Goal: Task Accomplishment & Management: Complete application form

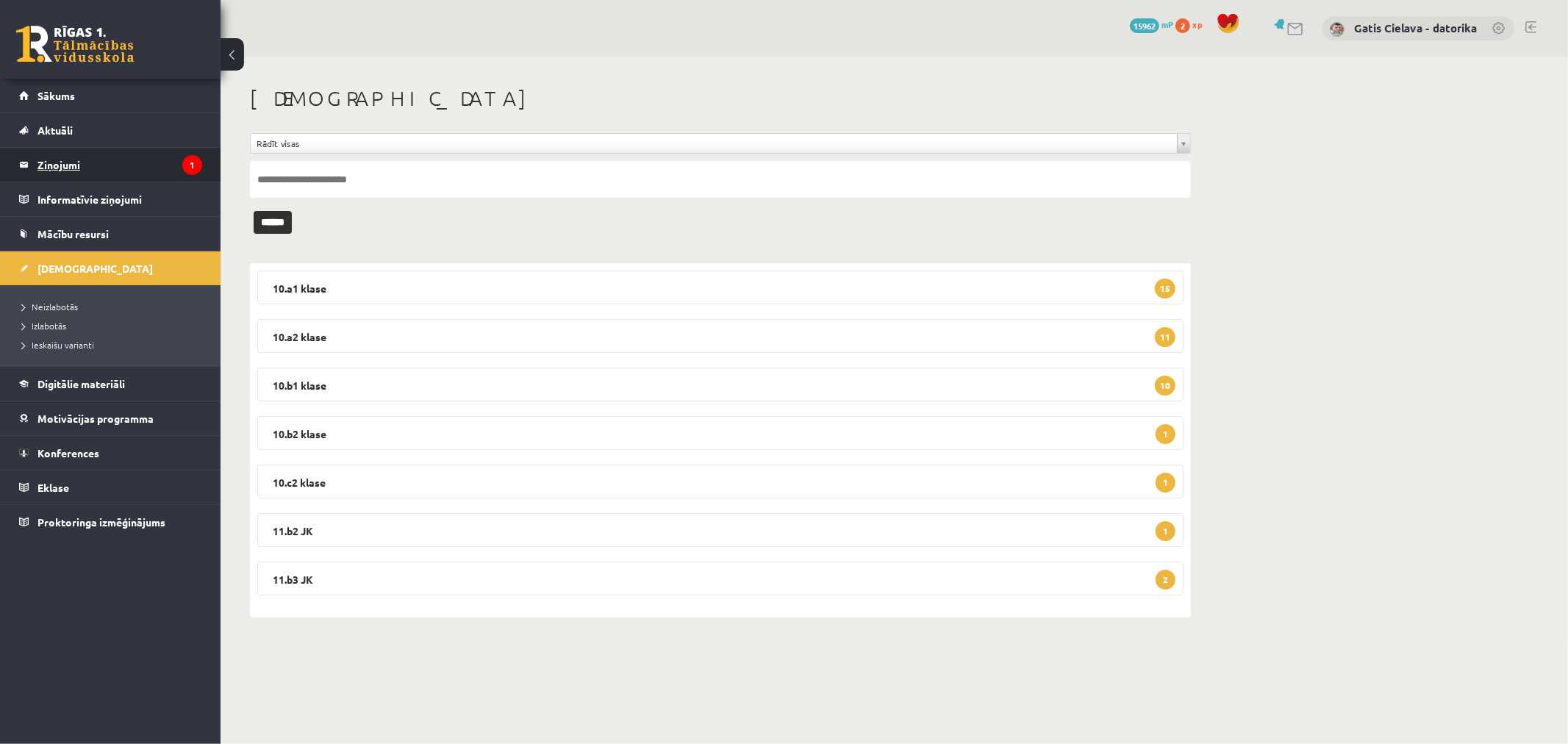
click at [75, 167] on legend "Ziņojumi 1" at bounding box center [120, 164] width 165 height 34
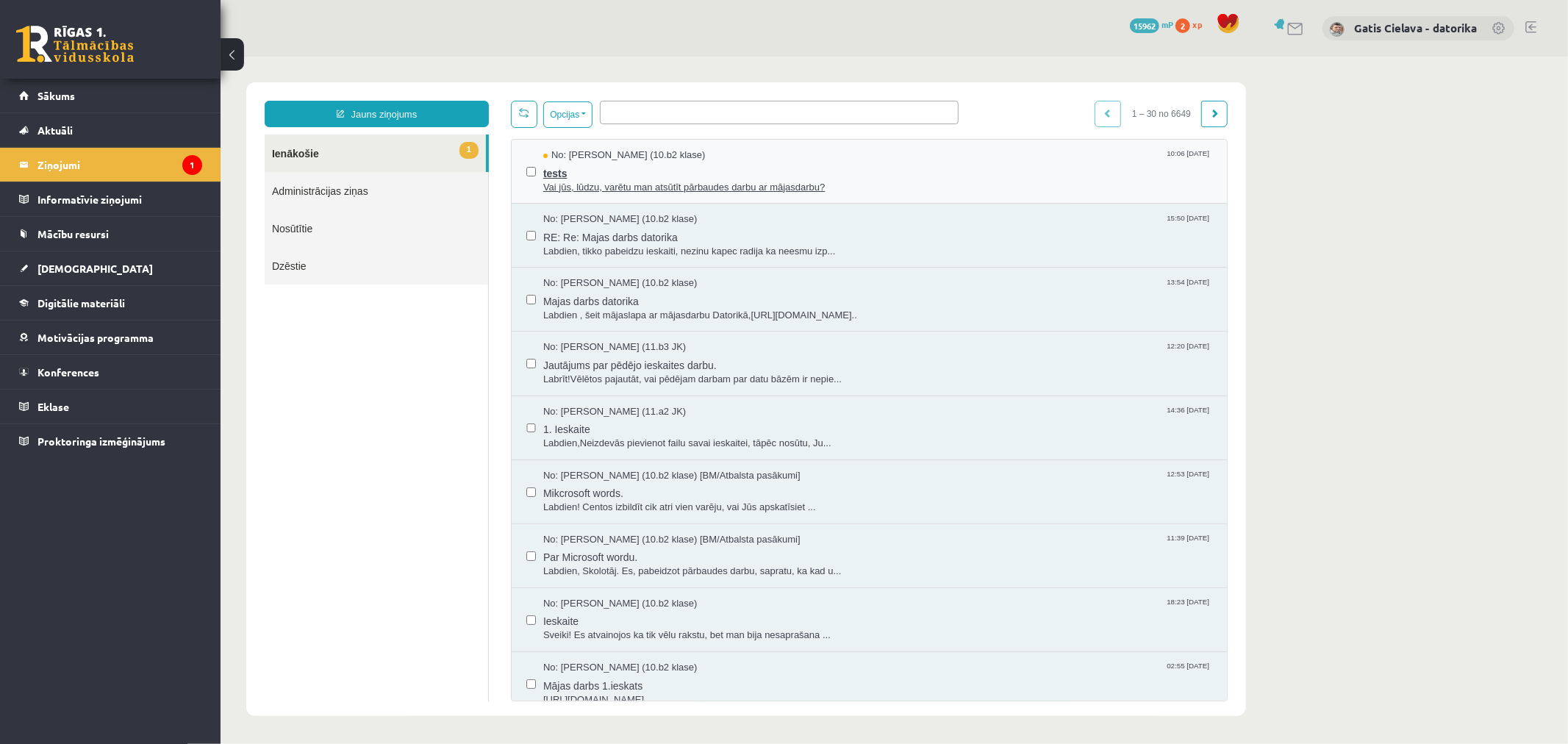
click at [608, 183] on span "Vai jūs, lūdzu, varētu man atsūtīt pārbaudes darbu ar mājasdarbu?" at bounding box center [877, 187] width 669 height 14
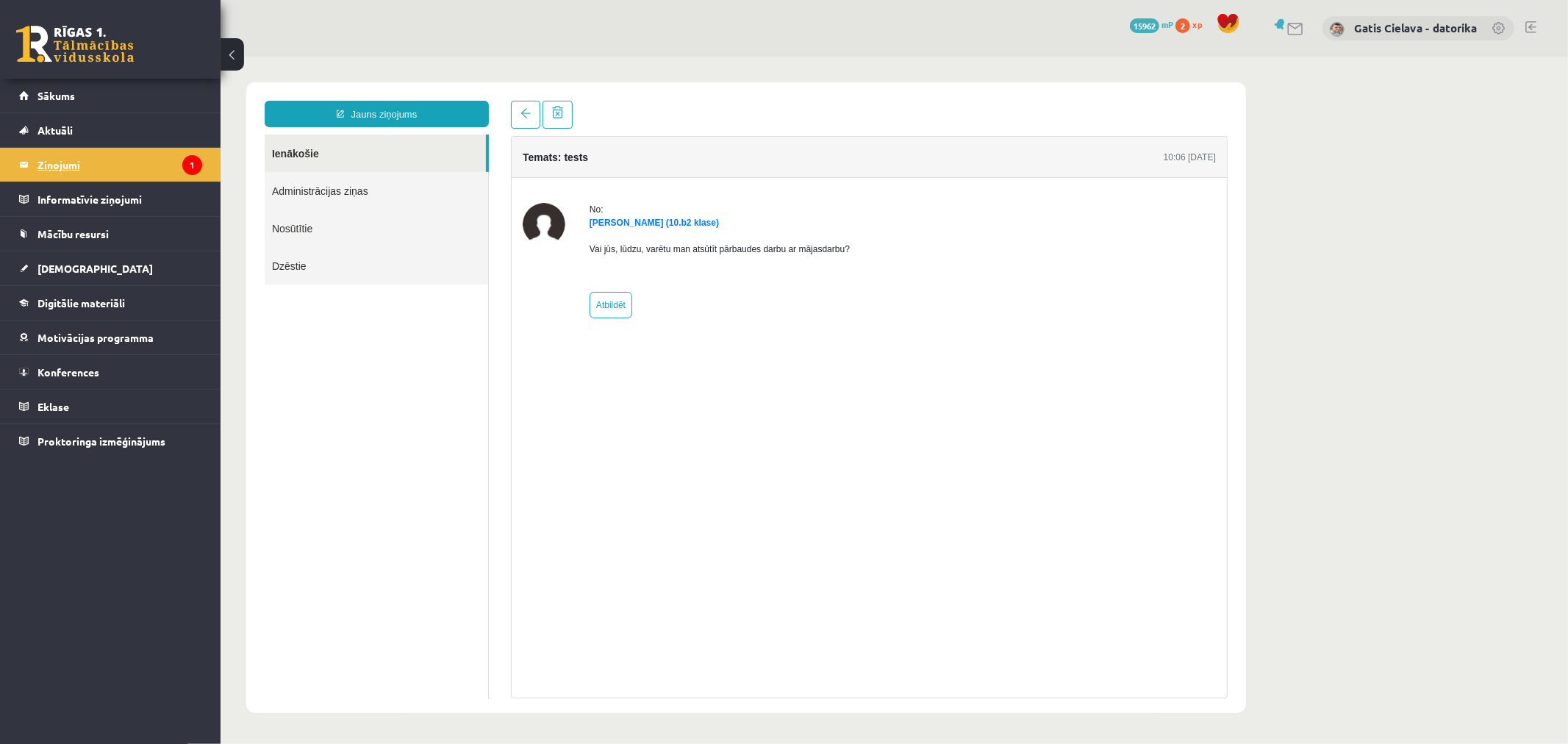
click at [65, 154] on legend "Ziņojumi 1" at bounding box center [120, 164] width 165 height 34
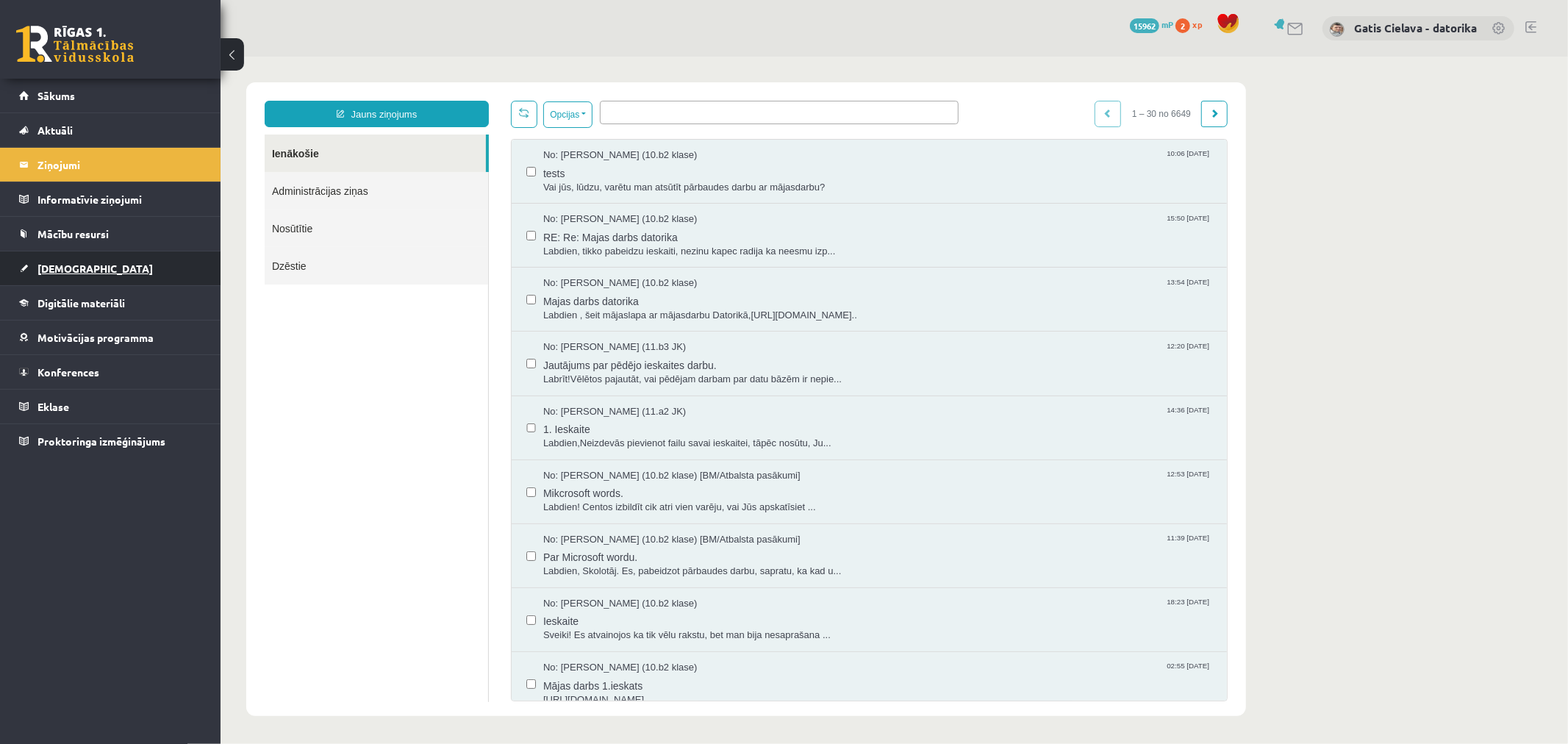
click at [61, 268] on span "[DEMOGRAPHIC_DATA]" at bounding box center [95, 268] width 116 height 13
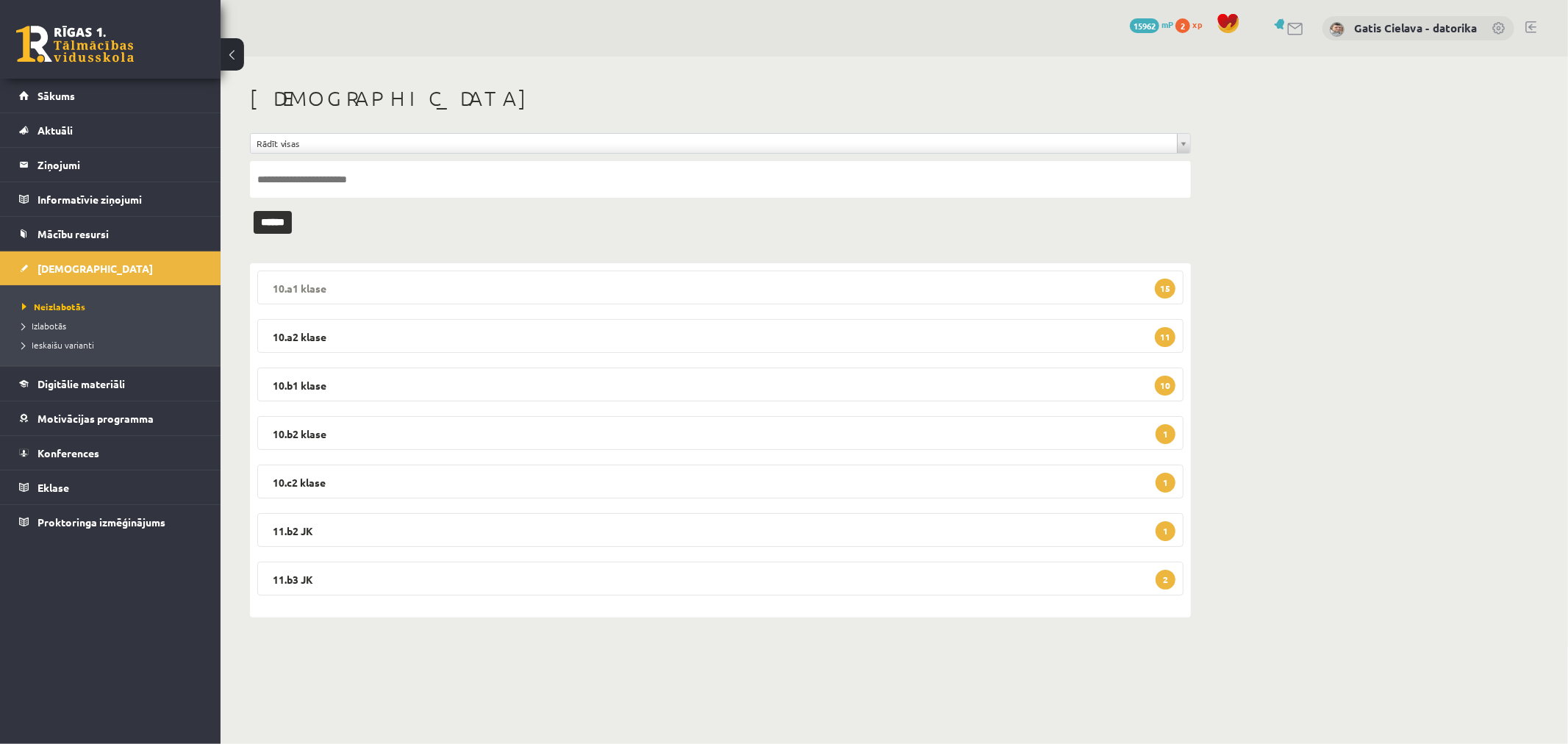
click at [615, 281] on legend "10.a1 klase 15" at bounding box center [720, 287] width 926 height 34
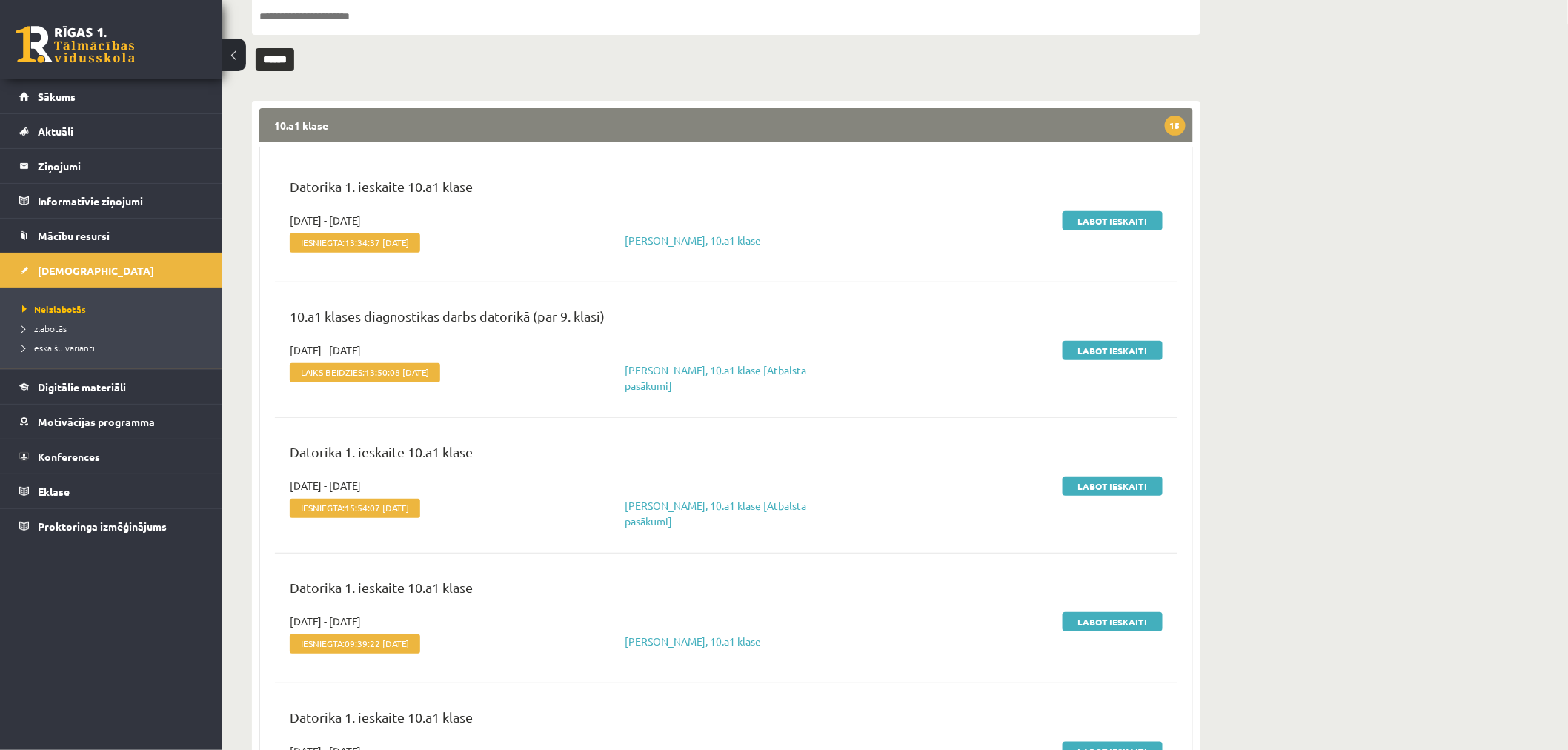
scroll to position [247, 0]
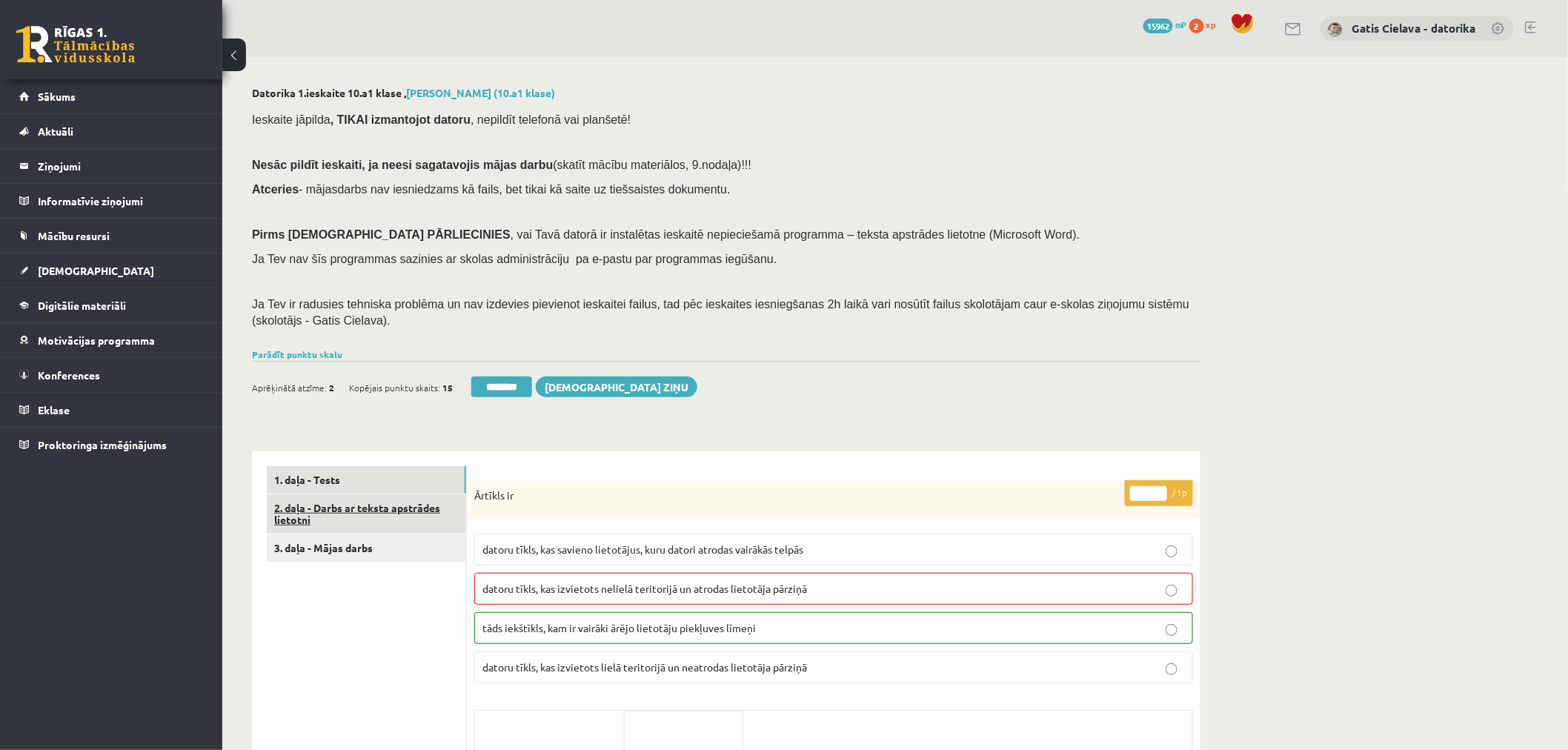
click at [371, 510] on link "2. daļa - Darbs ar teksta apstrādes lietotni" at bounding box center [366, 514] width 199 height 40
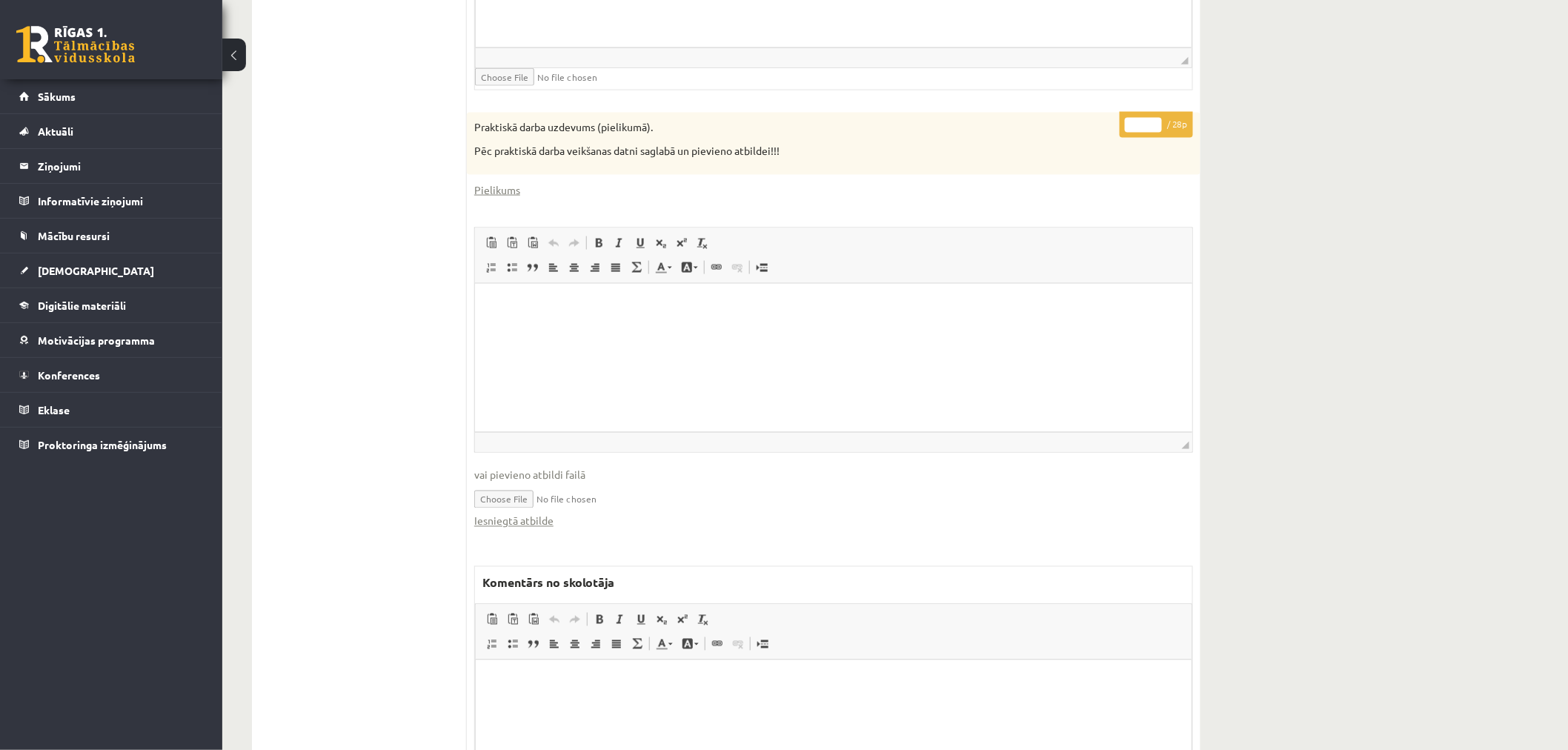
scroll to position [795, 0]
click at [1224, 249] on div "Datorika 1.ieskaite 10.a1 klase , Amanda Krēsliņa (10.a1 klase) Ieskaite jāpild…" at bounding box center [726, 89] width 1008 height 1654
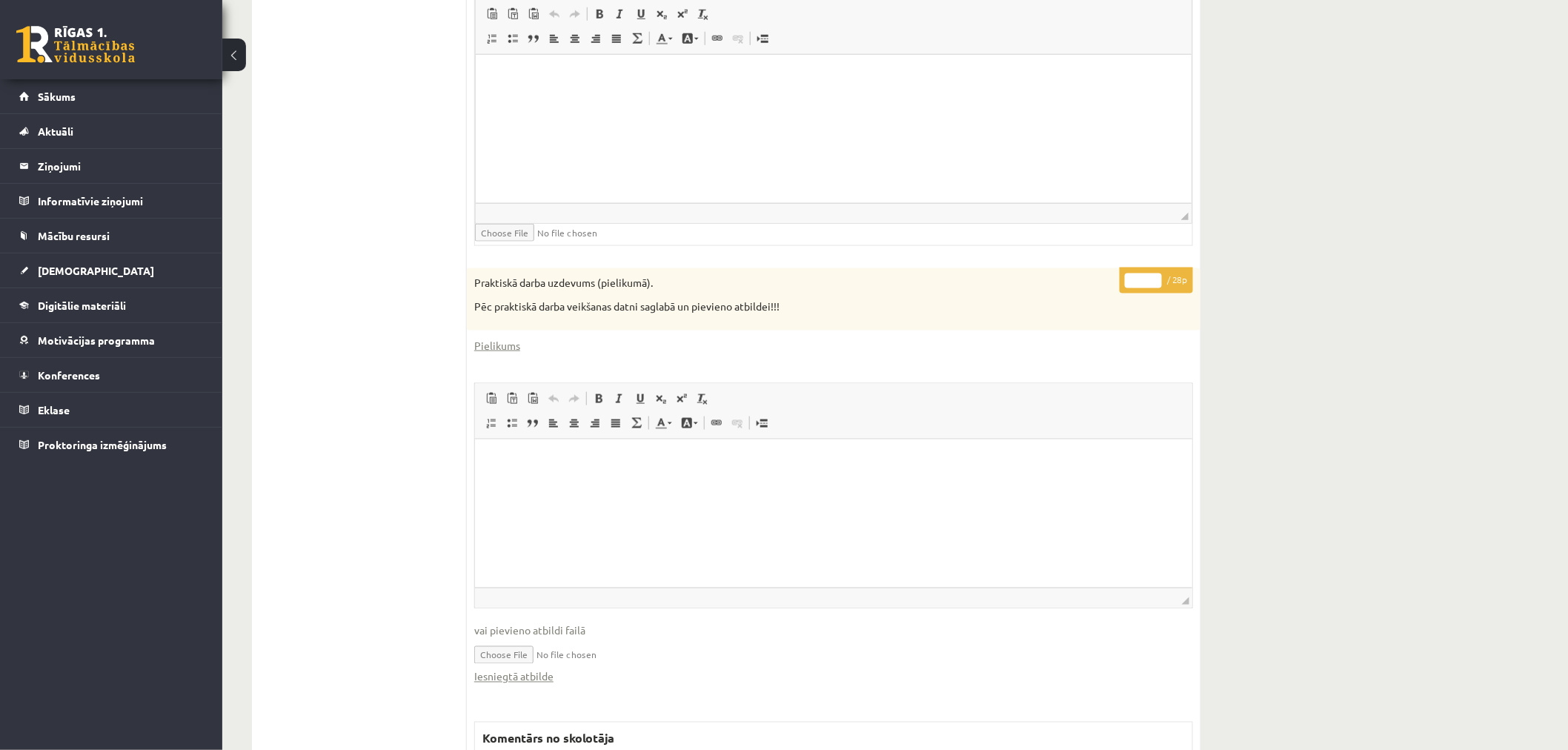
scroll to position [630, 0]
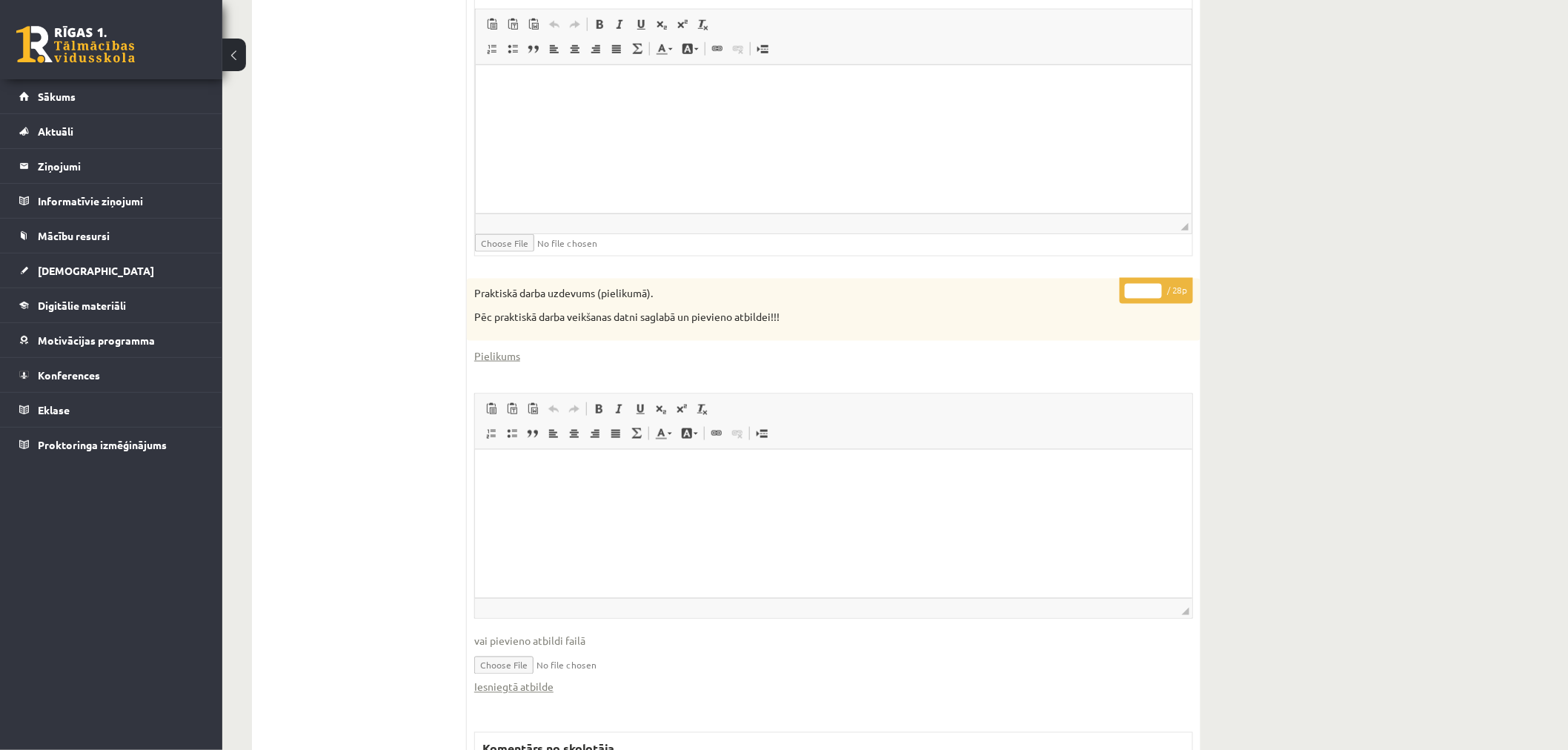
drag, startPoint x: 1142, startPoint y: 292, endPoint x: 1121, endPoint y: 290, distance: 21.1
click at [1123, 290] on p "* / 28p" at bounding box center [1156, 290] width 74 height 26
type input "**"
click at [1048, 111] on html at bounding box center [833, 88] width 715 height 45
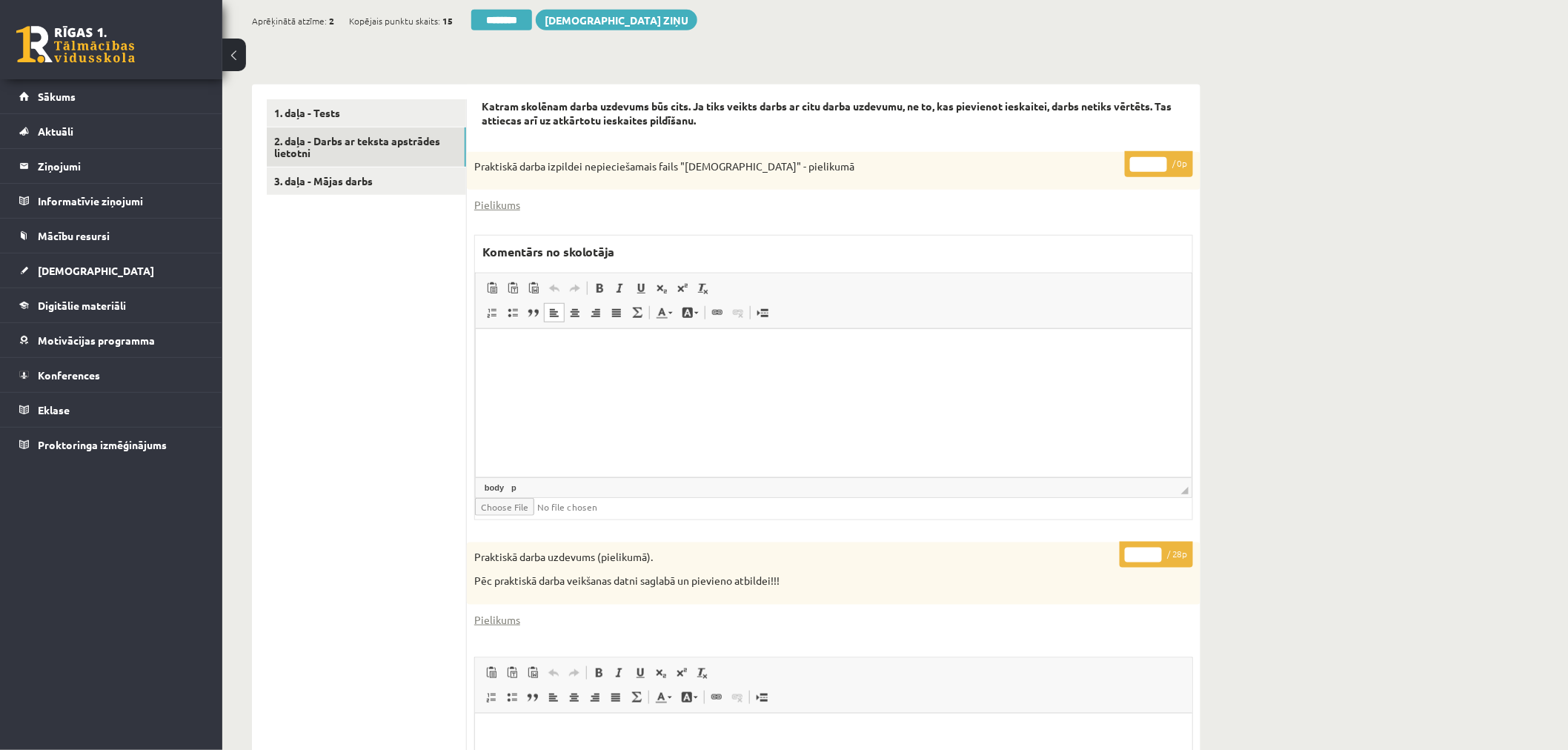
scroll to position [301, 0]
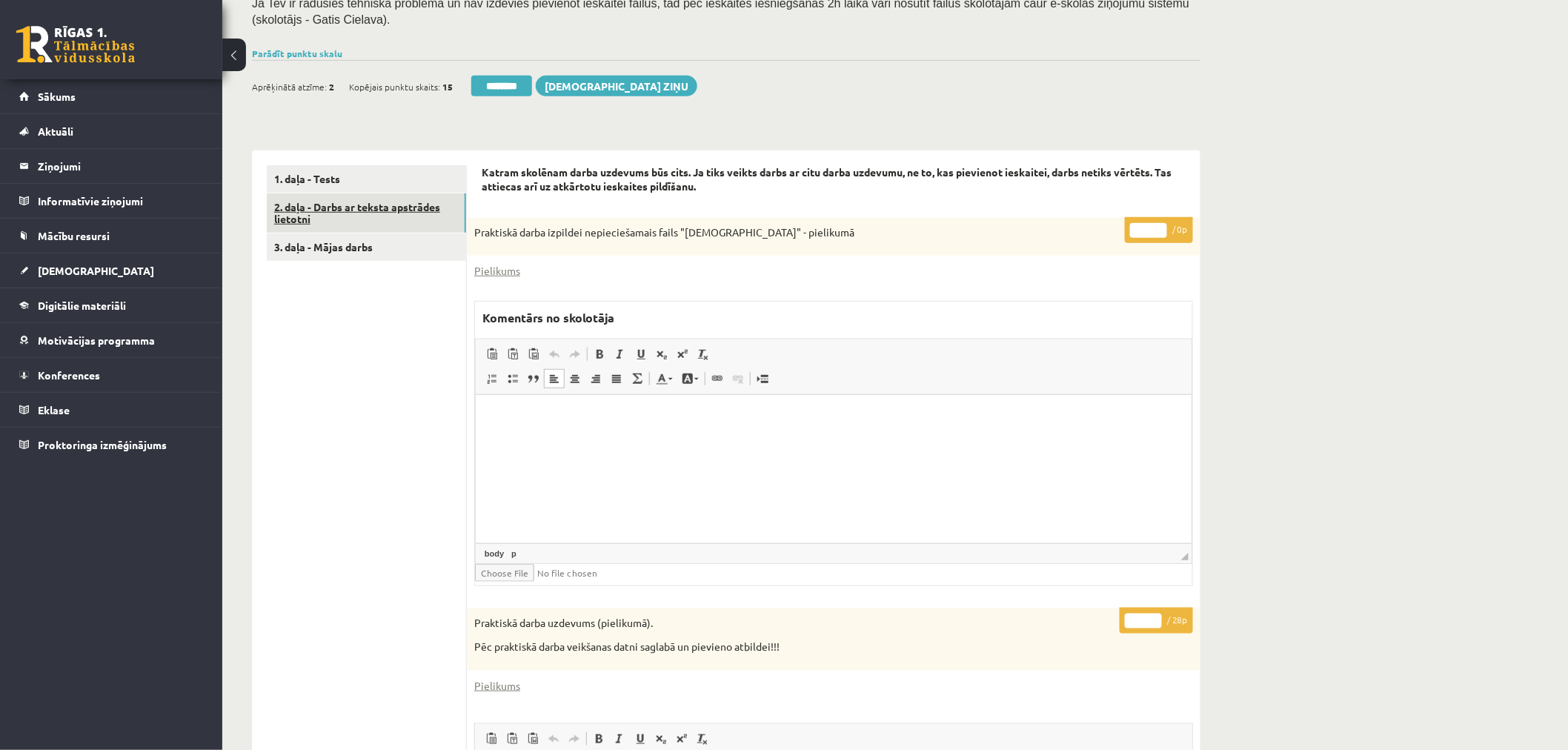
click at [423, 201] on link "2. daļa - Darbs ar teksta apstrādes lietotni" at bounding box center [366, 213] width 199 height 40
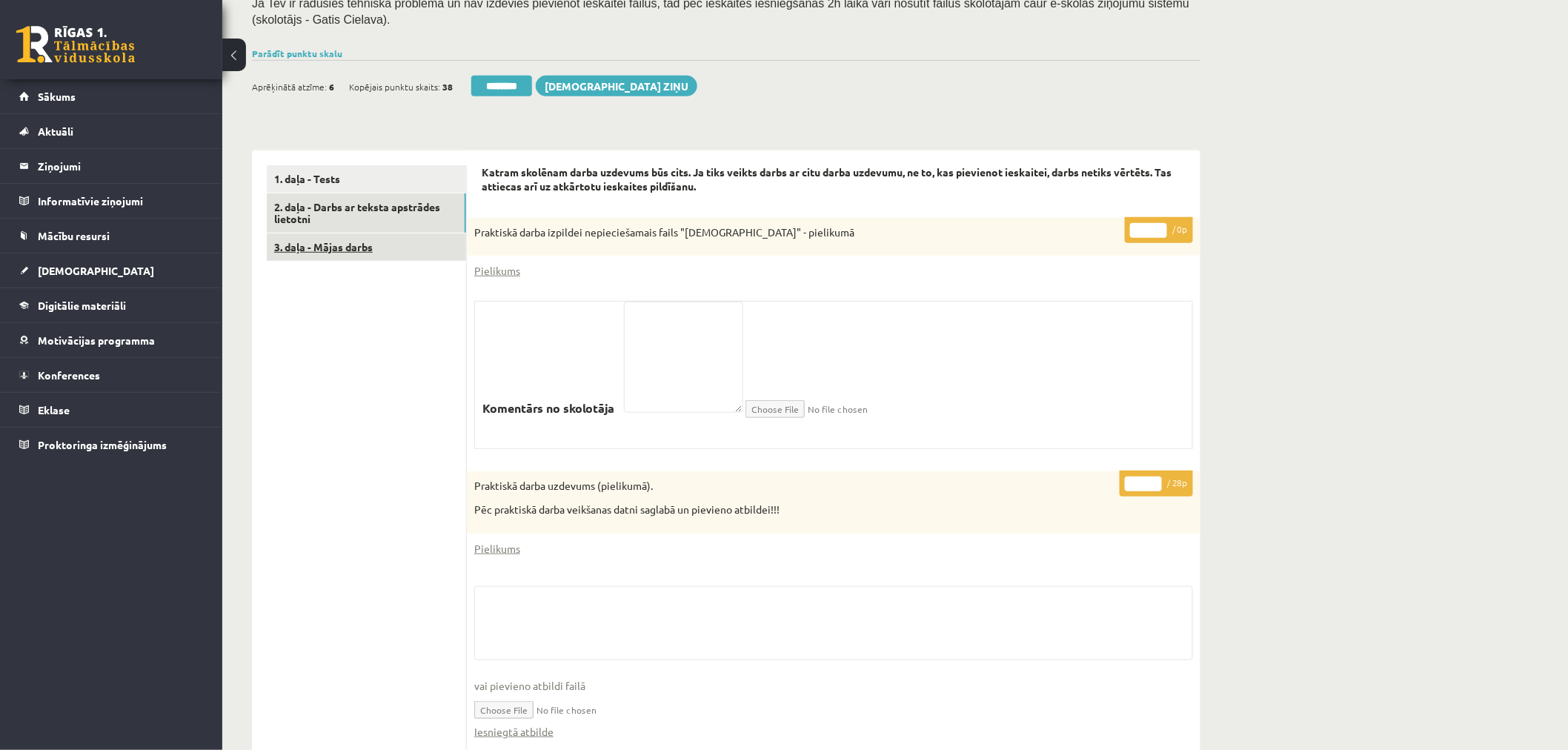
click at [344, 255] on link "3. daļa - Mājas darbs" at bounding box center [366, 246] width 199 height 27
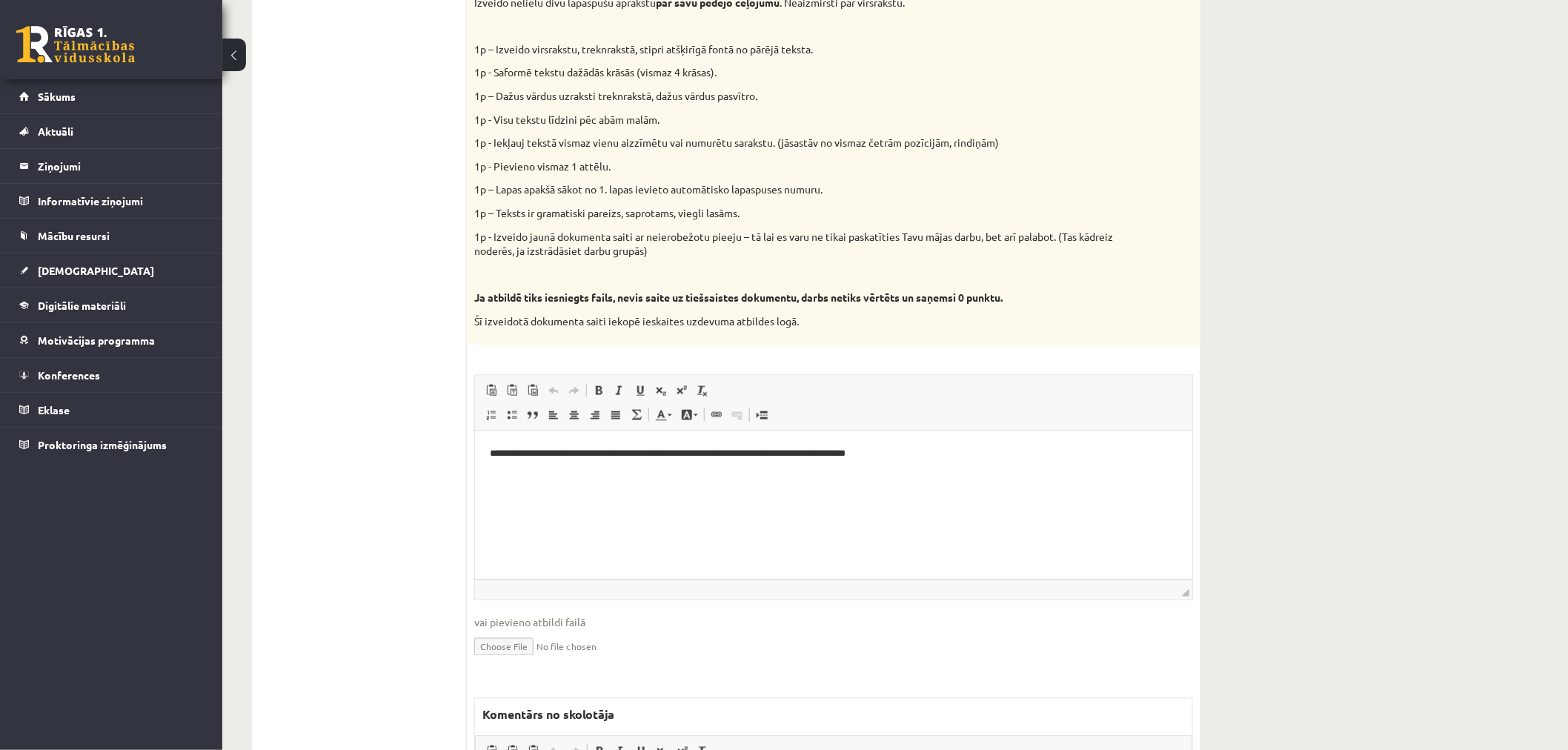
scroll to position [0, 0]
drag, startPoint x: 938, startPoint y: 444, endPoint x: 801, endPoint y: 865, distance: 442.7
click at [474, 434] on html "**********" at bounding box center [833, 453] width 717 height 45
copy p "**********"
click at [757, 194] on p "1p – Lapas apakšā sākot no 1. lapas ievieto automātisko lapaspuses numuru." at bounding box center [796, 190] width 644 height 15
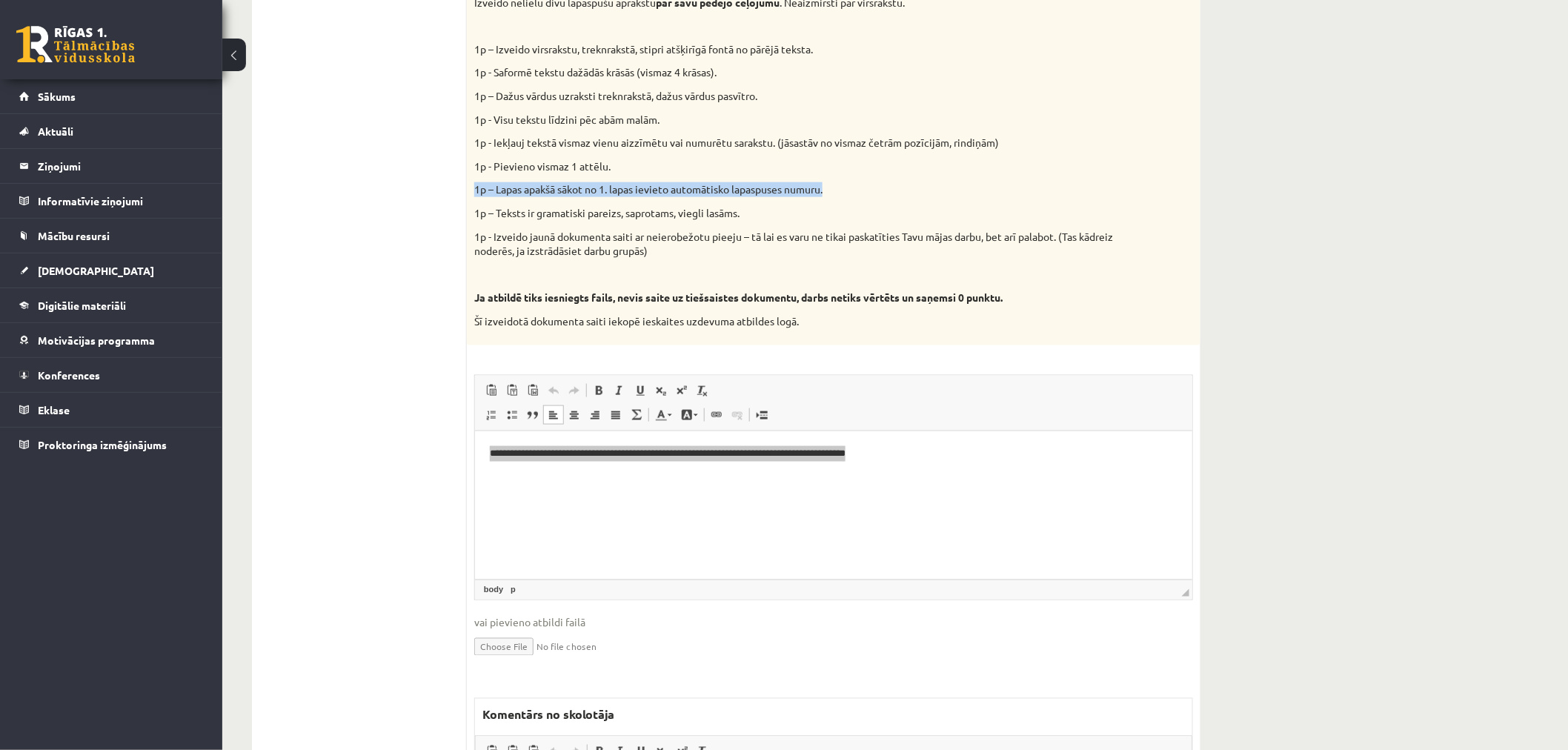
drag, startPoint x: 872, startPoint y: 195, endPoint x: 471, endPoint y: 190, distance: 401.0
click at [471, 190] on div "Vidusskolas 1.ieskaites mācību materiālos punktā 3.26 bija norādīts ka būs jāie…" at bounding box center [834, 108] width 734 height 474
copy p "1p – Lapas apakšā sākot no 1. lapas ievieto automātisko lapaspuses numuru."
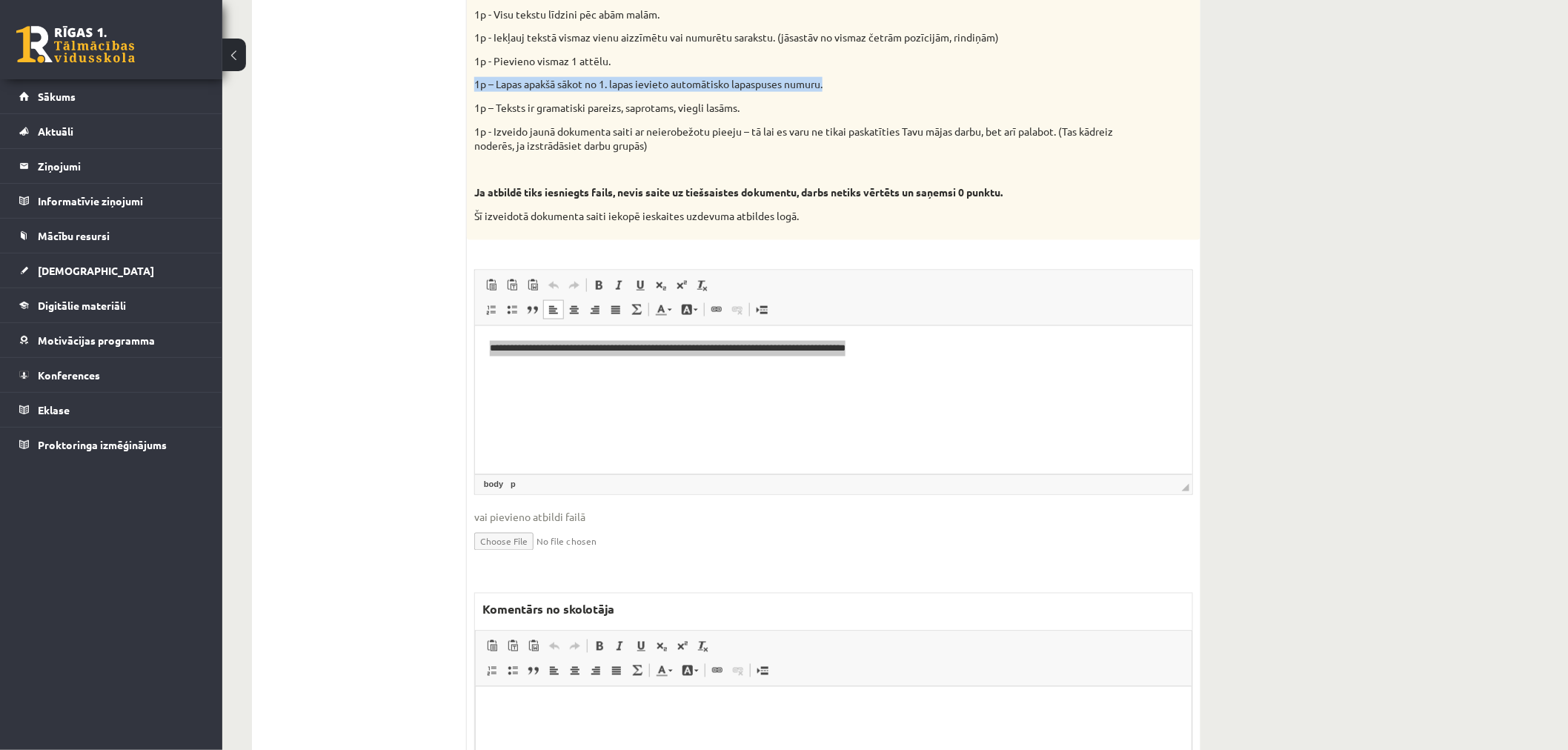
scroll to position [905, 0]
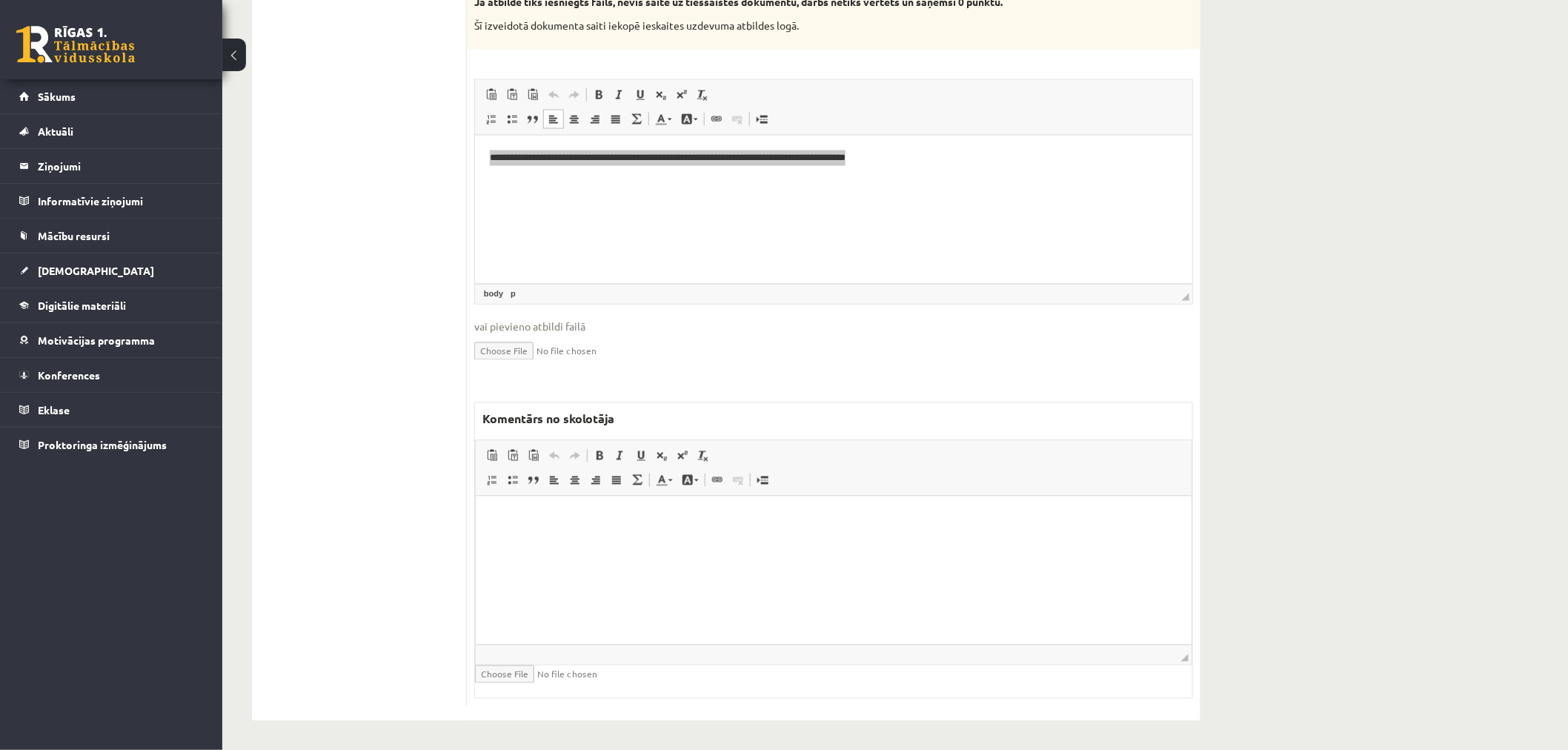
drag, startPoint x: 629, startPoint y: 562, endPoint x: 664, endPoint y: 565, distance: 35.1
click at [629, 541] on html at bounding box center [833, 518] width 715 height 45
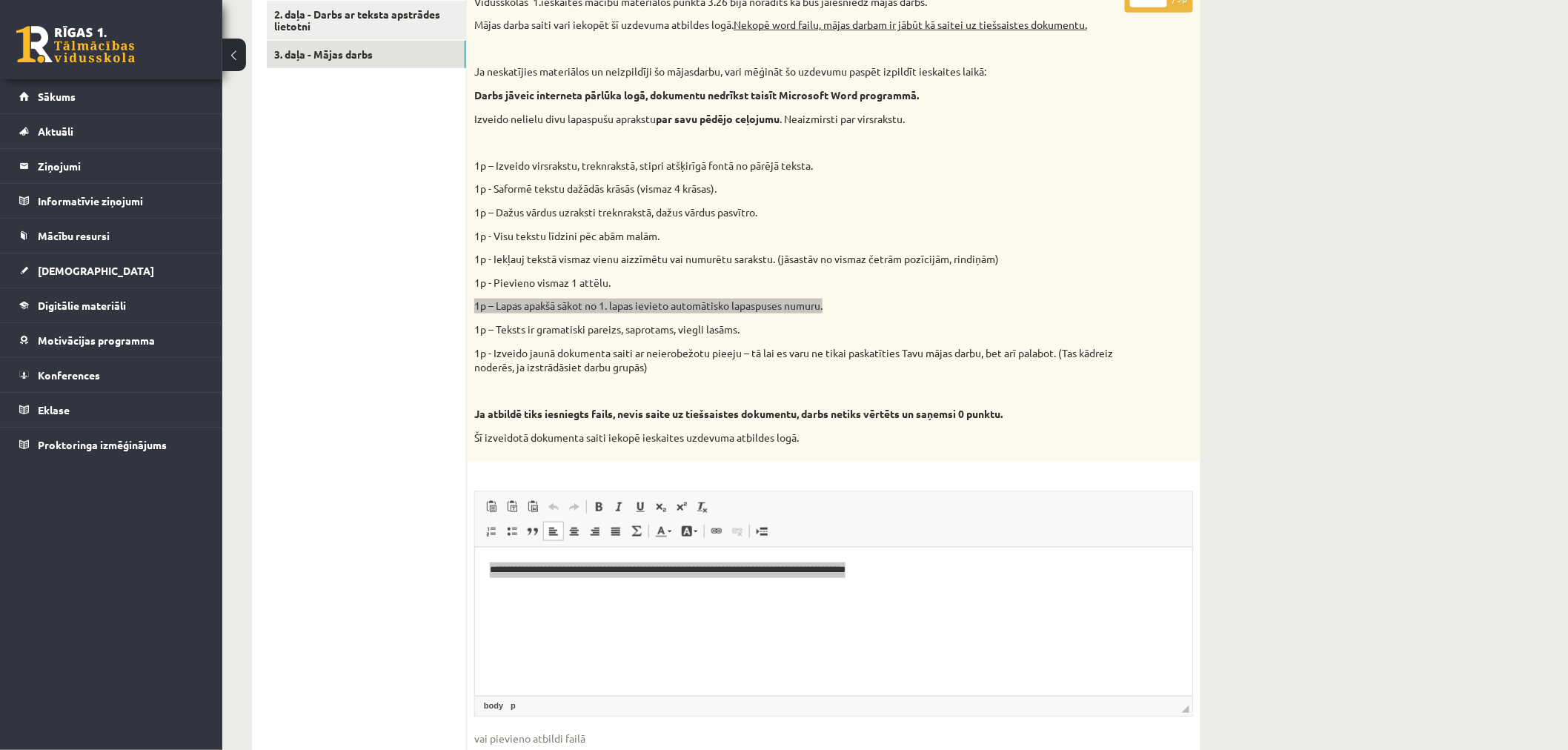
scroll to position [247, 0]
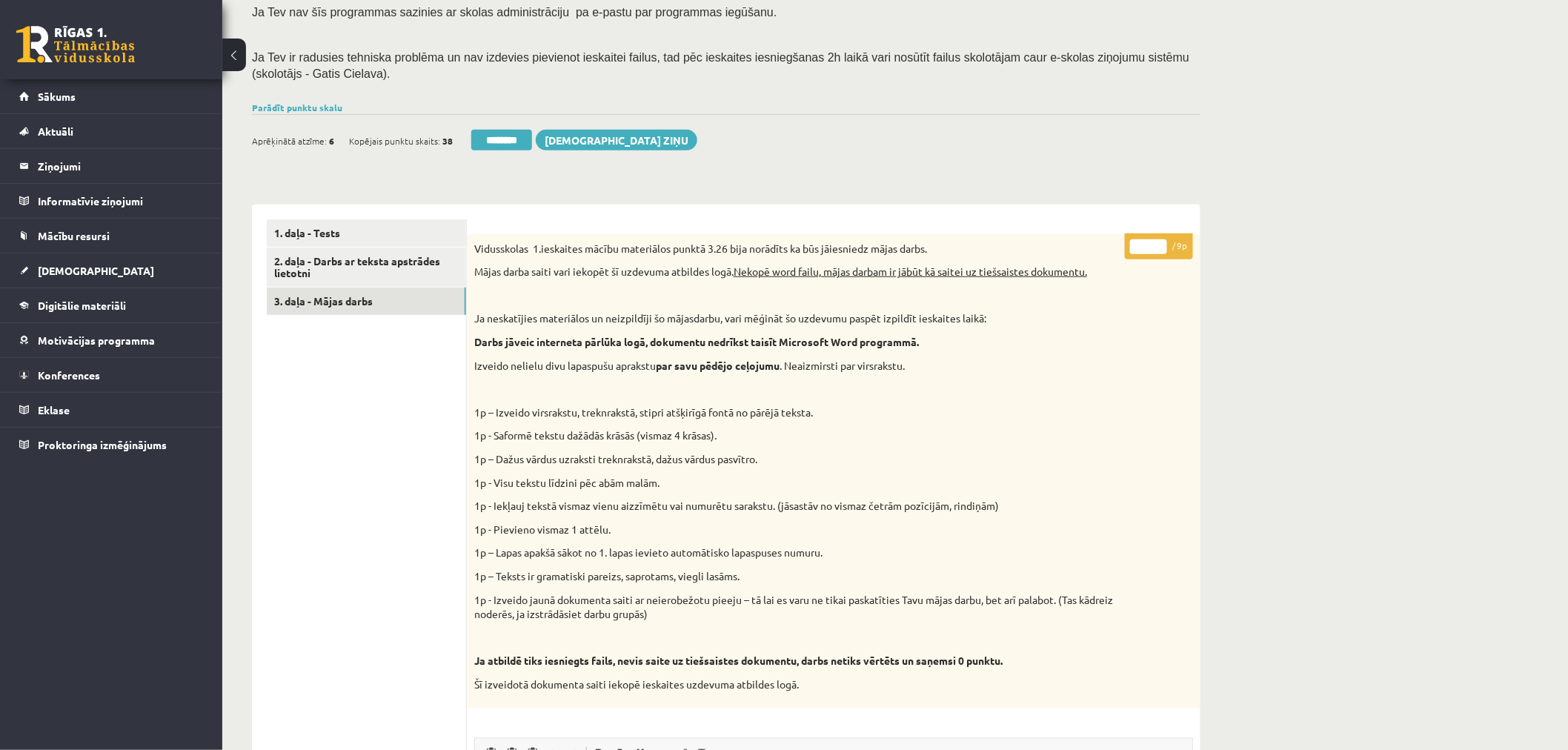
drag, startPoint x: 1150, startPoint y: 246, endPoint x: 1105, endPoint y: 238, distance: 45.7
type input "*"
click at [1224, 176] on div "Datorika 1.ieskaite 10.a1 klase , Amanda Krēsliņa (10.a1 klase) Ieskaite jāpild…" at bounding box center [726, 609] width 1008 height 1598
click at [344, 309] on link "3. daļa - Mājas darbs" at bounding box center [366, 301] width 199 height 27
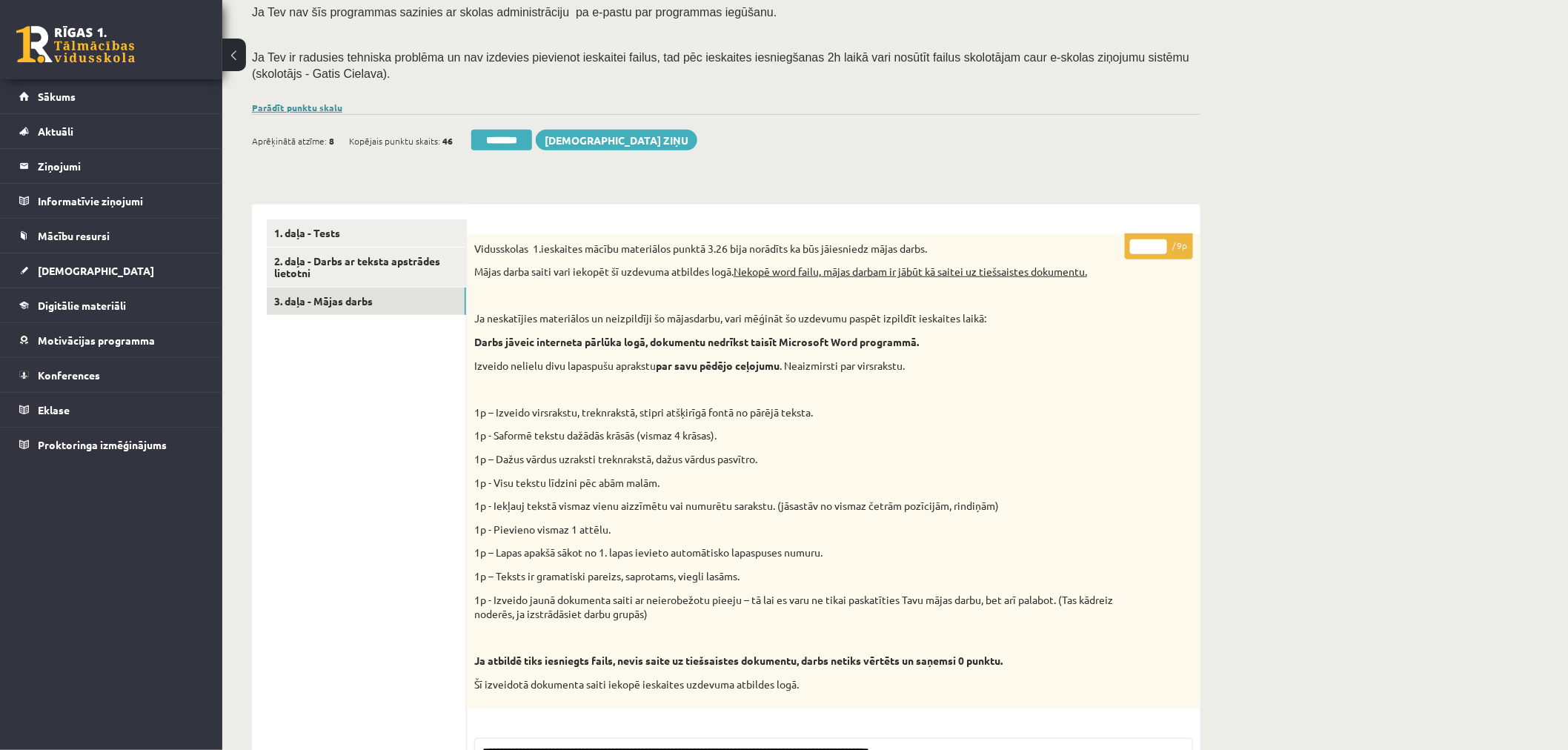
click at [326, 108] on link "Parādīt punktu skalu" at bounding box center [297, 107] width 90 height 12
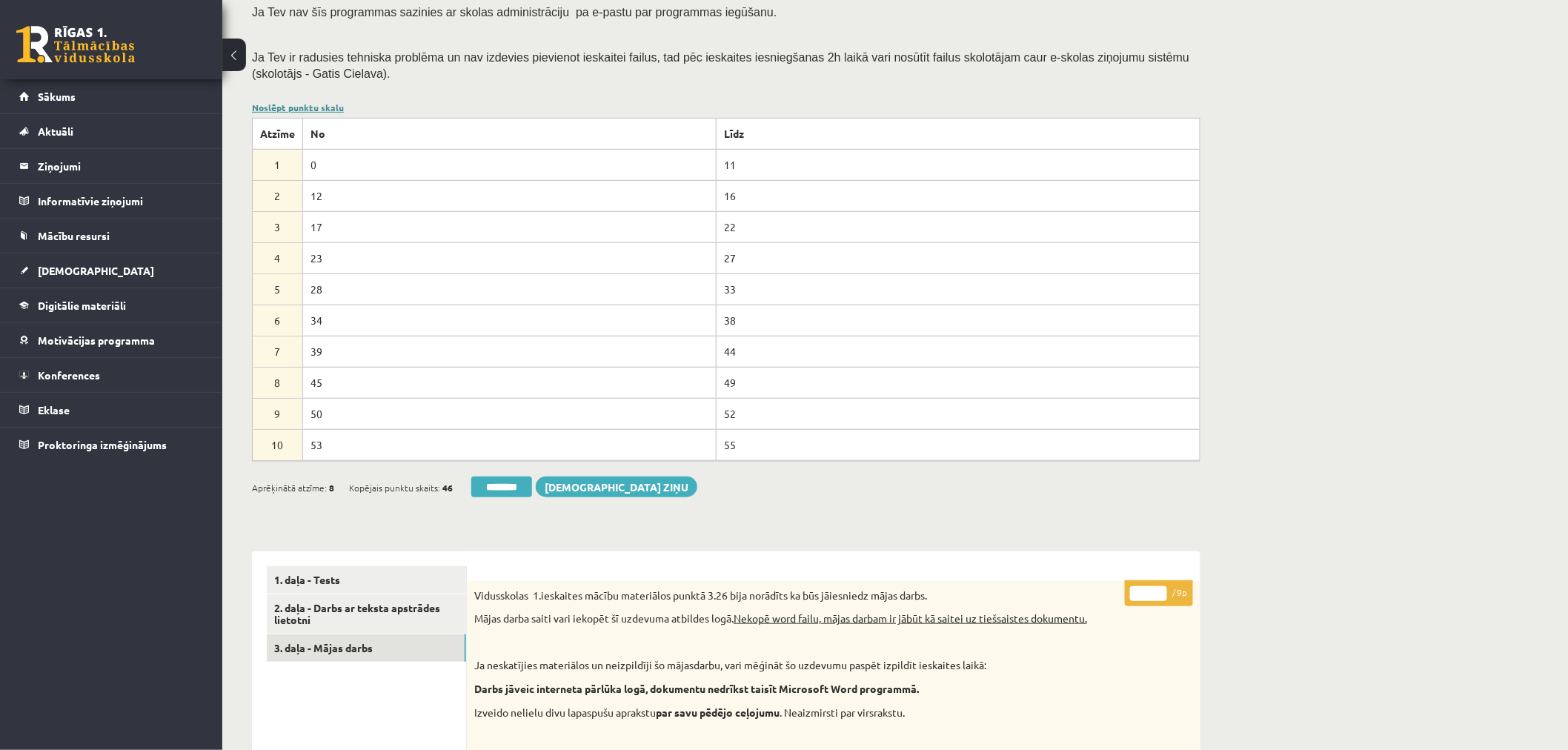
scroll to position [0, 0]
click at [326, 108] on link "Noslēpt punktu skalu" at bounding box center [297, 107] width 92 height 12
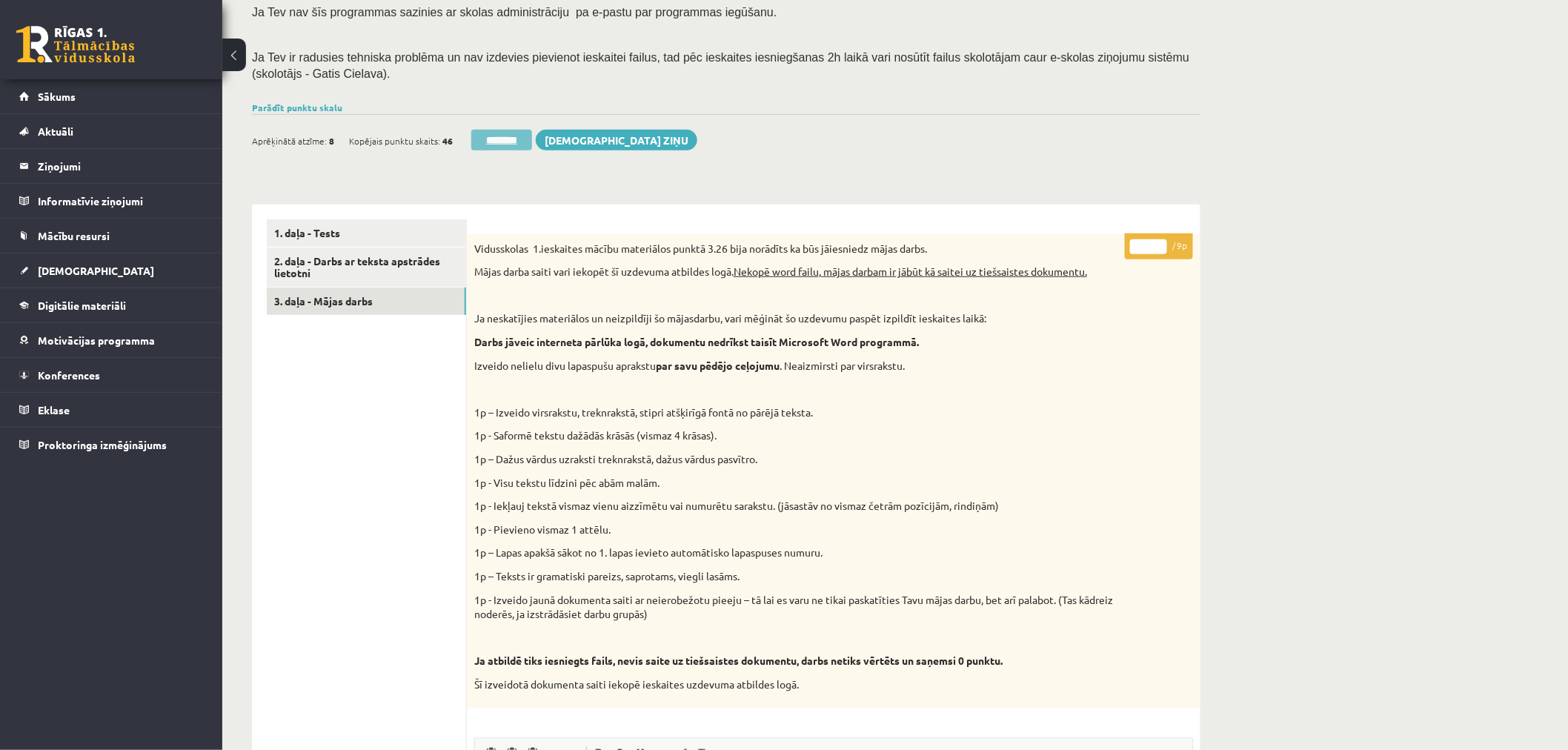
click at [506, 137] on input "********" at bounding box center [501, 140] width 61 height 21
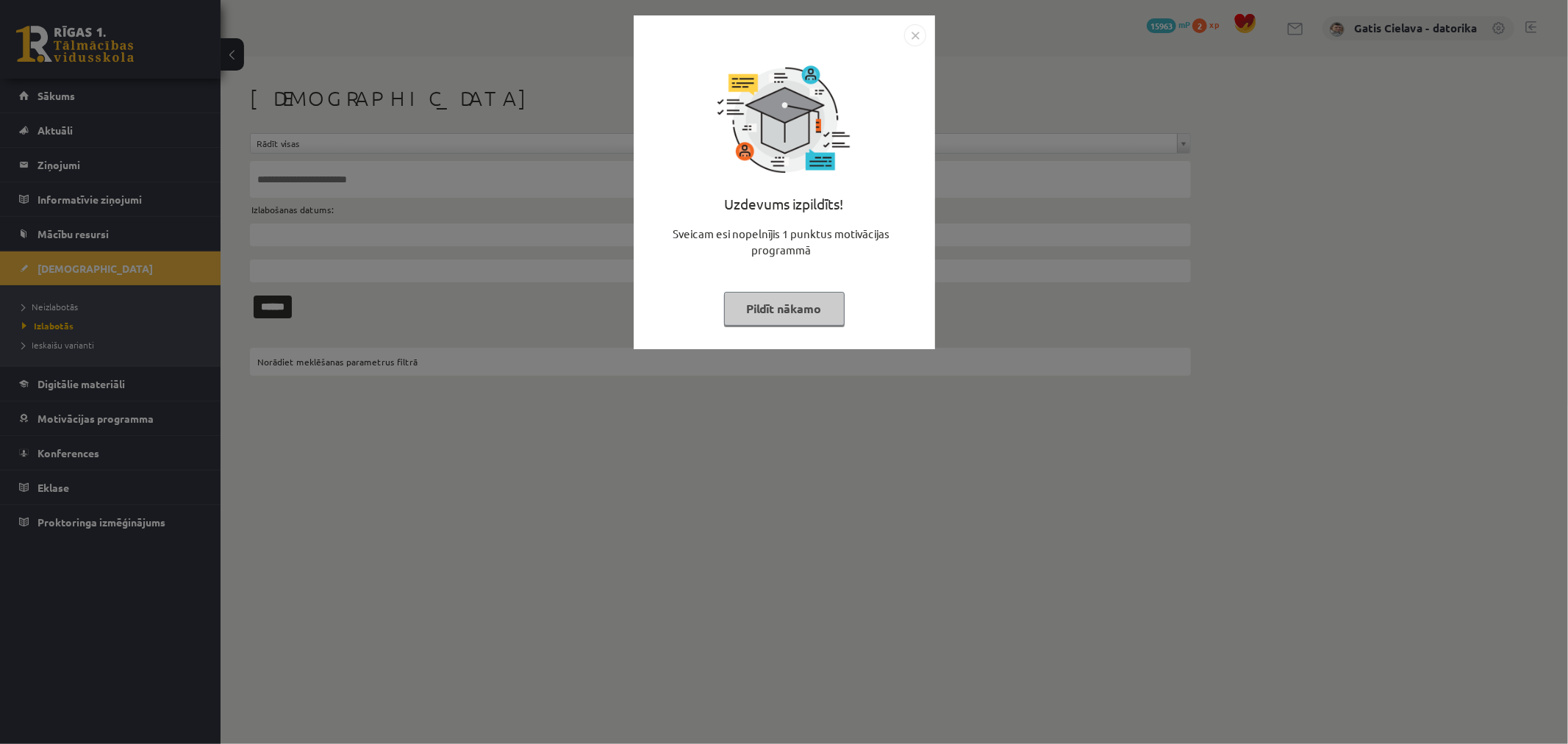
click at [793, 310] on button "Pildīt nākamo" at bounding box center [784, 308] width 120 height 34
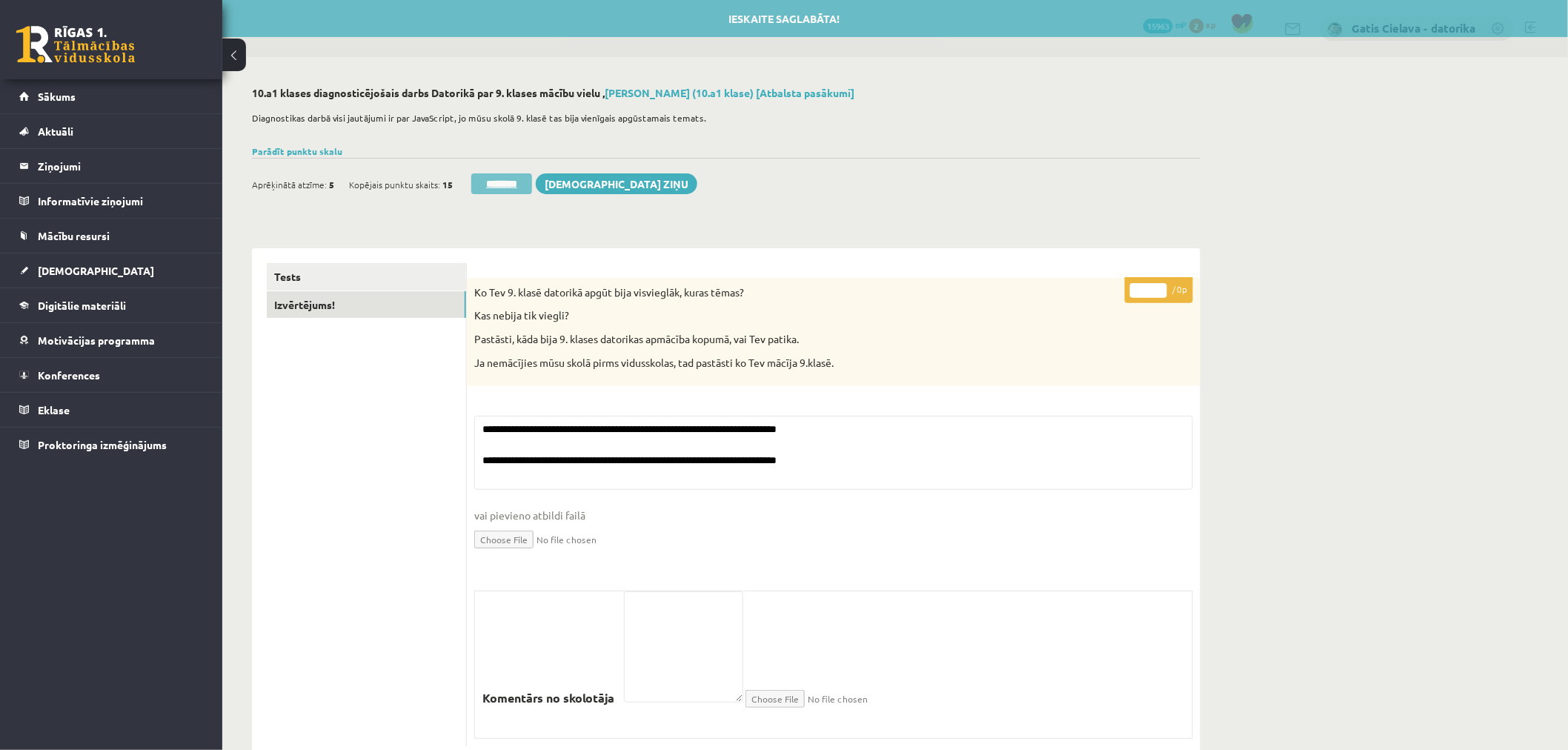
click at [501, 183] on input "********" at bounding box center [501, 183] width 61 height 21
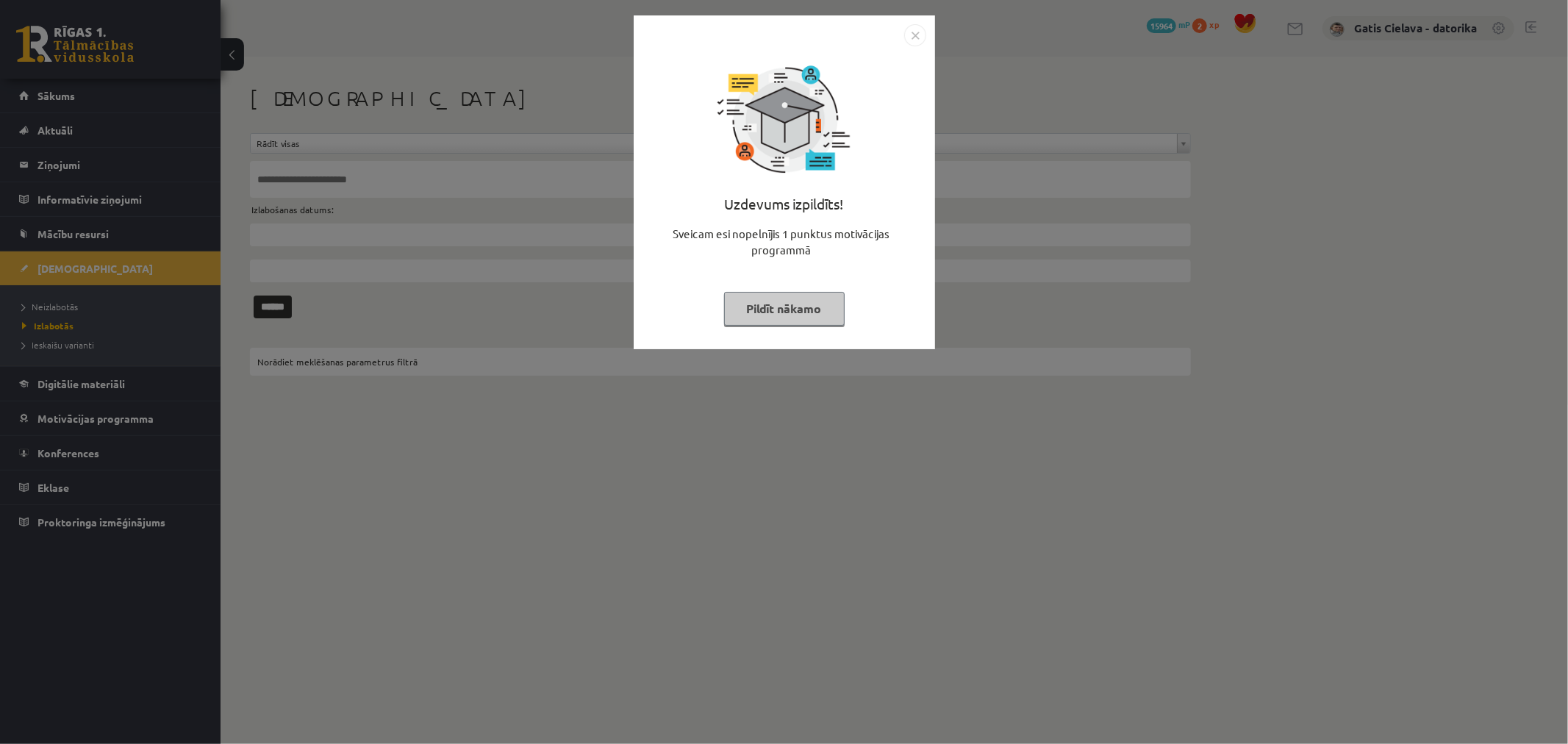
click at [769, 304] on button "Pildīt nākamo" at bounding box center [784, 308] width 120 height 34
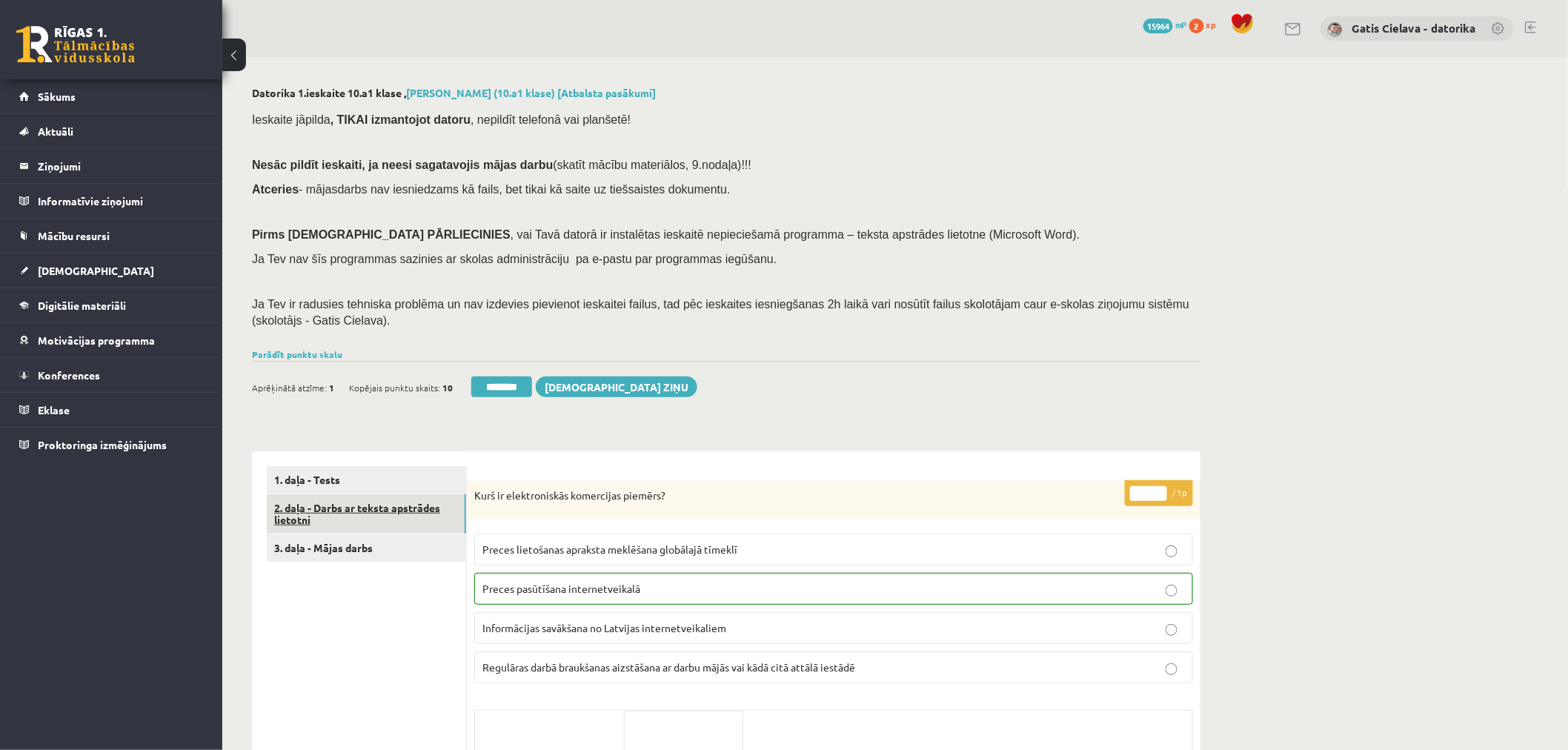
click at [398, 510] on link "2. daļa - Darbs ar teksta apstrādes lietotni" at bounding box center [366, 514] width 199 height 40
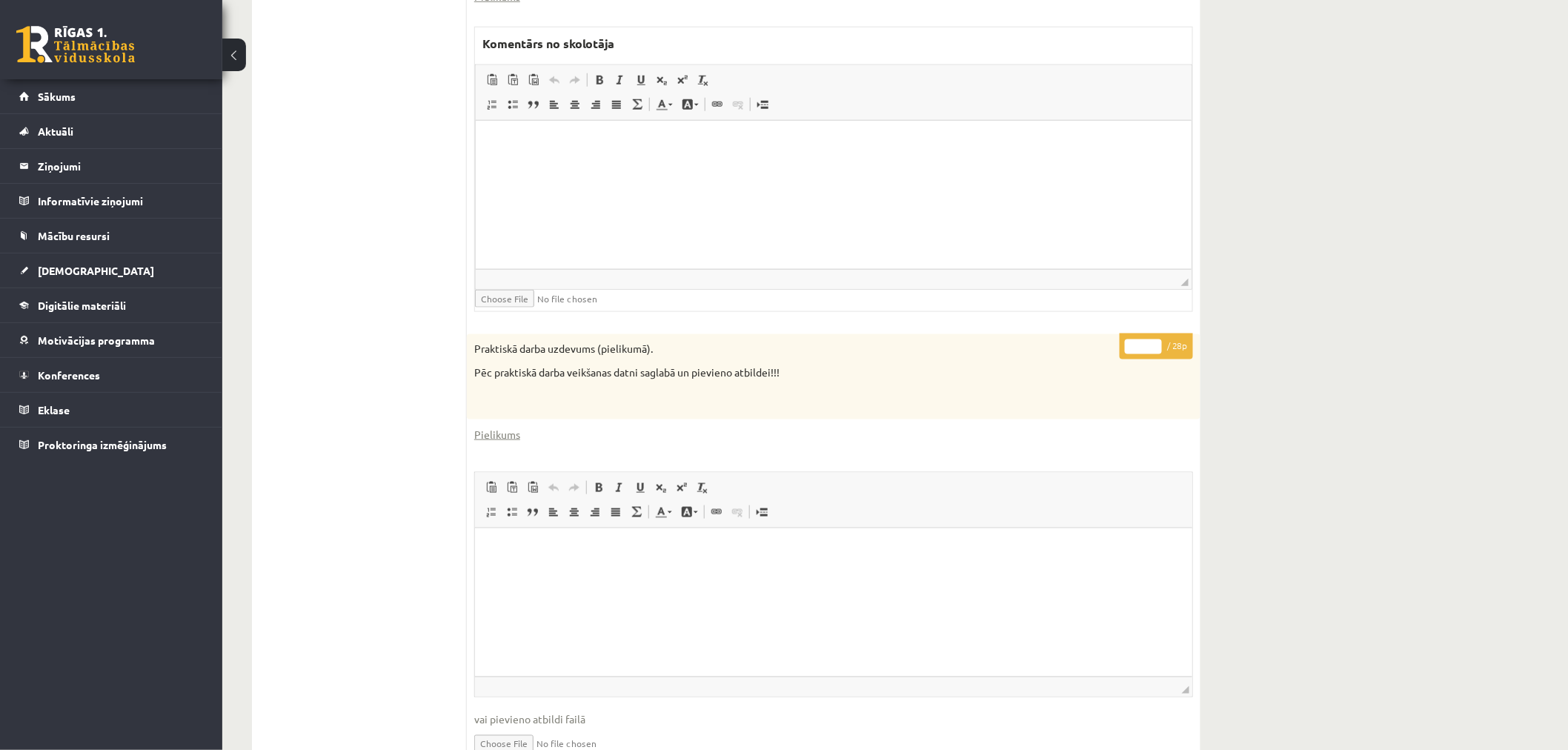
scroll to position [571, 0]
drag, startPoint x: 1142, startPoint y: 351, endPoint x: 1107, endPoint y: 345, distance: 35.5
click at [1107, 345] on div "* / 28p Praktiskā darba uzdevums (pielikumā). Pēc praktiskā darba veikšanas dat…" at bounding box center [834, 728] width 734 height 780
type input "**"
click at [1000, 169] on html at bounding box center [833, 147] width 715 height 45
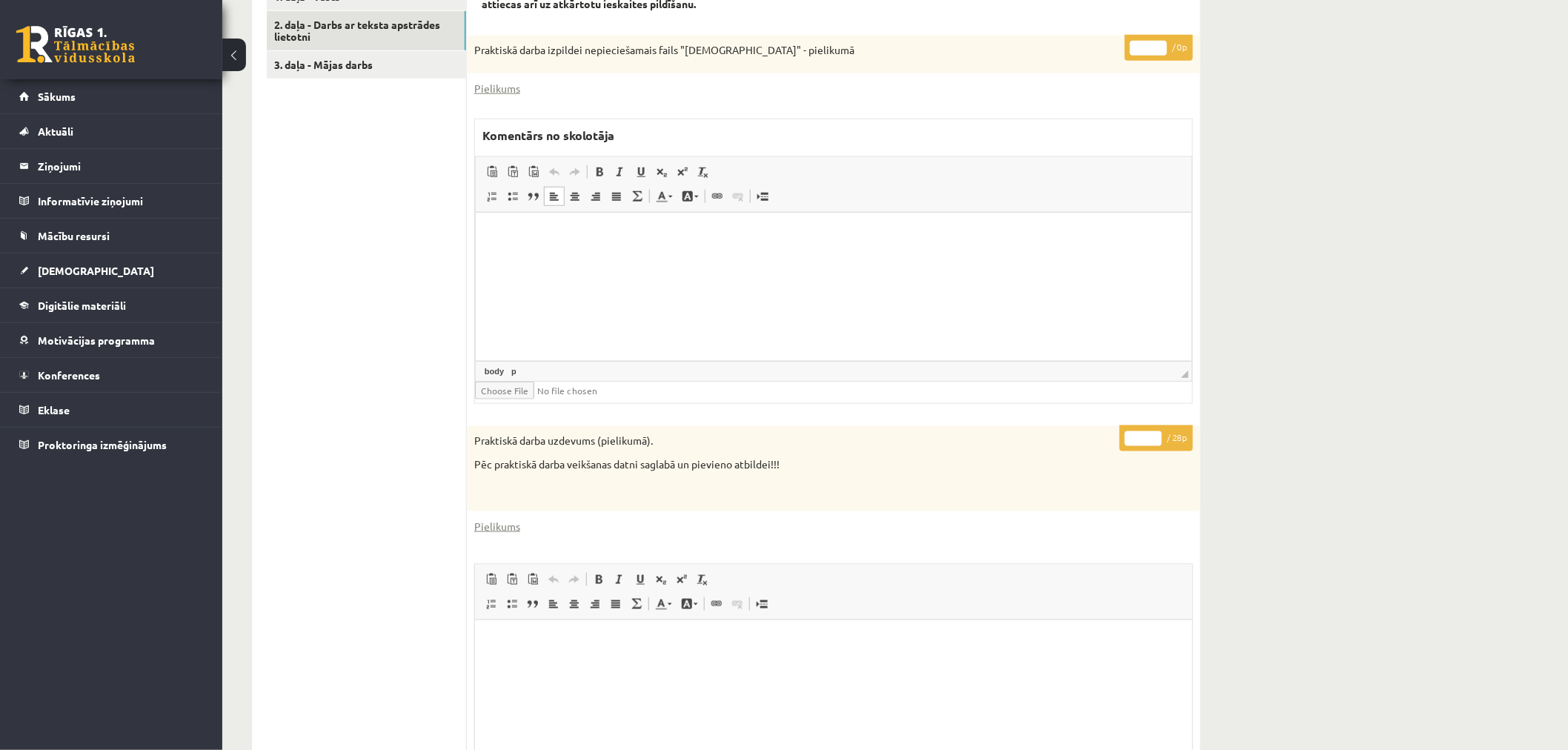
scroll to position [324, 0]
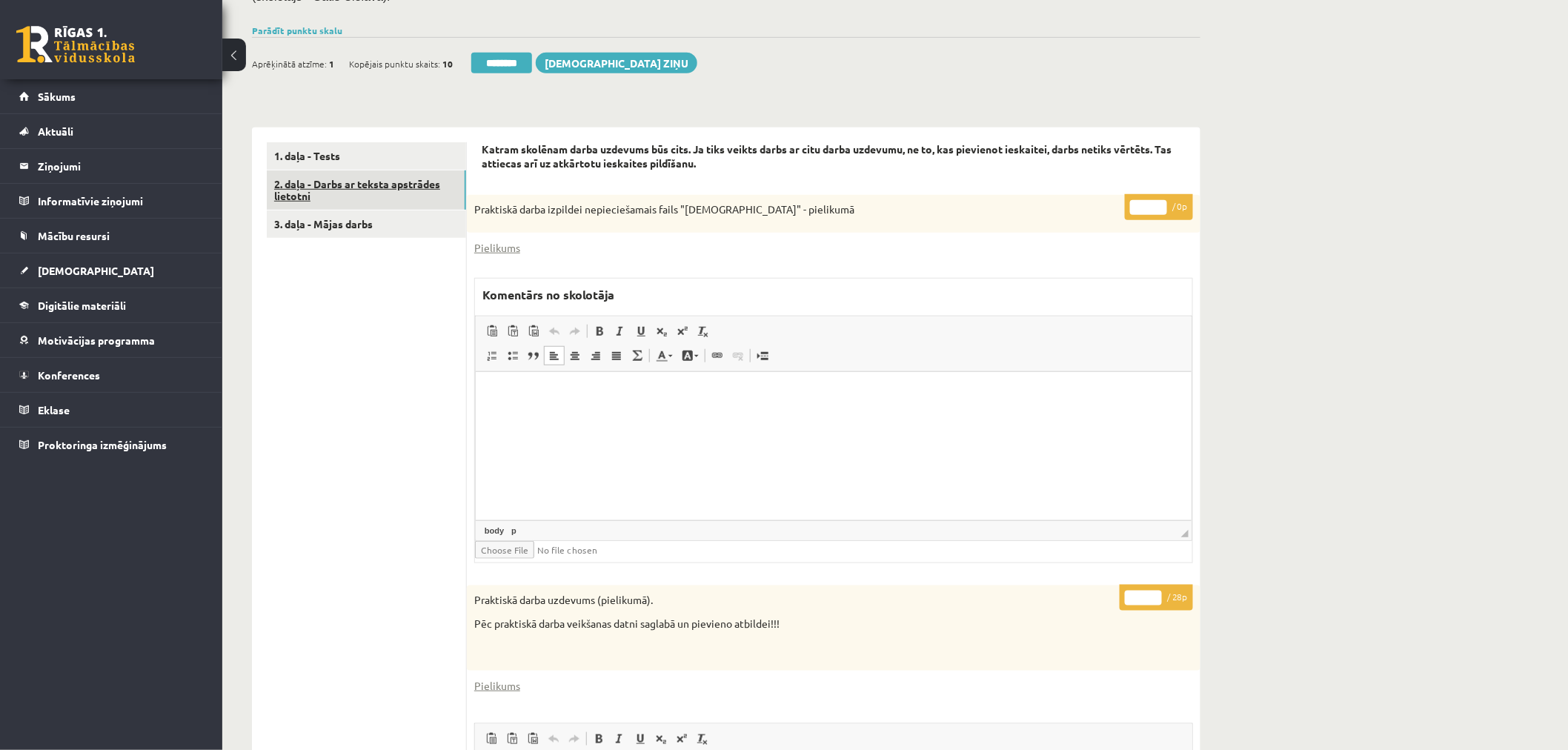
click at [398, 178] on link "2. daļa - Darbs ar teksta apstrādes lietotni" at bounding box center [366, 190] width 199 height 40
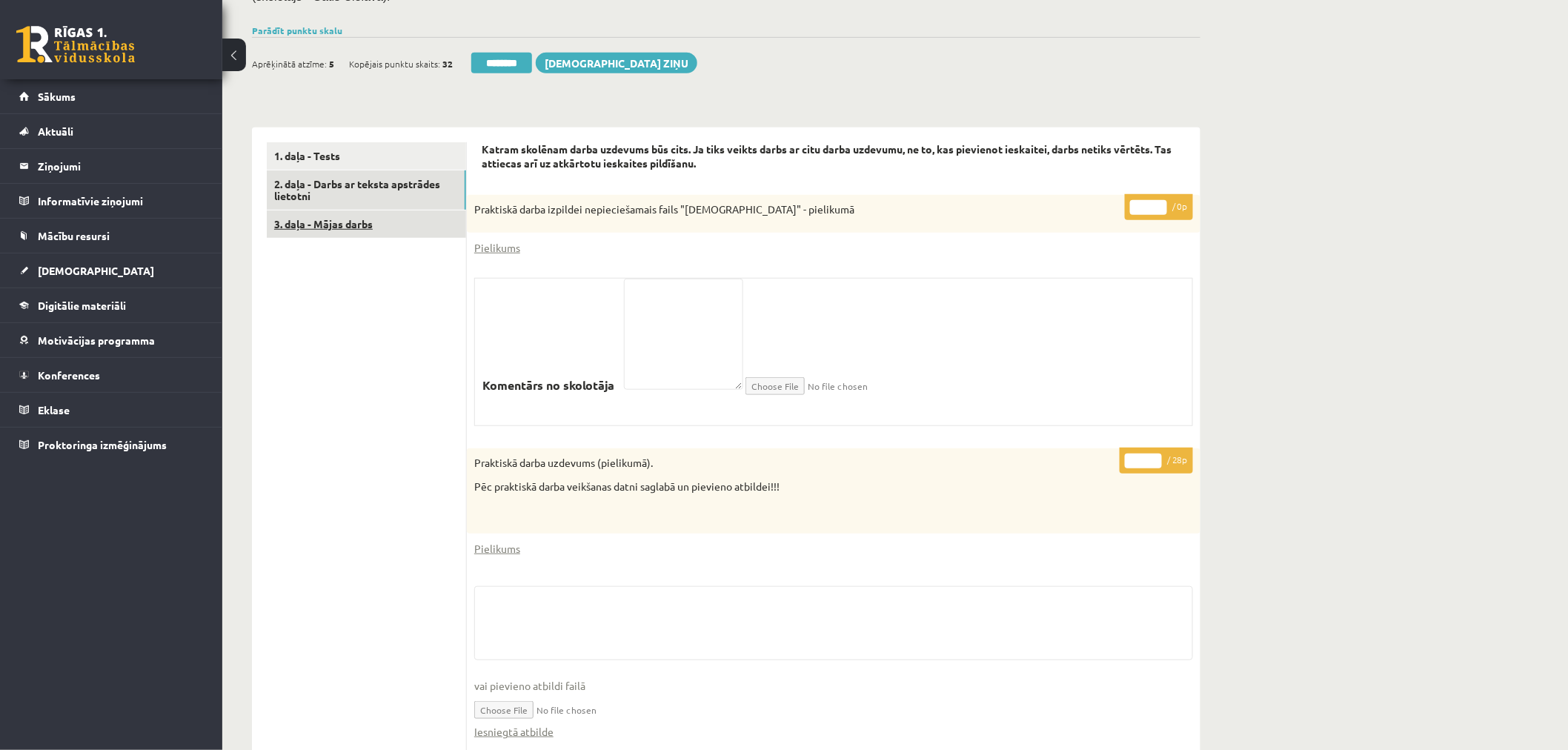
click at [370, 223] on link "3. daļa - Mājas darbs" at bounding box center [366, 224] width 199 height 27
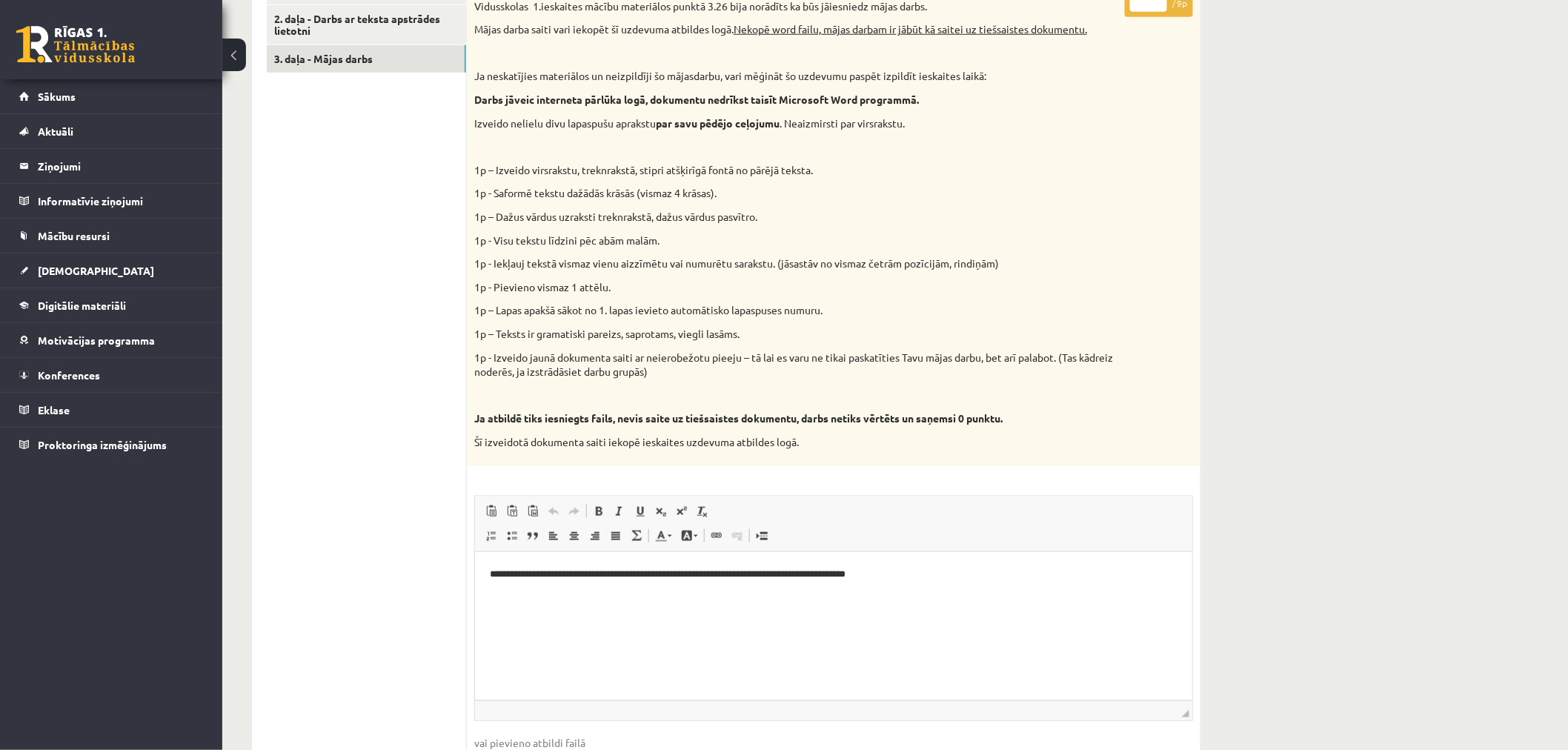
scroll to position [0, 0]
drag, startPoint x: 1023, startPoint y: 572, endPoint x: 843, endPoint y: 1089, distance: 547.4
click at [474, 562] on html "**********" at bounding box center [833, 573] width 717 height 45
copy p "**********"
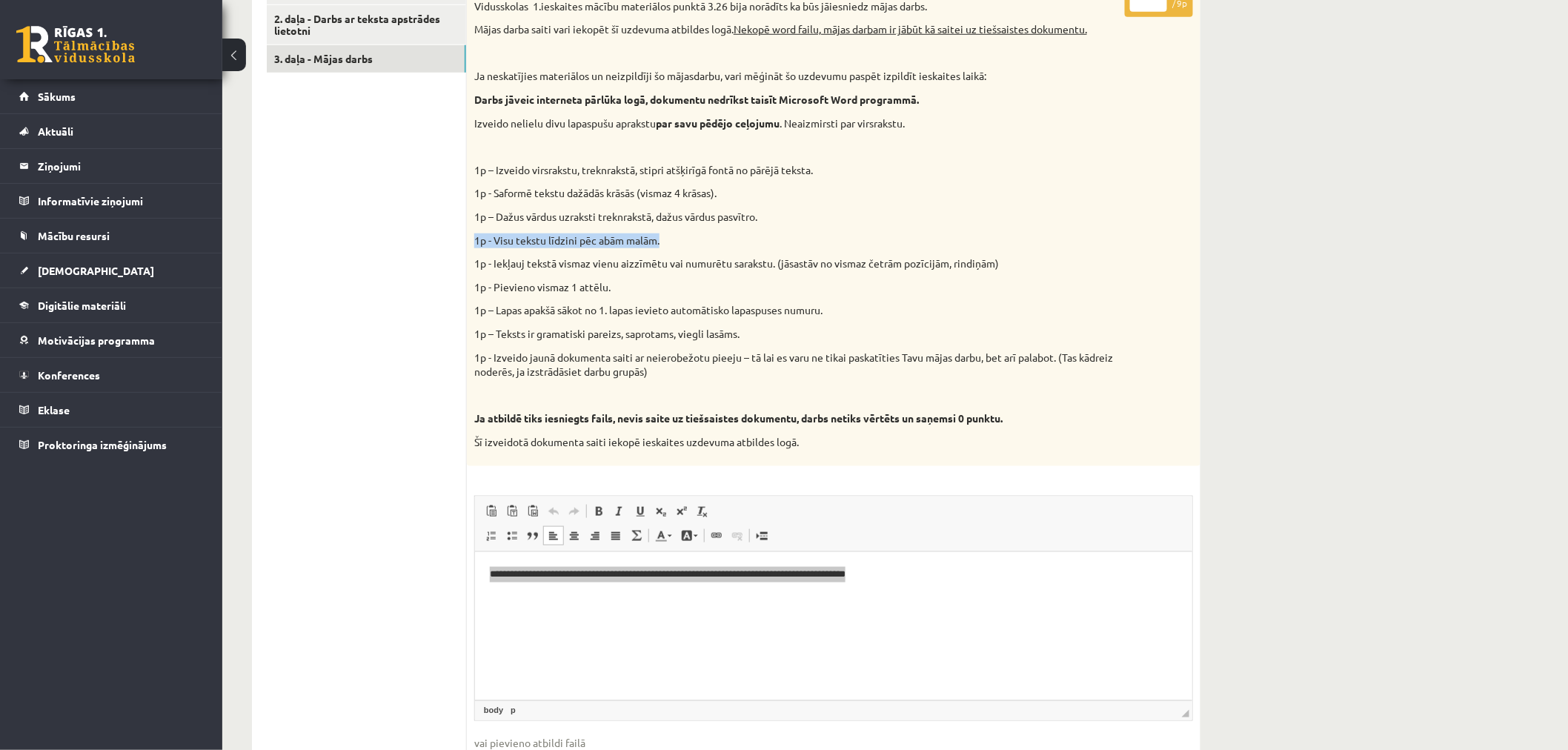
drag, startPoint x: 680, startPoint y: 240, endPoint x: 474, endPoint y: 237, distance: 206.0
click at [474, 237] on p "1p - Visu tekstu līdzini pēc abām malām." at bounding box center [796, 240] width 644 height 15
copy p "1p - Visu tekstu līdzini pēc abām malām."
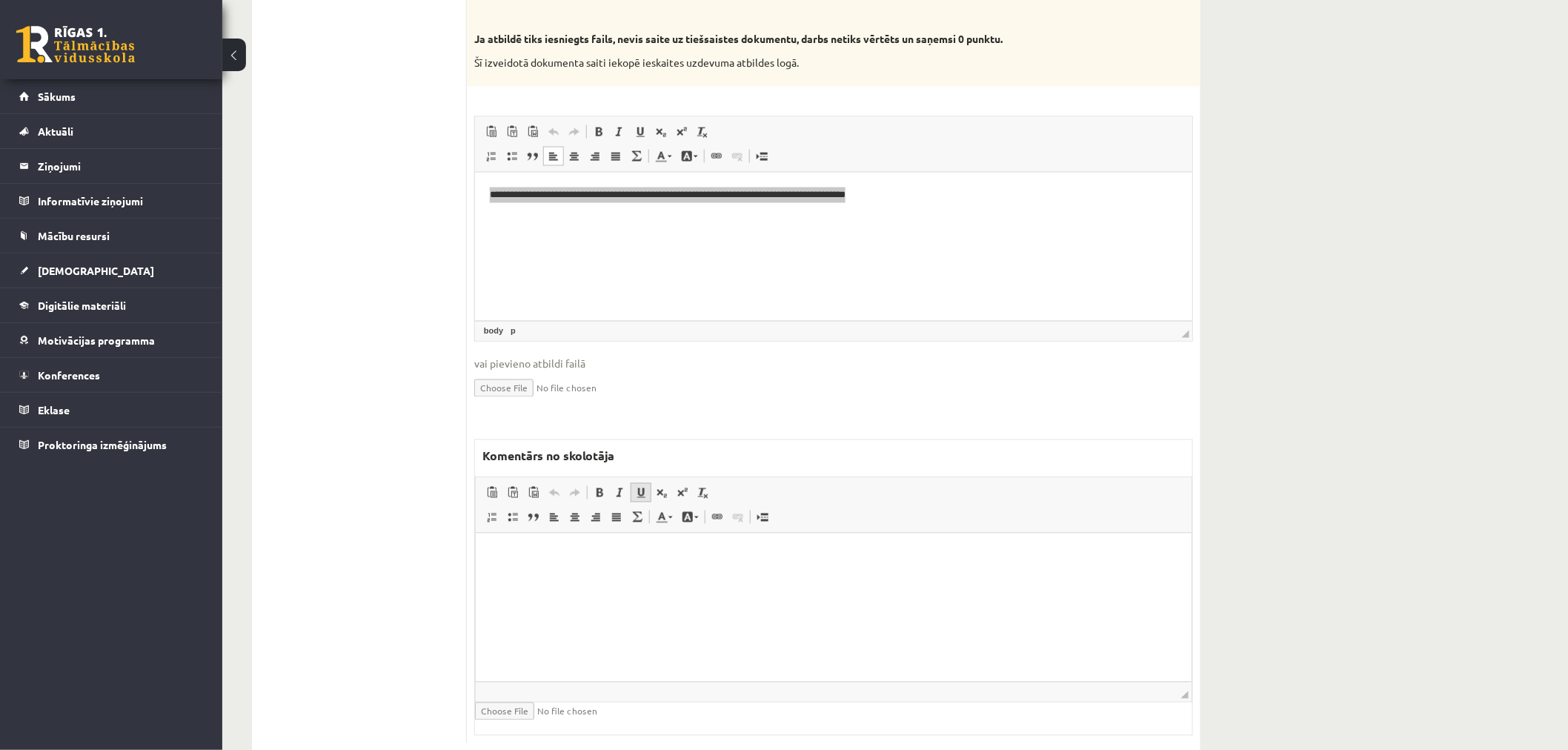
scroll to position [905, 0]
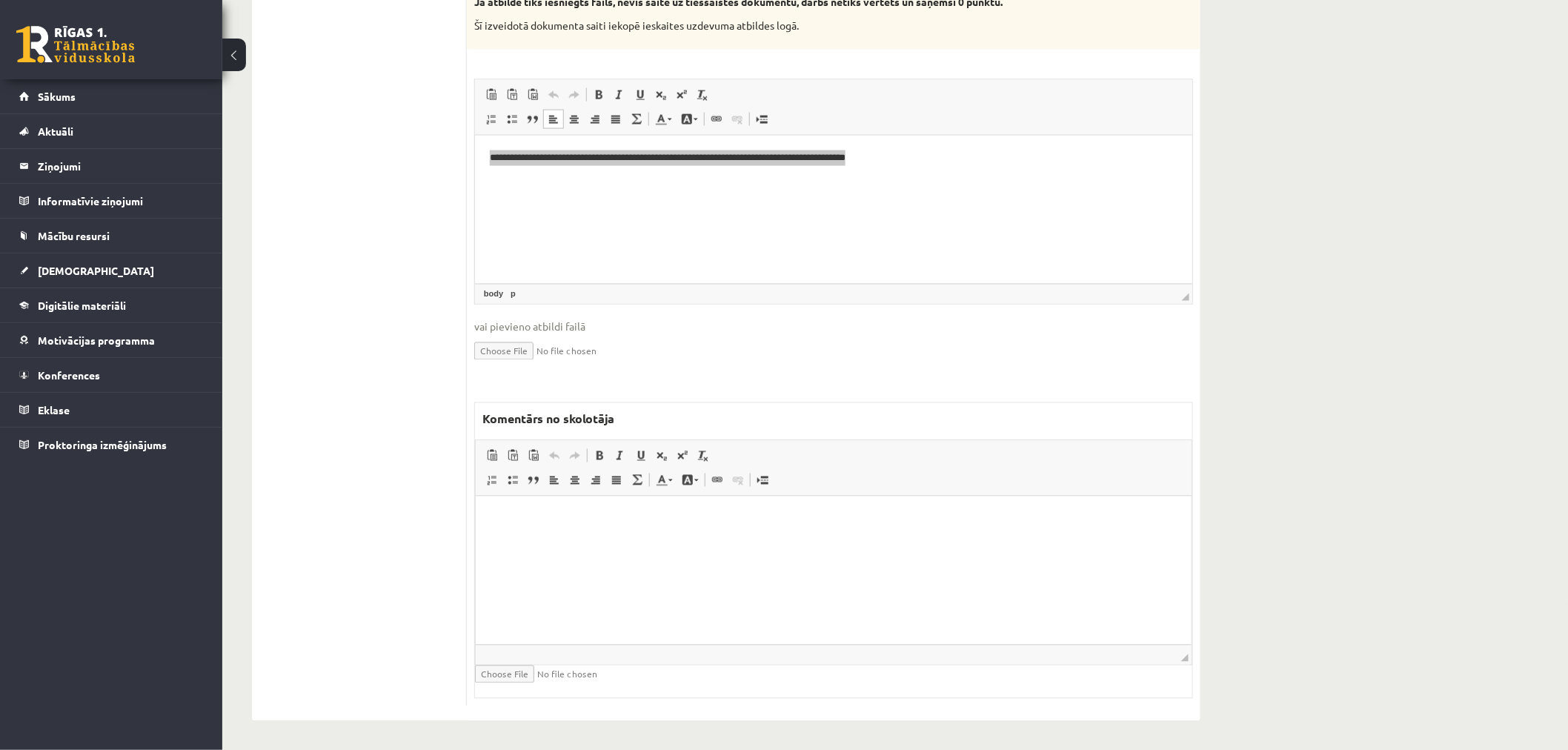
drag, startPoint x: 610, startPoint y: 529, endPoint x: 635, endPoint y: 538, distance: 26.6
click at [610, 529] on html at bounding box center [833, 518] width 715 height 45
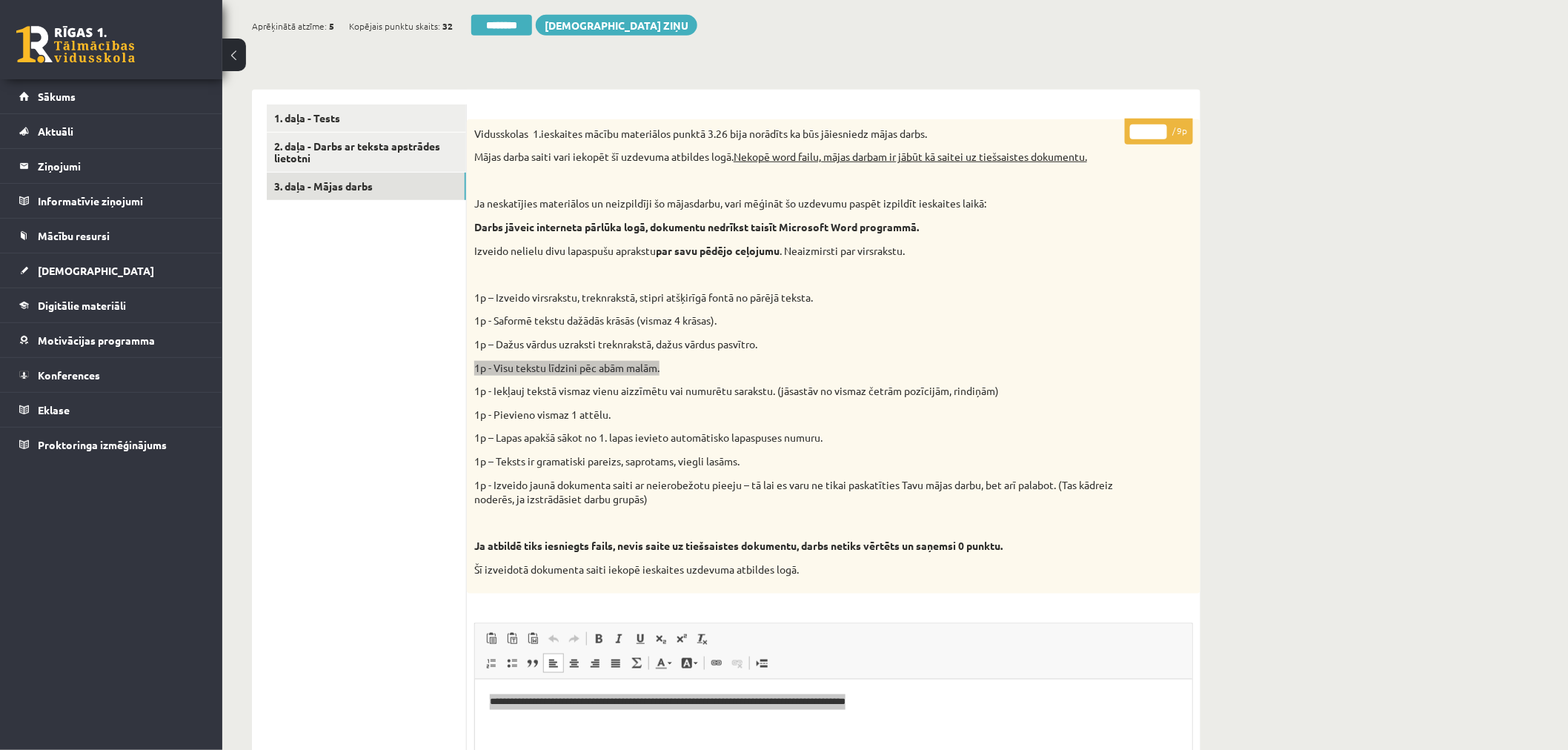
scroll to position [329, 0]
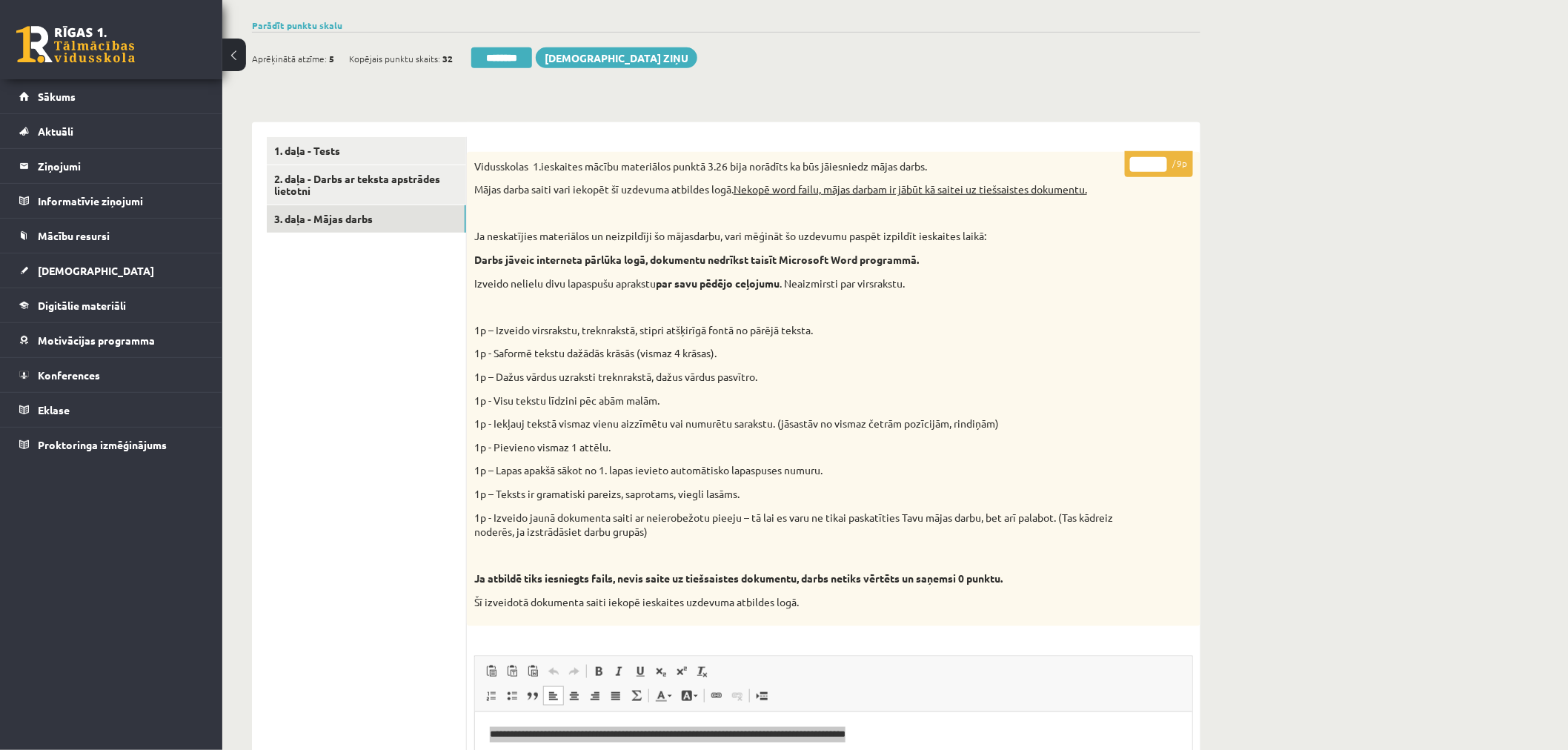
drag, startPoint x: 1148, startPoint y: 155, endPoint x: 1126, endPoint y: 164, distance: 23.8
click at [1128, 163] on p "* / 9p" at bounding box center [1158, 164] width 69 height 26
drag, startPoint x: 1143, startPoint y: 159, endPoint x: 1109, endPoint y: 158, distance: 34.0
click at [1109, 158] on div "* / 9p Vidusskolas 1.ieskaites mācību materiālos punktā 3.26 bija norādīts ka b…" at bounding box center [834, 717] width 734 height 1130
type input "*"
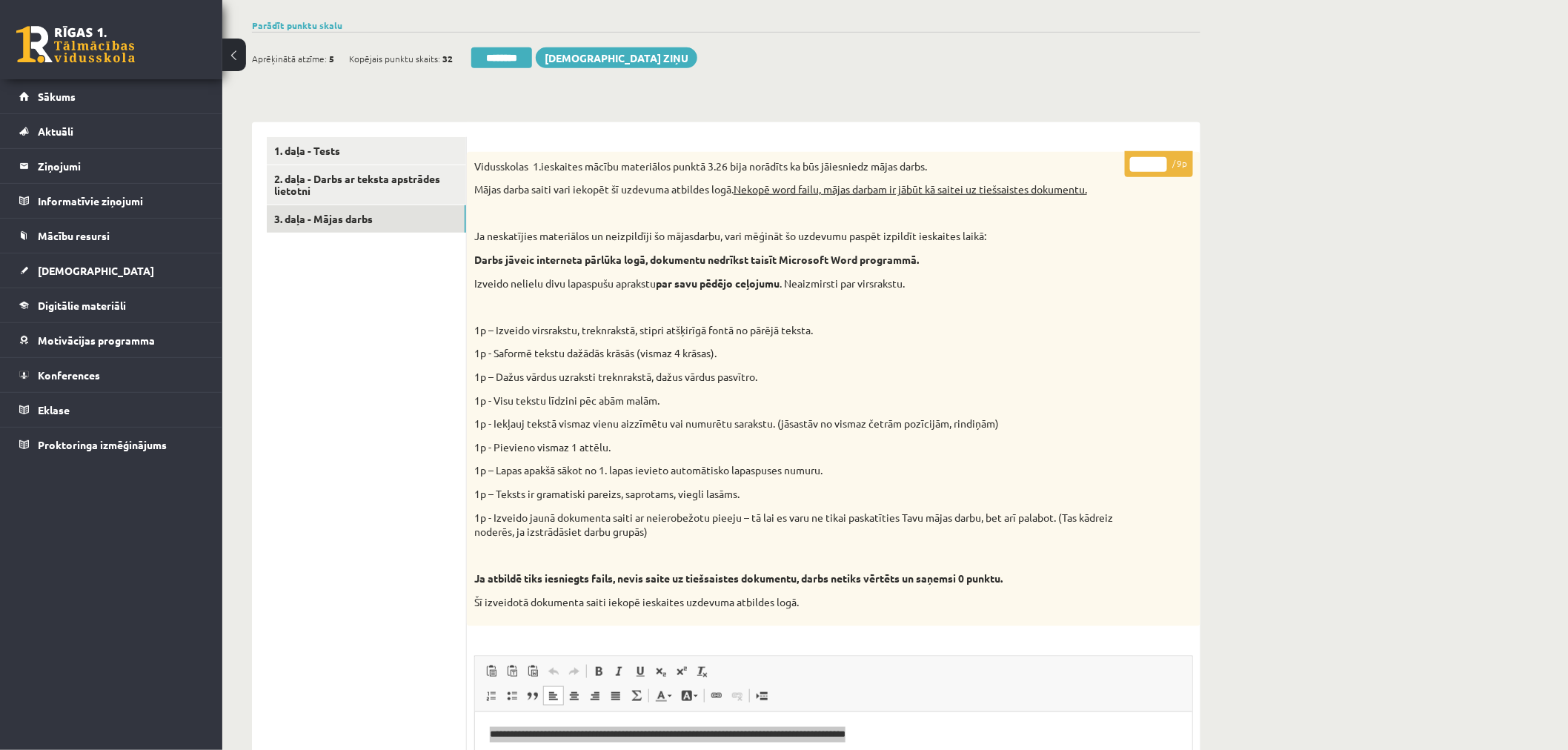
click at [1290, 147] on div "Datorika 1.ieskaite 10.a1 klase , Aleksandra Brakovska (10.a1 klase) [Atbalsta …" at bounding box center [895, 527] width 1346 height 1598
click at [342, 224] on link "3. daļa - Mājas darbs" at bounding box center [366, 218] width 199 height 27
click at [304, 25] on link "Parādīt punktu skalu" at bounding box center [297, 25] width 90 height 12
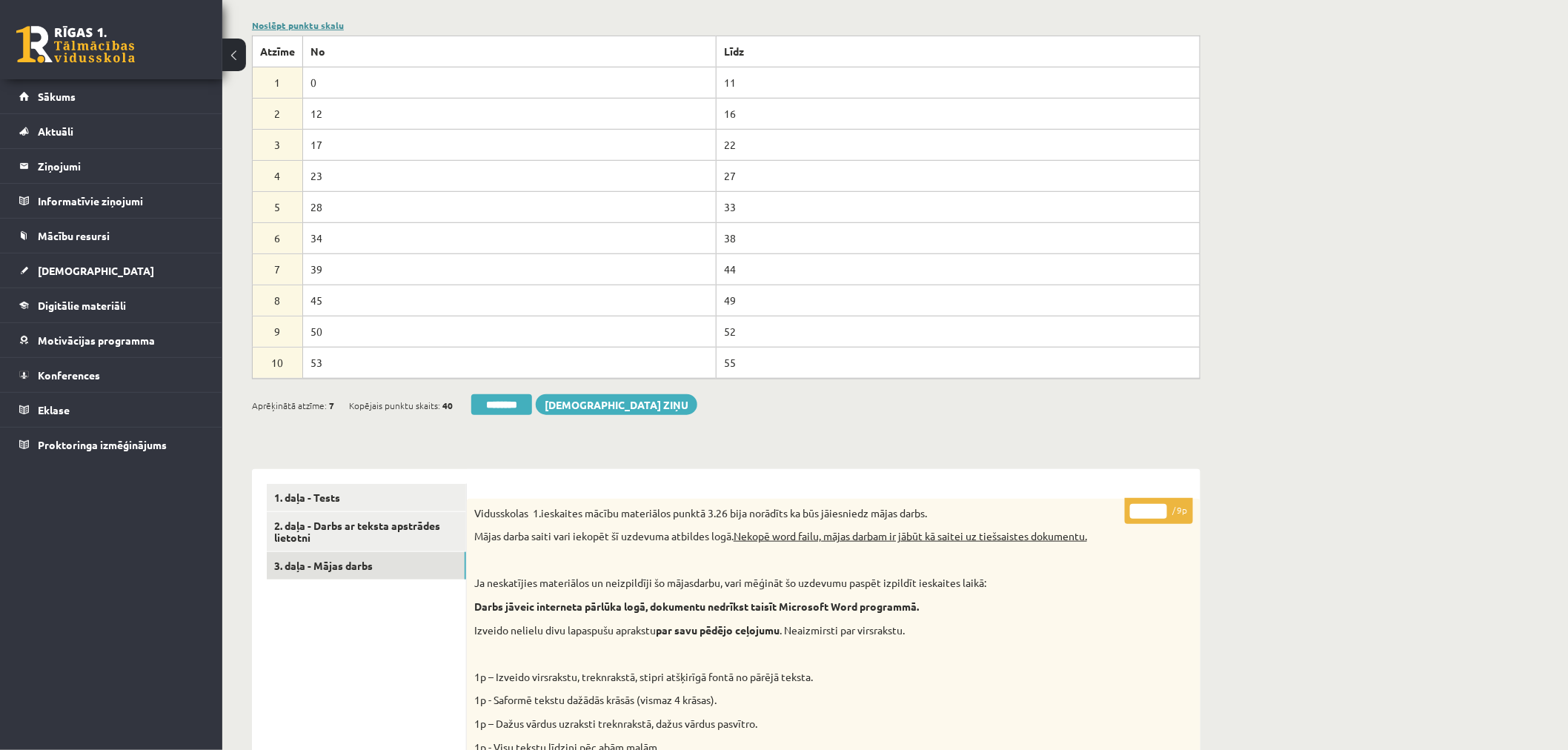
scroll to position [0, 0]
click at [304, 24] on link "Noslēpt punktu skalu" at bounding box center [297, 25] width 92 height 12
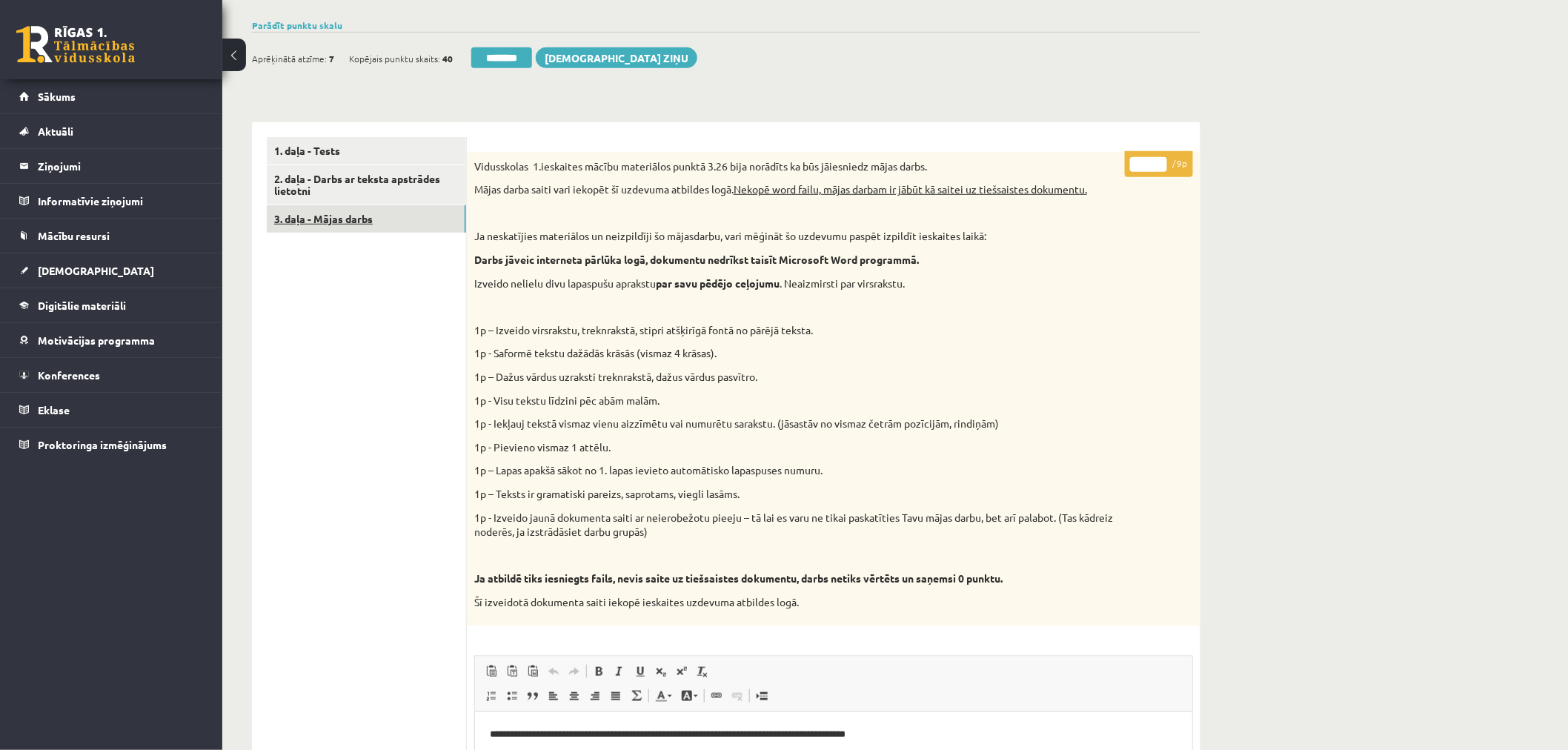
scroll to position [247, 0]
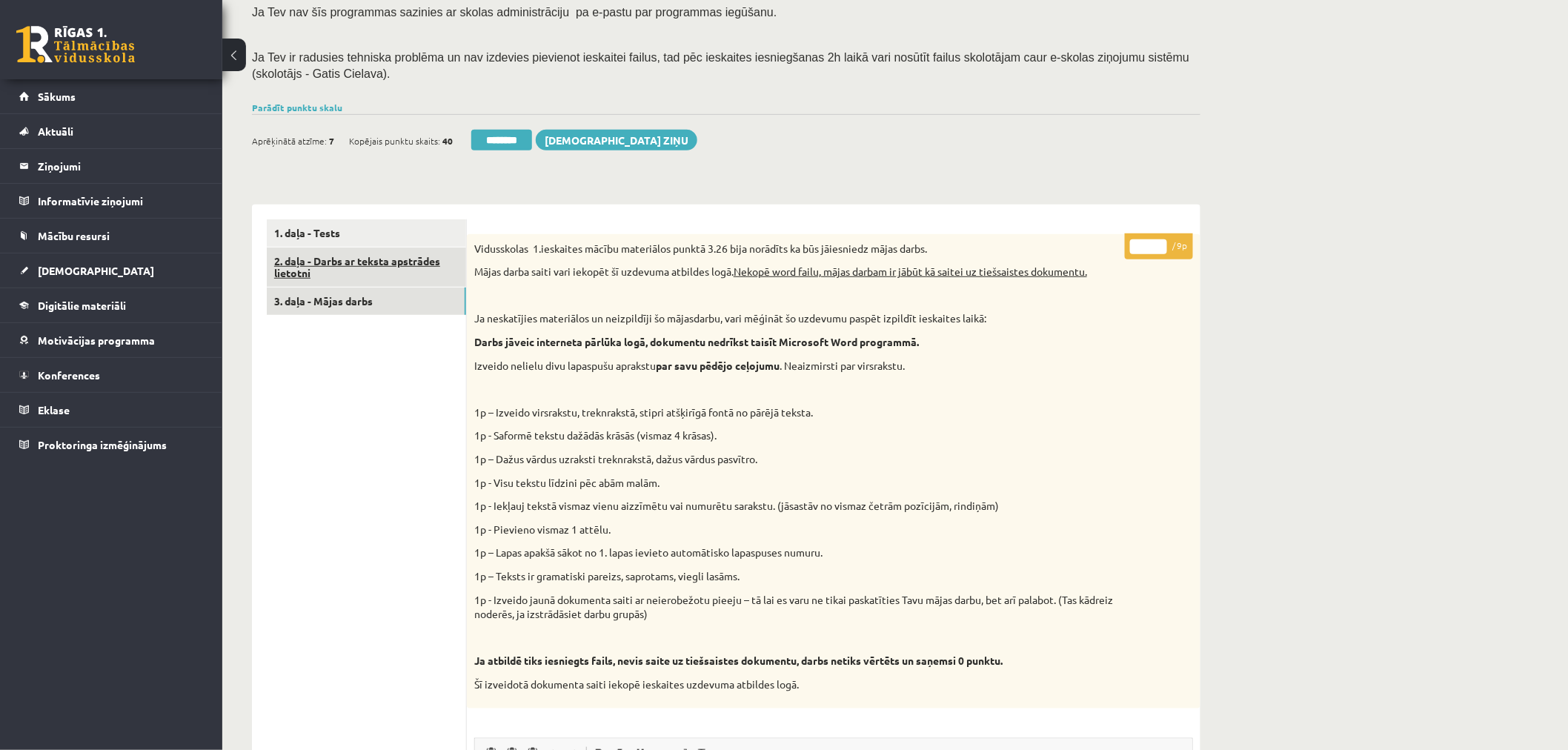
click at [391, 268] on link "2. daļa - Darbs ar teksta apstrādes lietotni" at bounding box center [366, 268] width 199 height 40
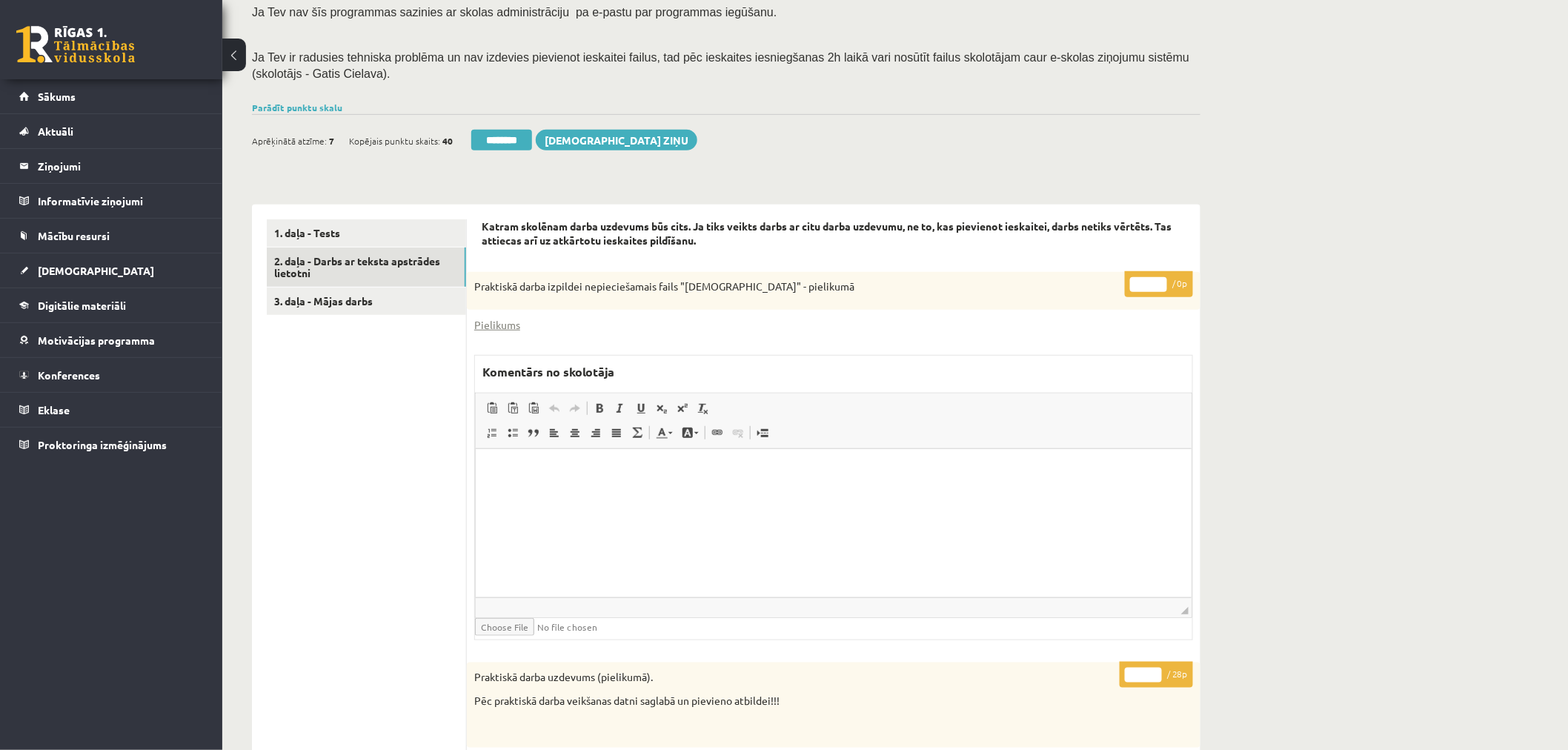
scroll to position [0, 0]
type input "**"
click at [1152, 669] on input "**" at bounding box center [1143, 675] width 37 height 15
click at [405, 259] on link "2. daļa - Darbs ar teksta apstrādes lietotni" at bounding box center [366, 268] width 199 height 40
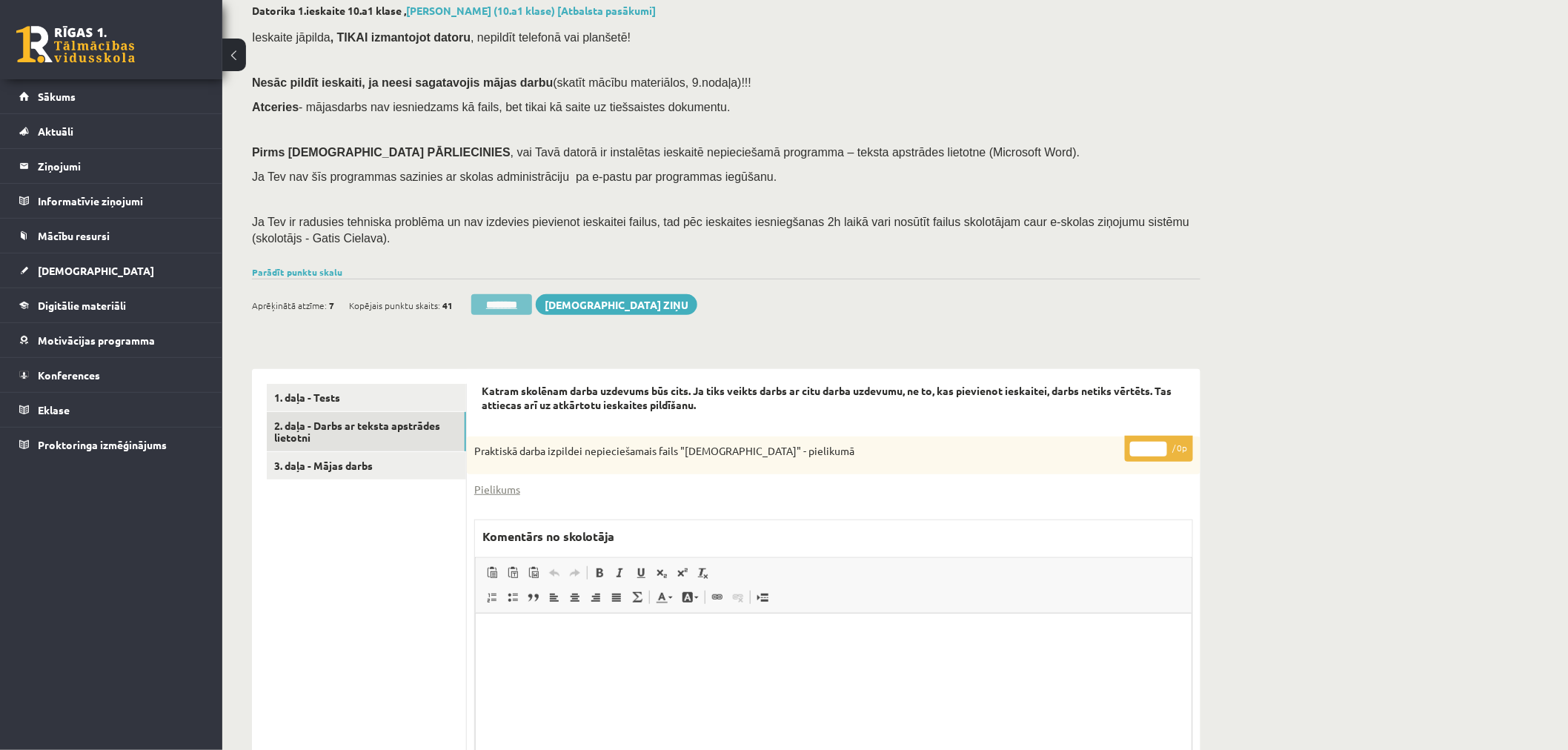
click at [514, 302] on input "********" at bounding box center [501, 304] width 61 height 21
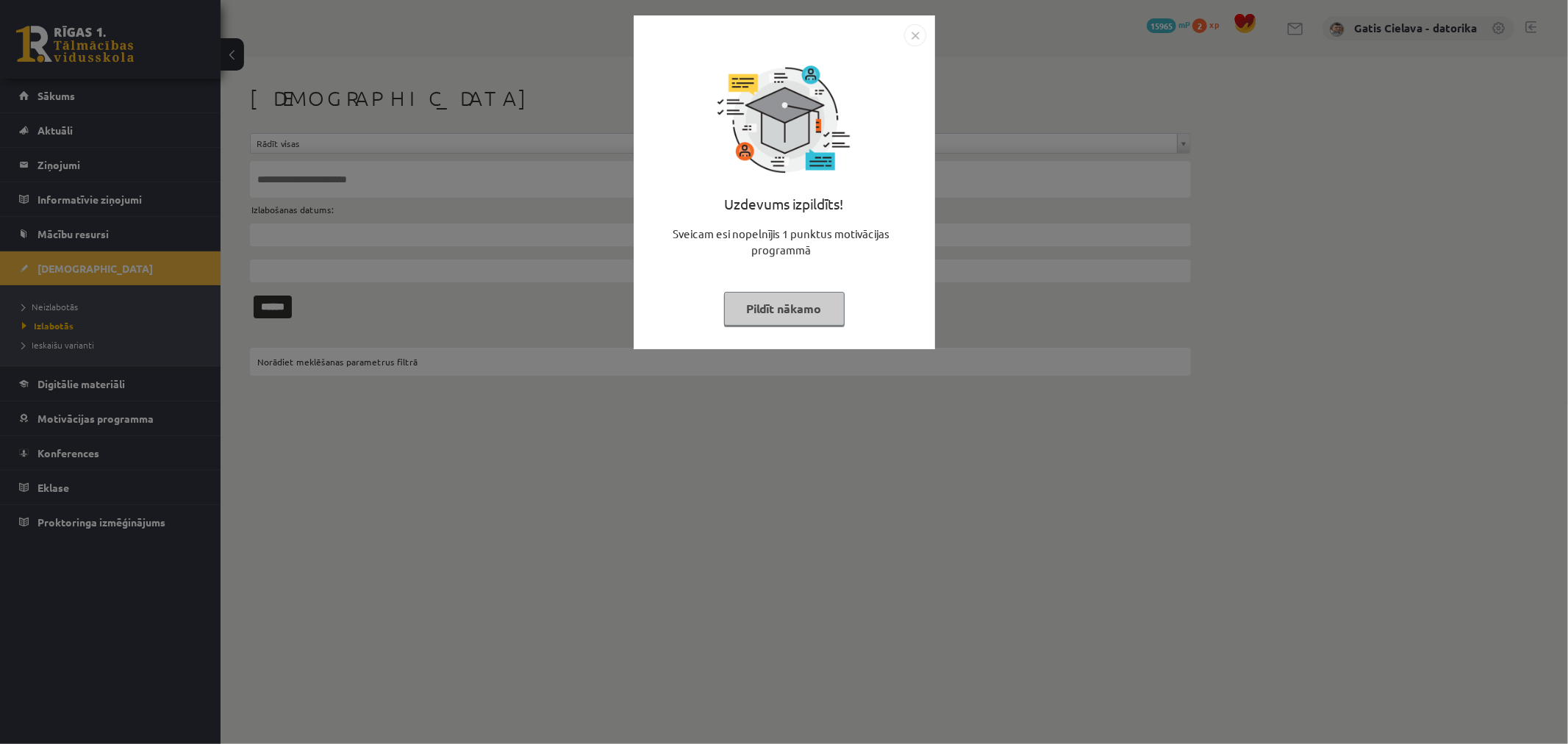
click at [799, 303] on button "Pildīt nākamo" at bounding box center [784, 308] width 120 height 34
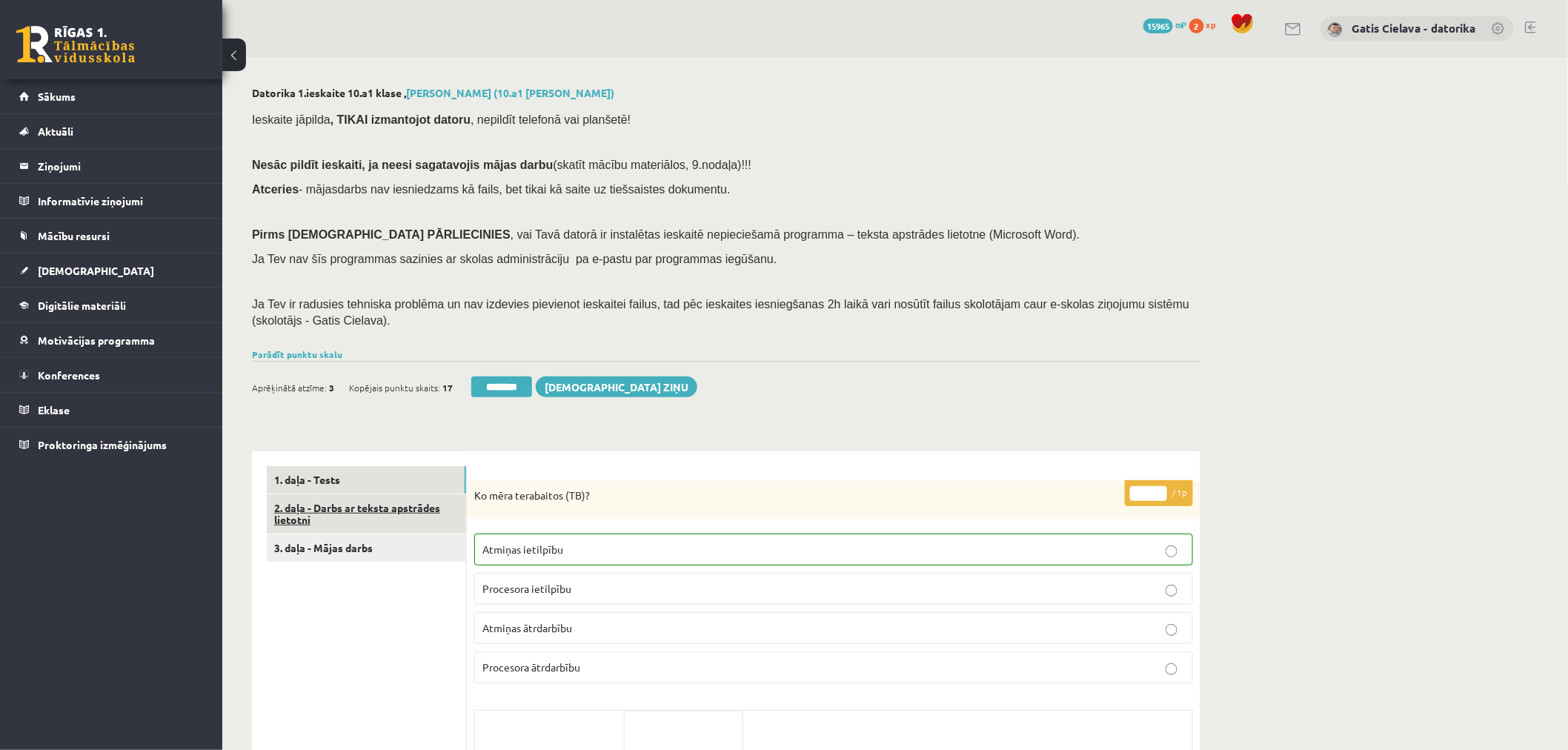
click at [381, 506] on link "2. daļa - Darbs ar teksta apstrādes lietotni" at bounding box center [366, 514] width 199 height 40
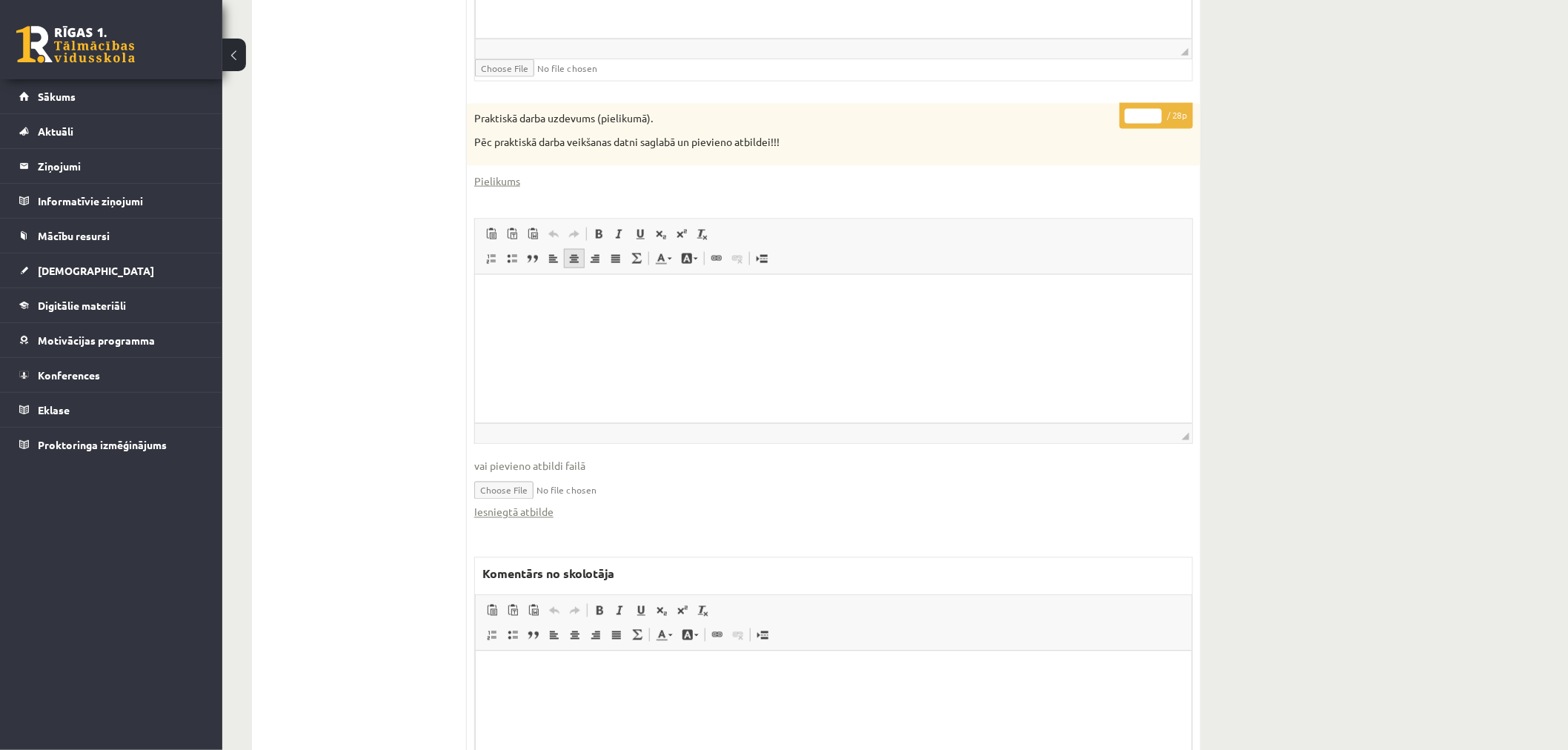
scroll to position [795, 0]
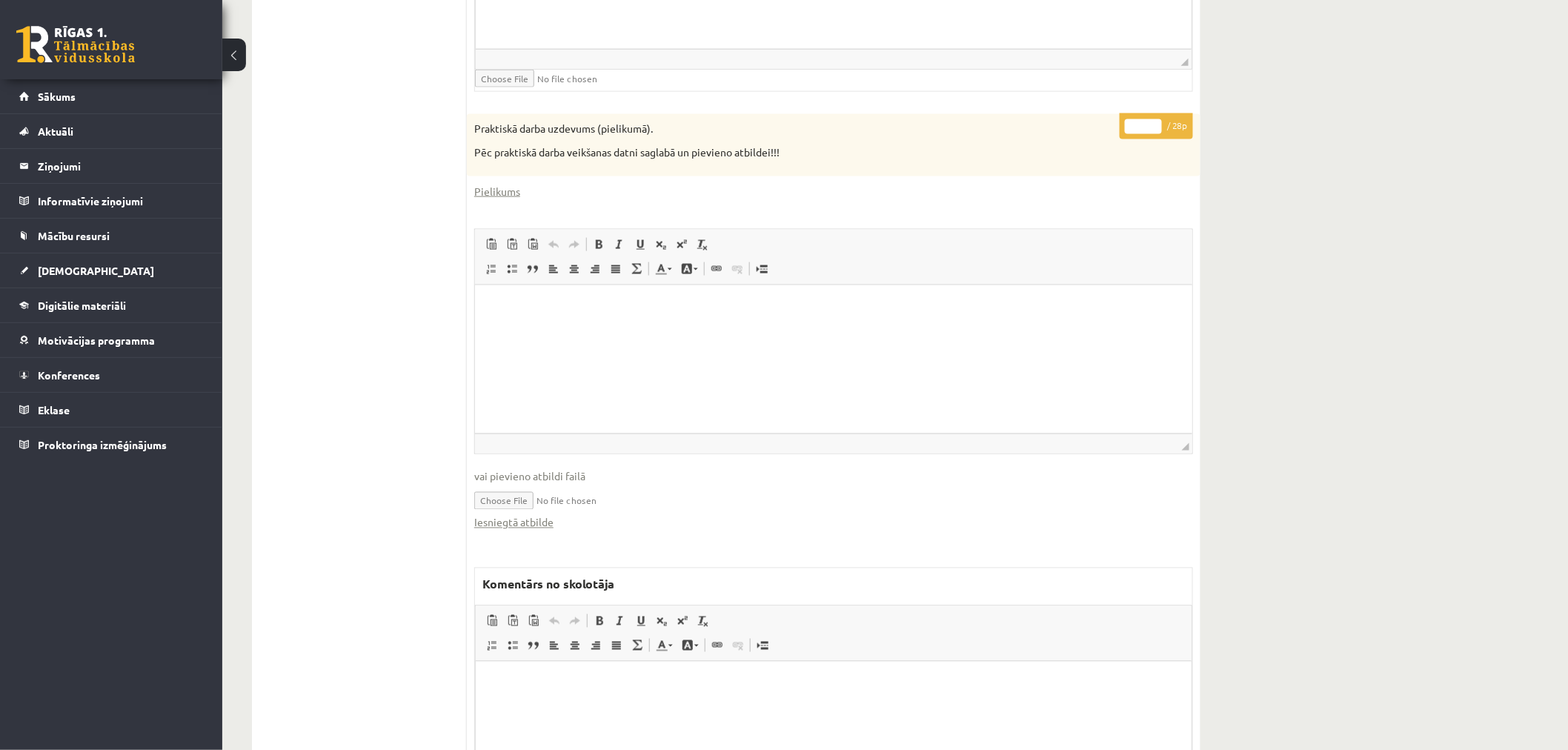
drag, startPoint x: 1141, startPoint y: 126, endPoint x: 1124, endPoint y: 127, distance: 17.0
click at [1127, 127] on input "*" at bounding box center [1143, 126] width 37 height 15
type input "**"
click at [1268, 137] on div "Datorika 1.ieskaite 10.a1 [PERSON_NAME] (10.a1 [PERSON_NAME]) Ieskaite jāpilda …" at bounding box center [895, 89] width 1346 height 1654
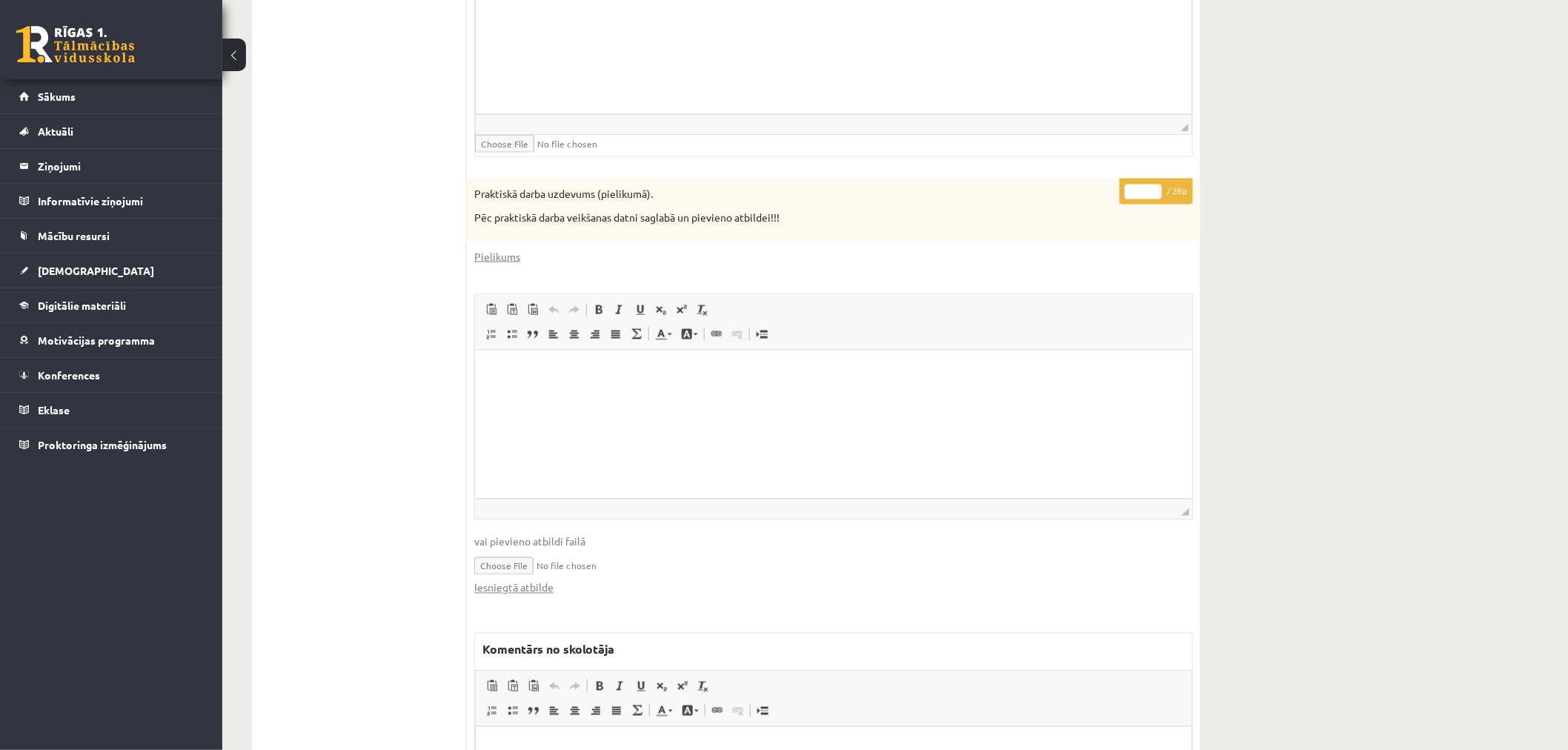
scroll to position [301, 0]
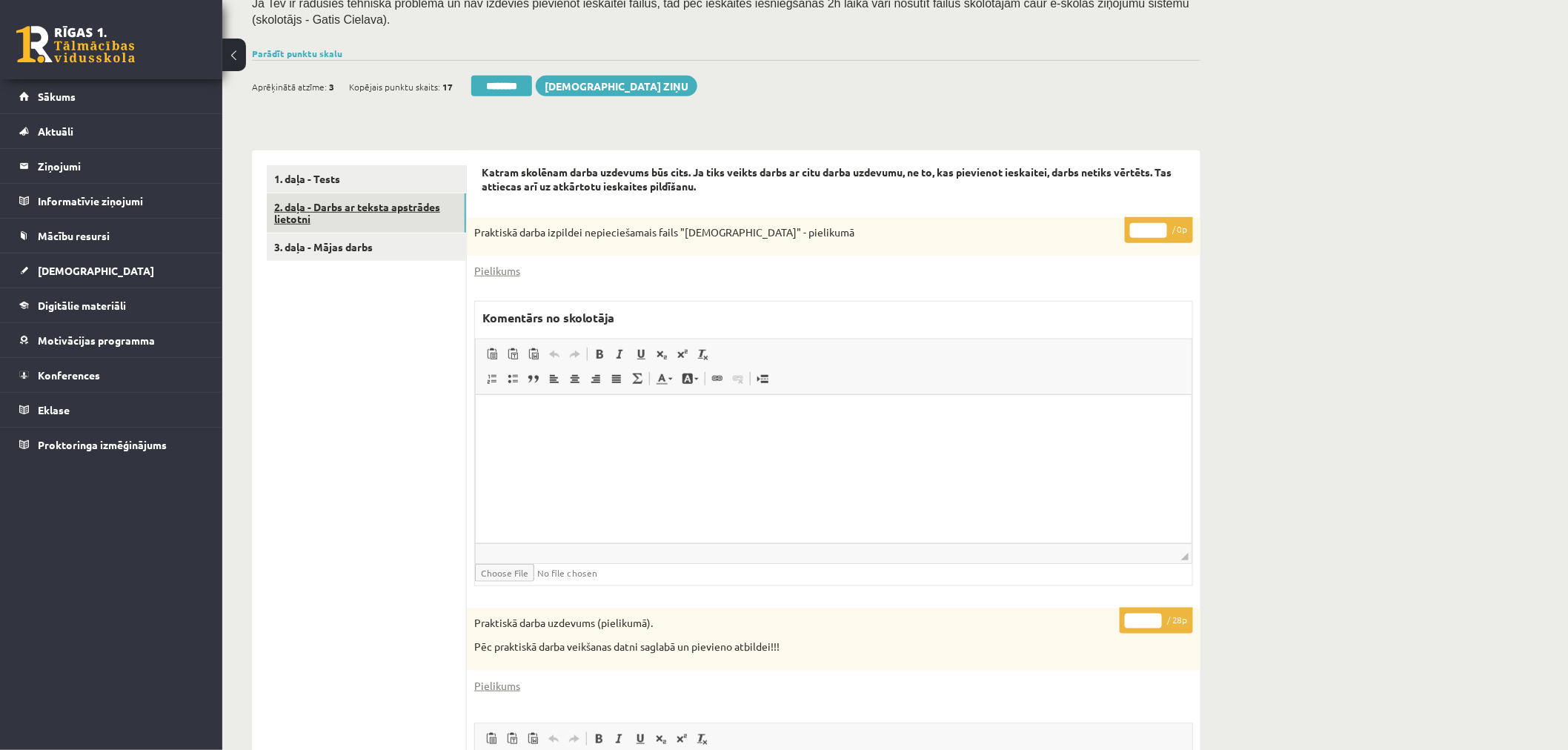
click at [398, 206] on link "2. daļa - Darbs ar teksta apstrādes lietotni" at bounding box center [366, 213] width 199 height 40
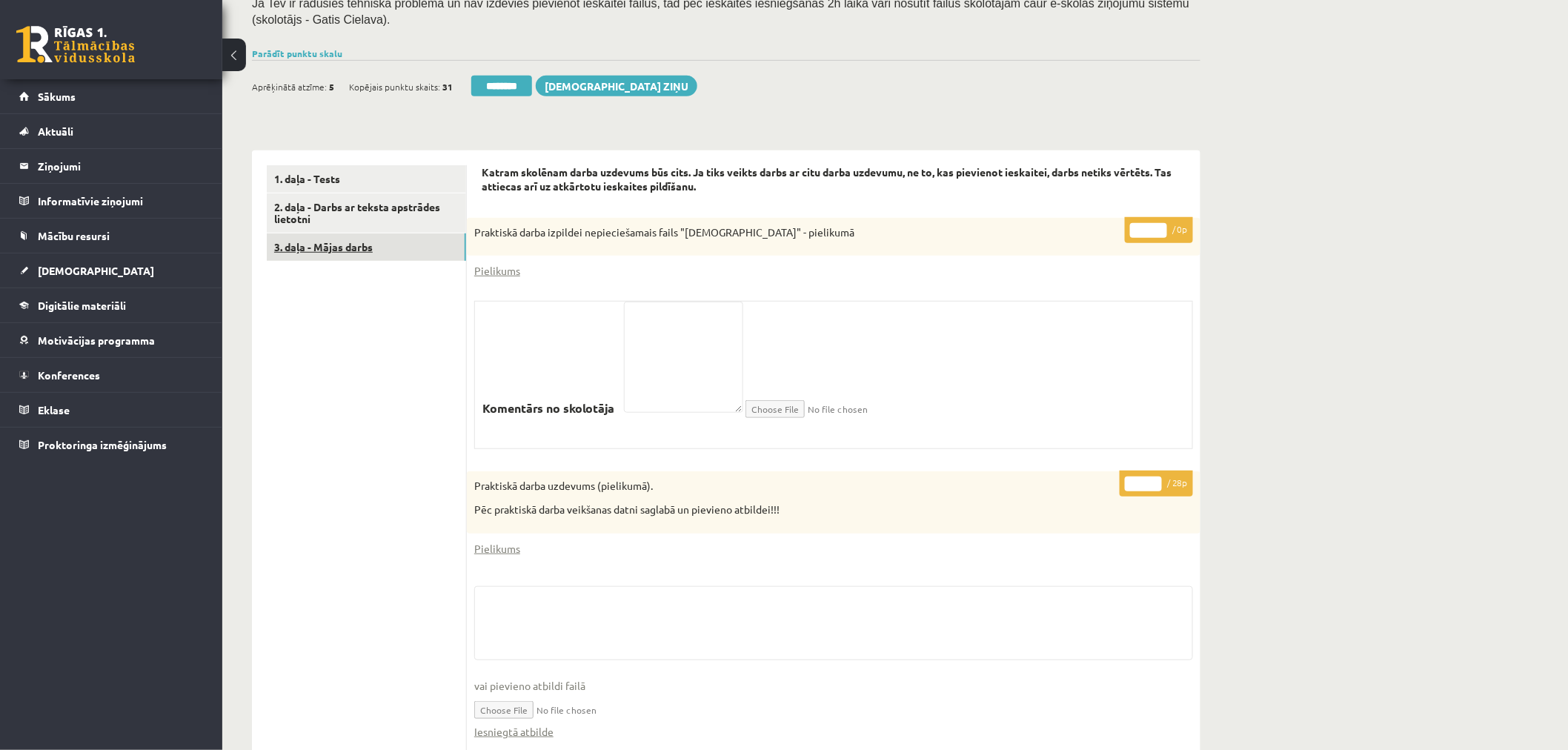
click at [345, 246] on link "3. daļa - Mājas darbs" at bounding box center [366, 246] width 199 height 27
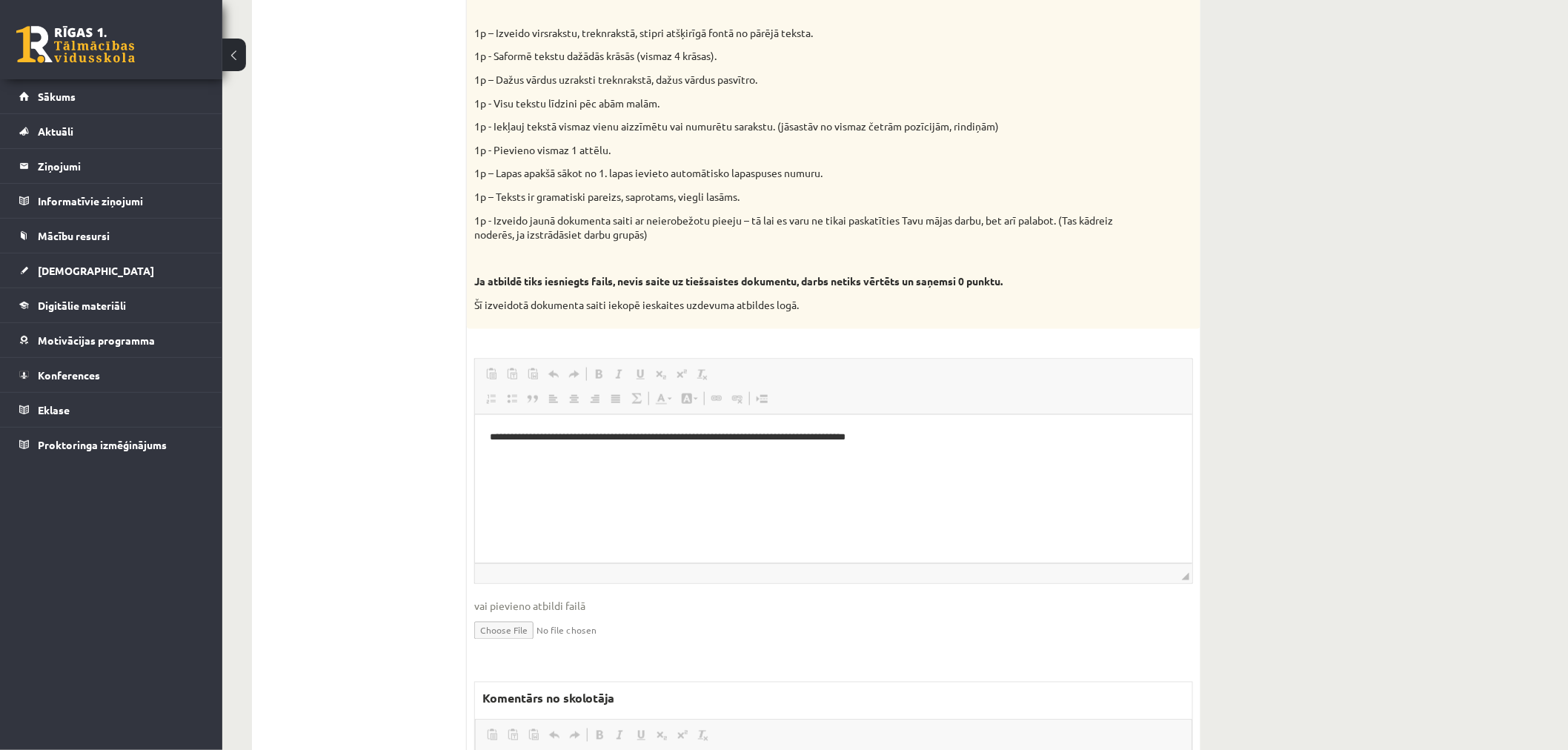
scroll to position [630, 0]
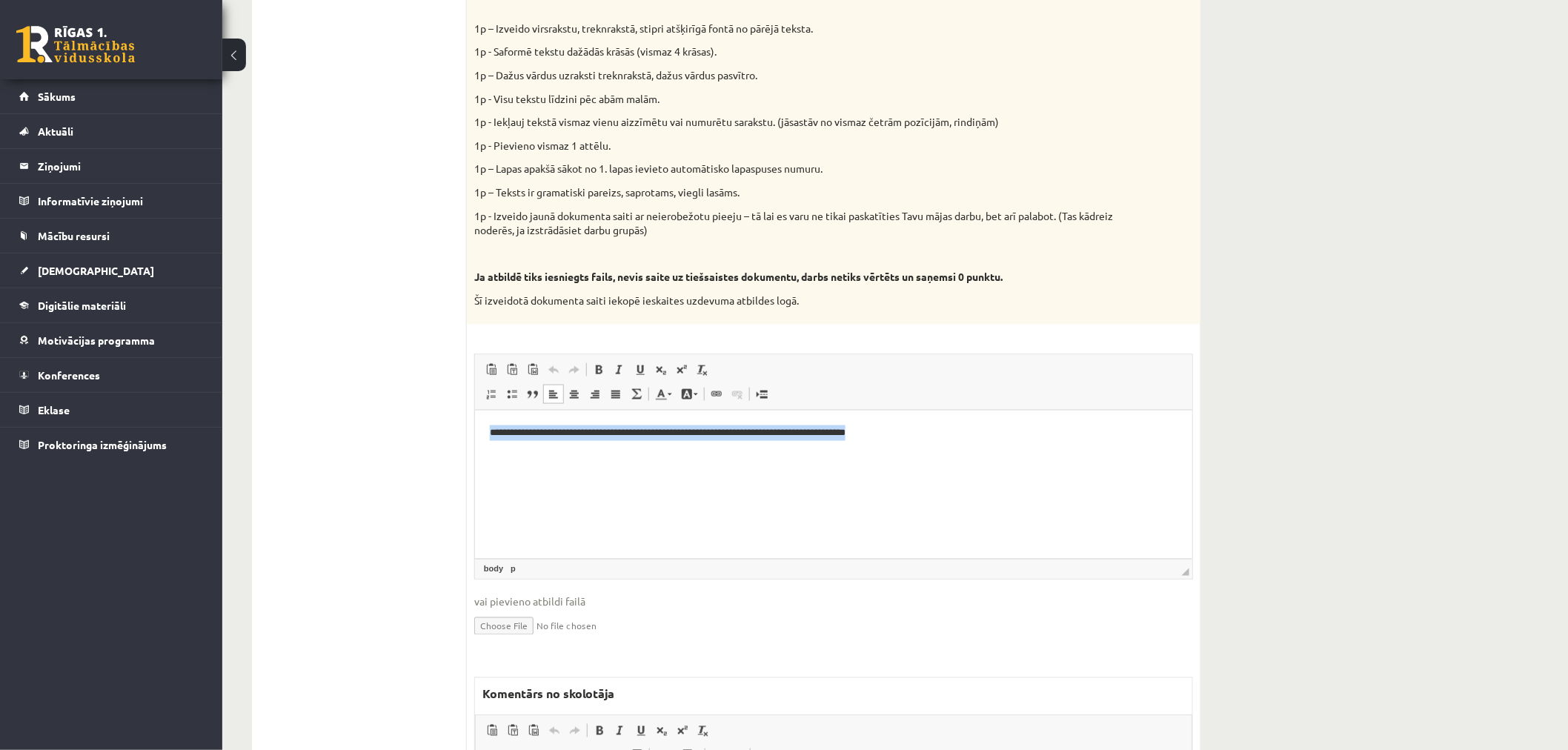
drag, startPoint x: 1038, startPoint y: 432, endPoint x: 269, endPoint y: 409, distance: 769.3
click at [474, 410] on html "**********" at bounding box center [833, 432] width 717 height 45
copy p "**********"
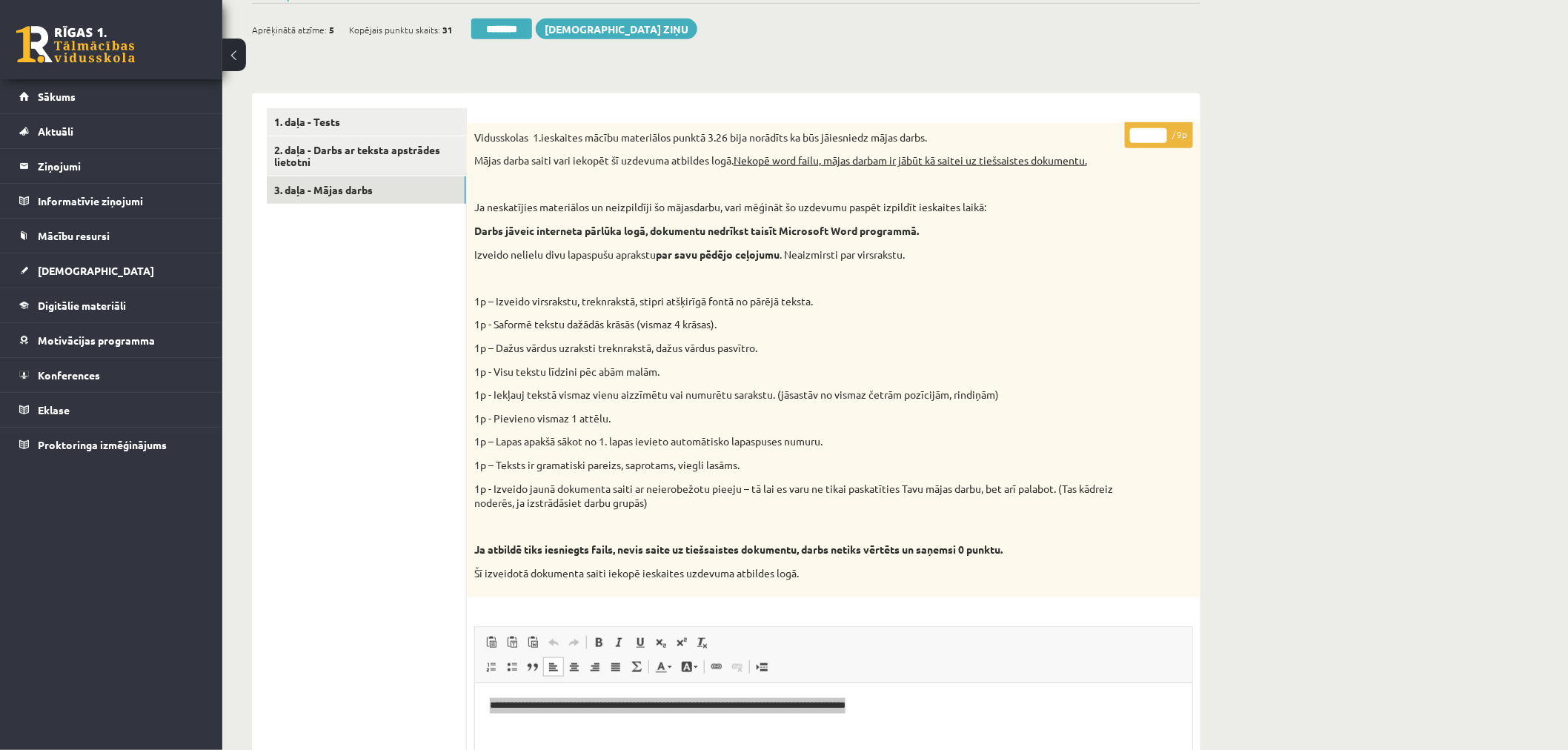
scroll to position [301, 0]
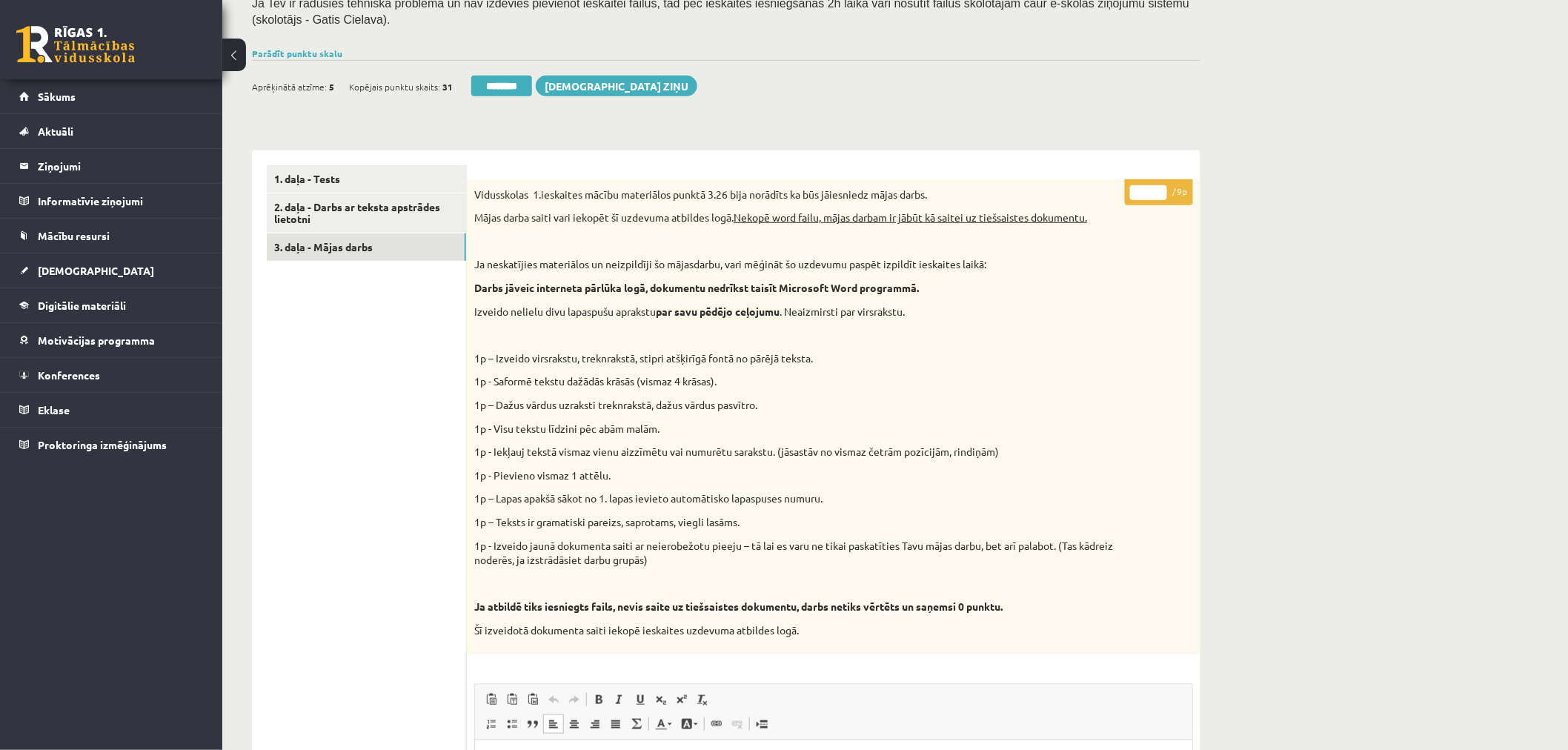
drag, startPoint x: 1150, startPoint y: 192, endPoint x: 1112, endPoint y: 190, distance: 38.1
click at [1112, 190] on div "* / 9p Vidusskolas 1.ieskaites mācību materiālos punktā 3.26 bija norādīts ka b…" at bounding box center [834, 745] width 734 height 1130
type input "*"
click at [1296, 169] on div "Datorika 1.ieskaite 10.a1 klase , Klāvs Krūziņš (10.a1 klase) Ieskaite jāpilda …" at bounding box center [895, 555] width 1346 height 1598
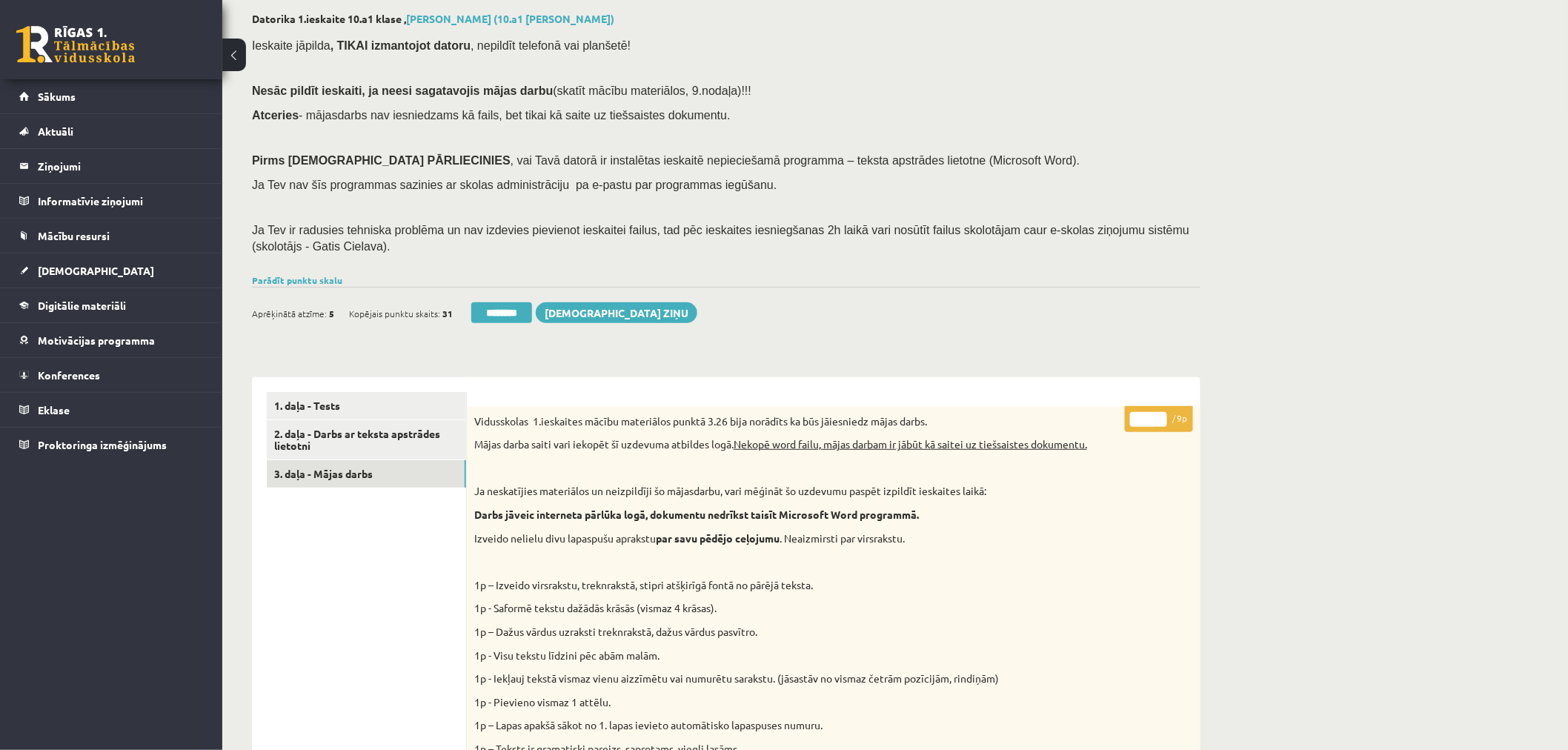
scroll to position [0, 0]
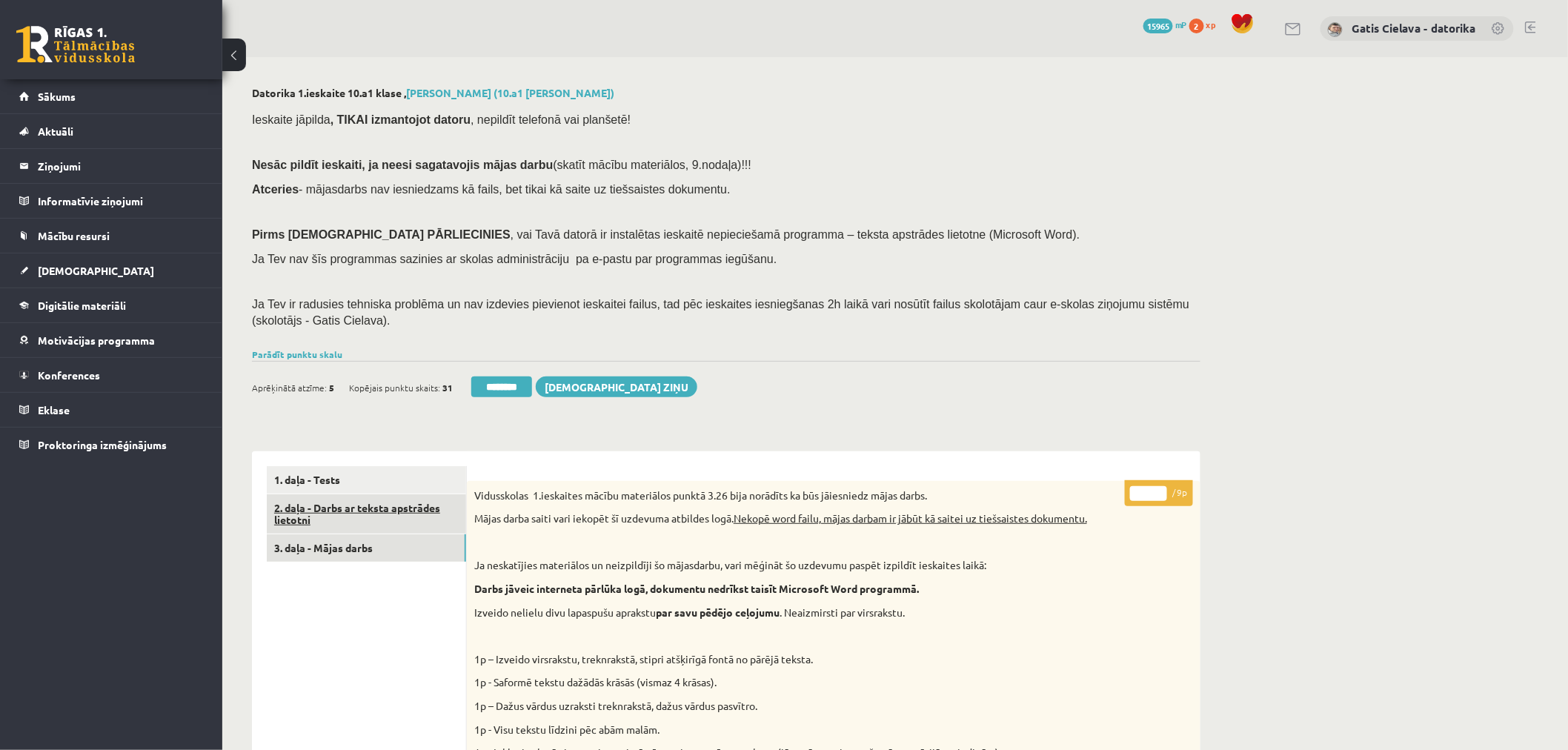
click at [365, 506] on link "2. daļa - Darbs ar teksta apstrādes lietotni" at bounding box center [366, 514] width 199 height 40
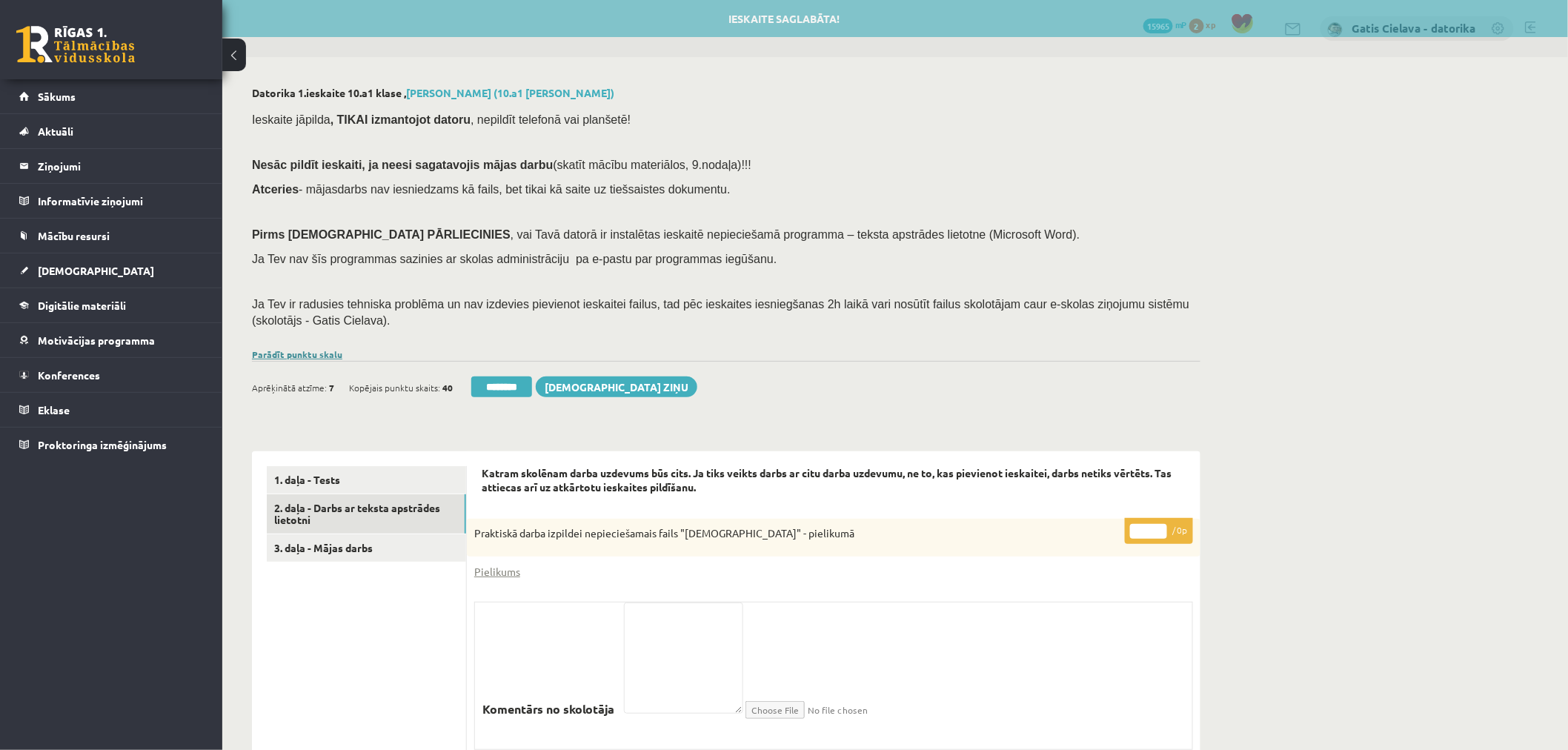
click at [312, 353] on link "Parādīt punktu skalu" at bounding box center [297, 354] width 90 height 12
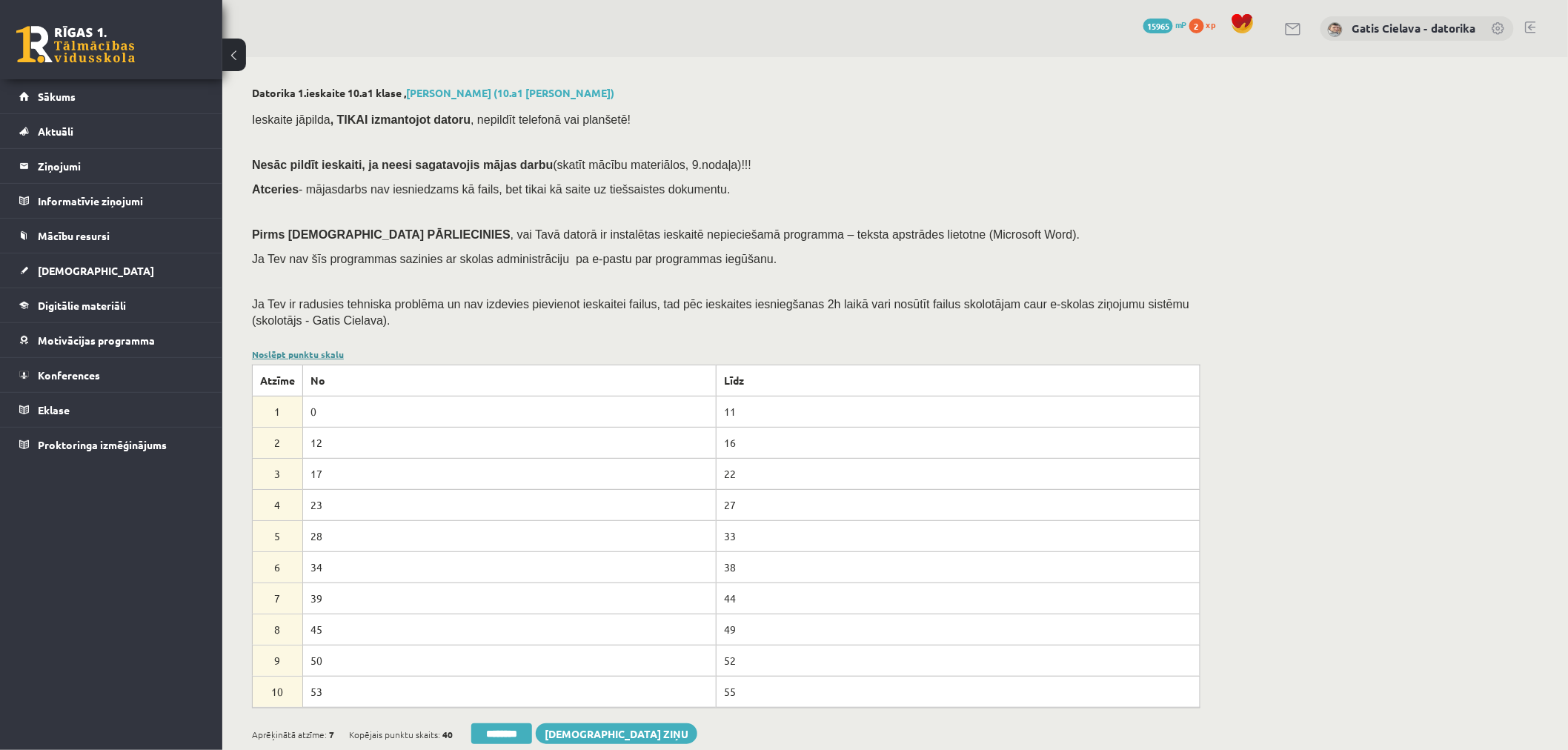
click at [312, 353] on link "Noslēpt punktu skalu" at bounding box center [297, 354] width 92 height 12
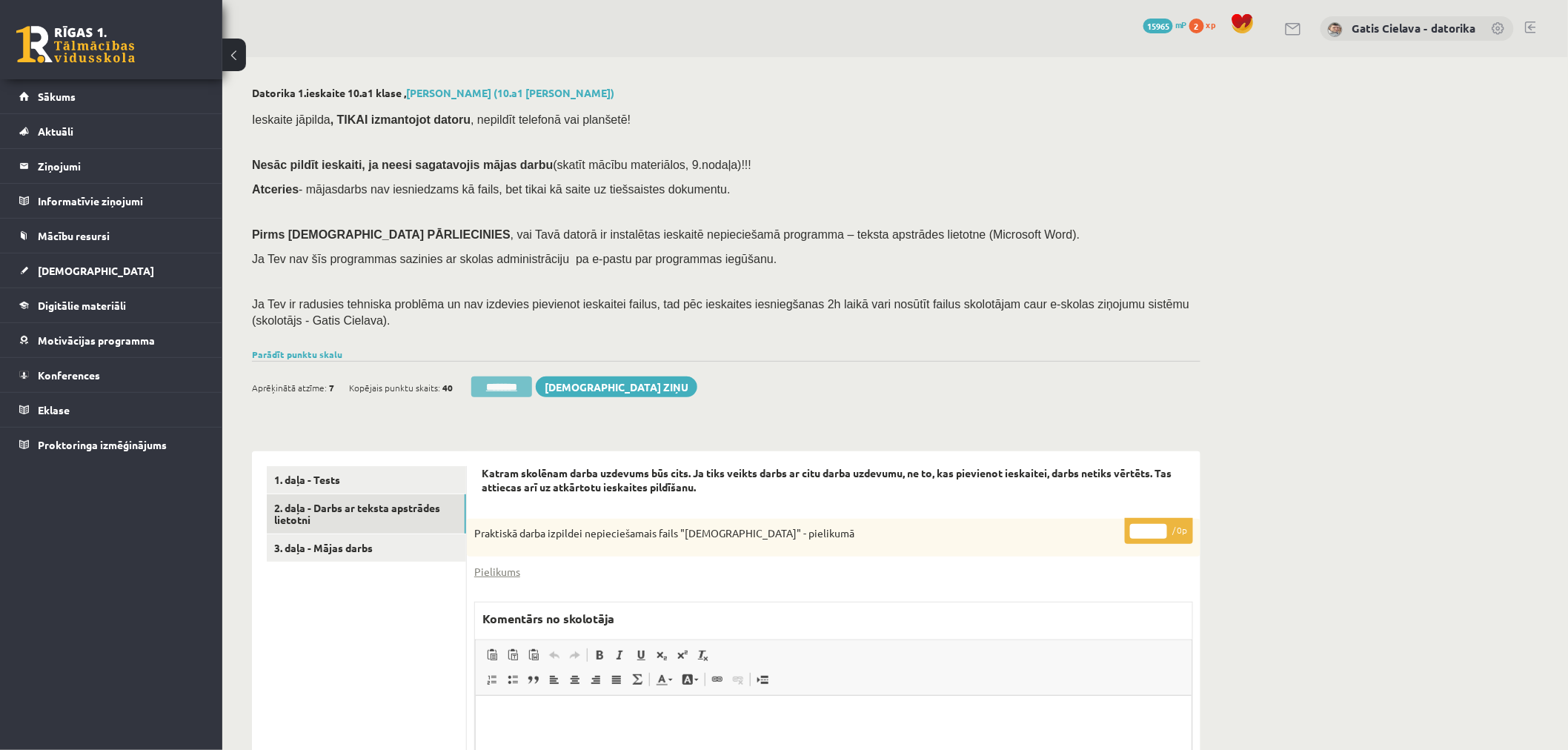
click at [506, 382] on input "********" at bounding box center [501, 387] width 61 height 21
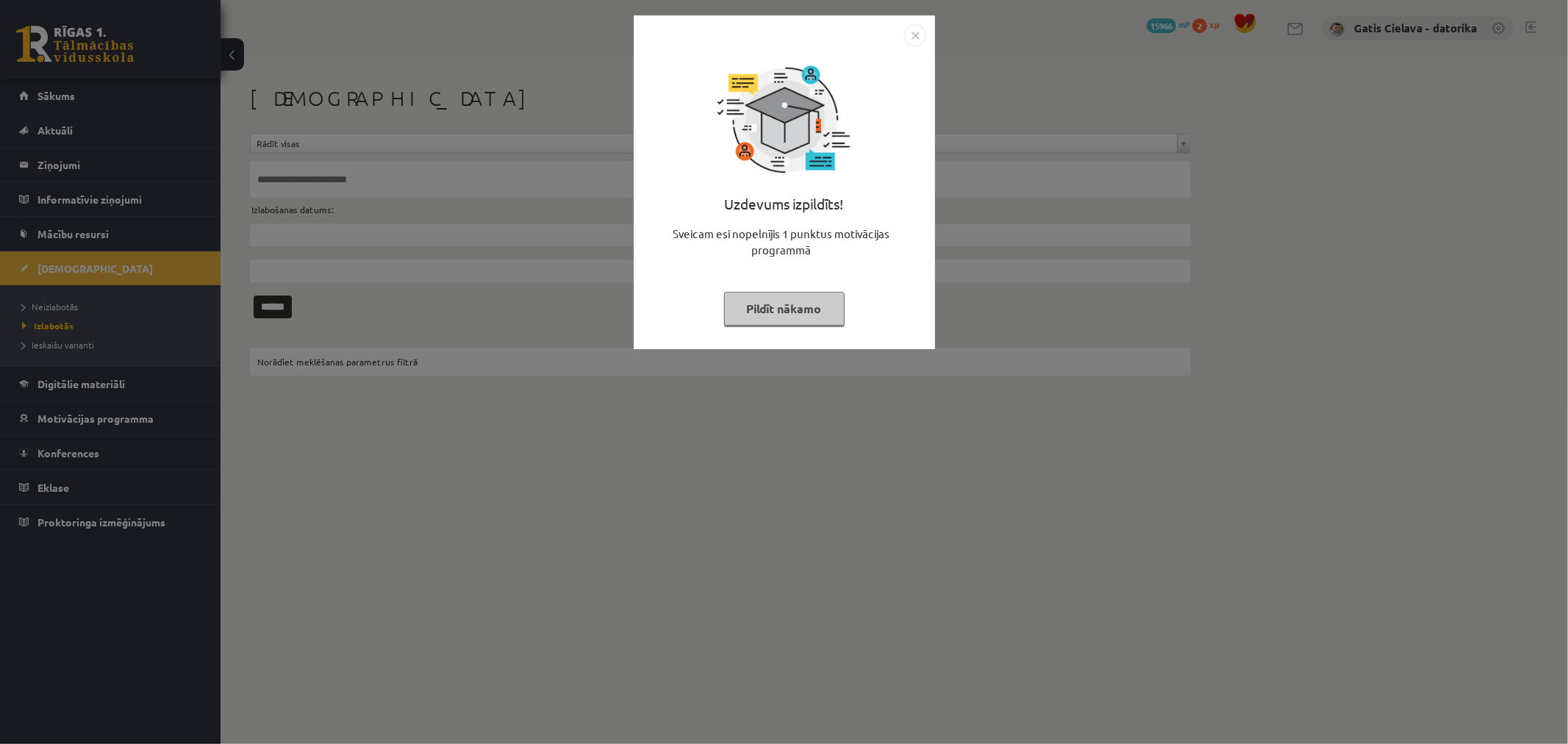
click at [757, 311] on button "Pildīt nākamo" at bounding box center [784, 308] width 120 height 34
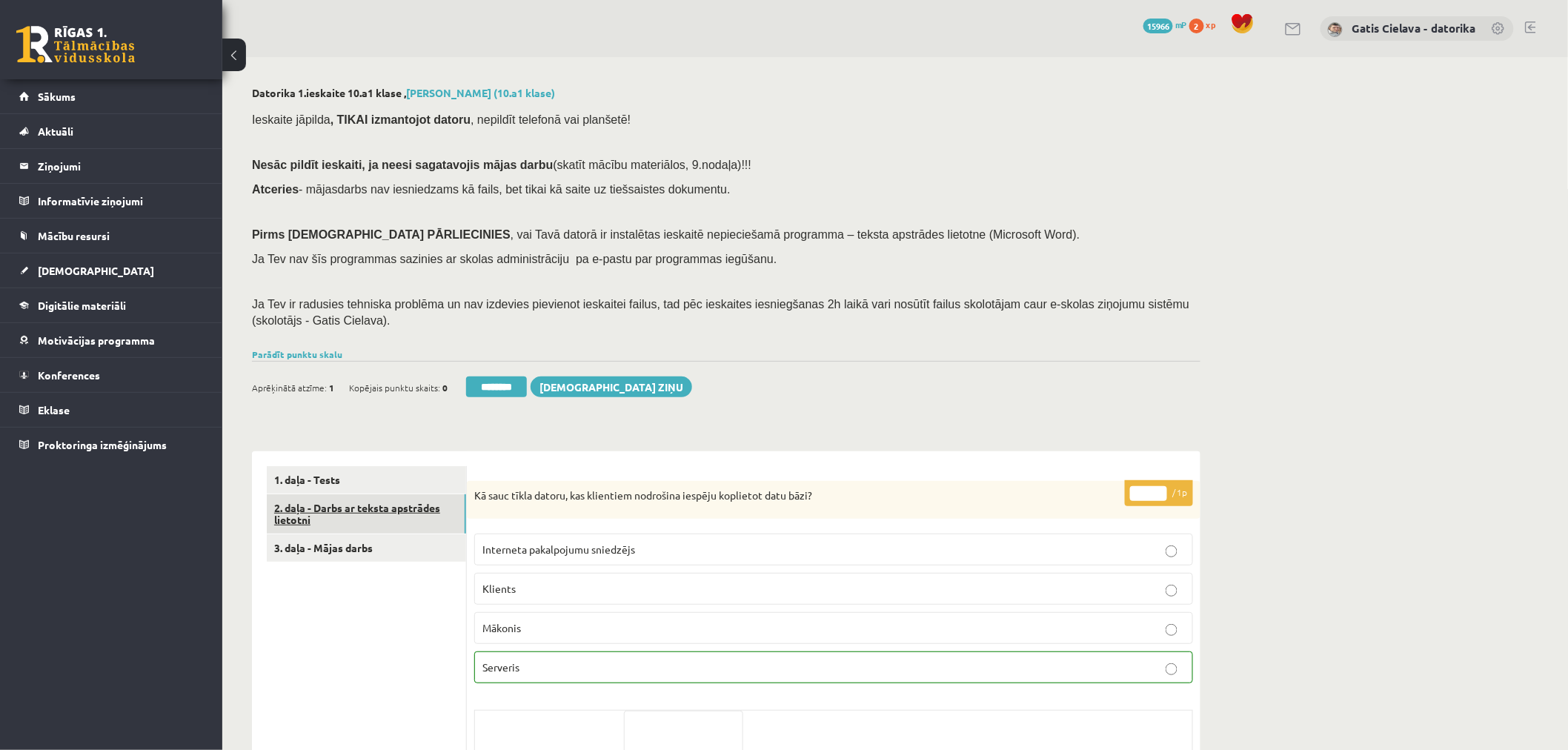
click at [362, 520] on link "2. daļa - Darbs ar teksta apstrādes lietotni" at bounding box center [366, 514] width 199 height 40
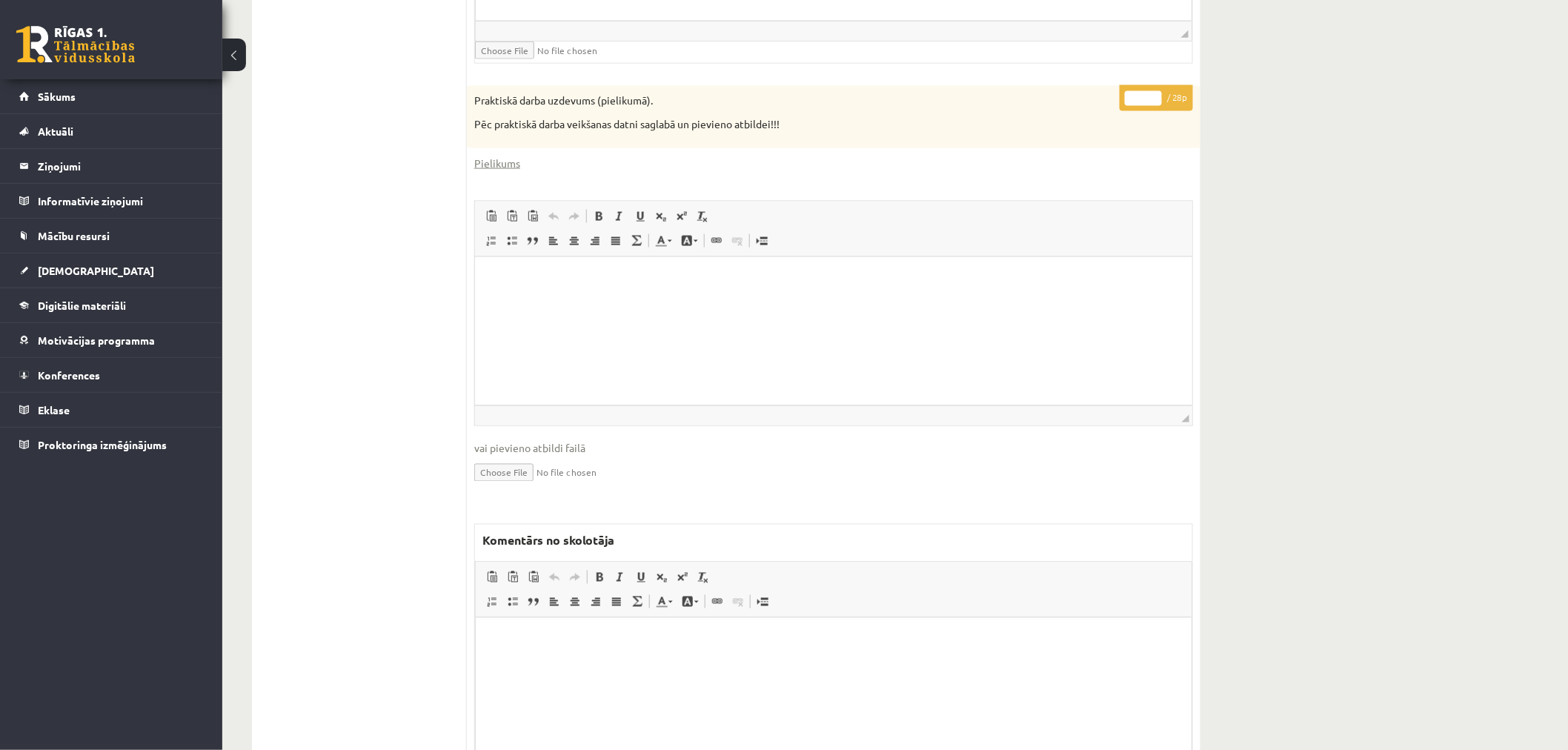
scroll to position [943, 0]
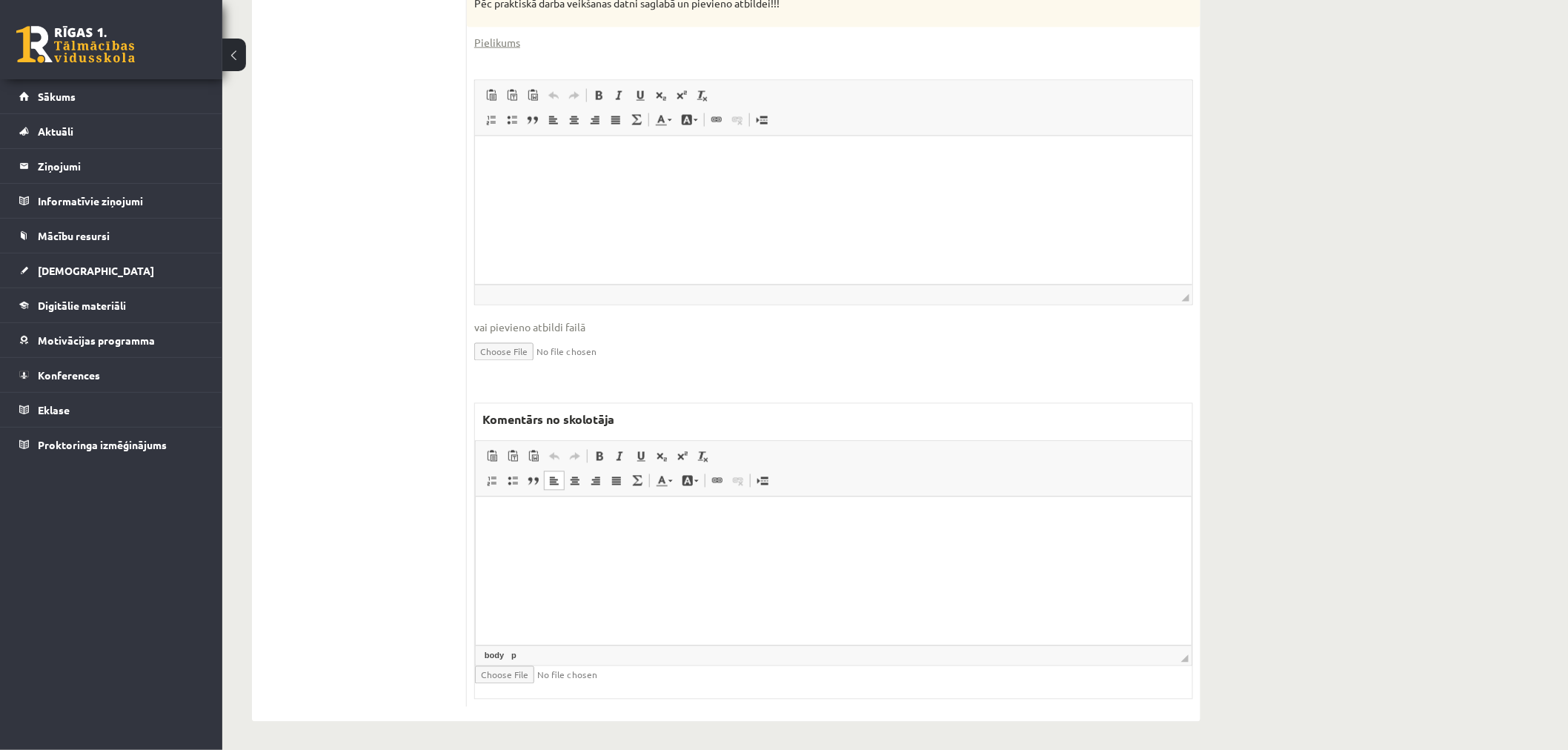
click at [636, 542] on html at bounding box center [833, 519] width 715 height 45
click at [722, 181] on html at bounding box center [833, 158] width 717 height 45
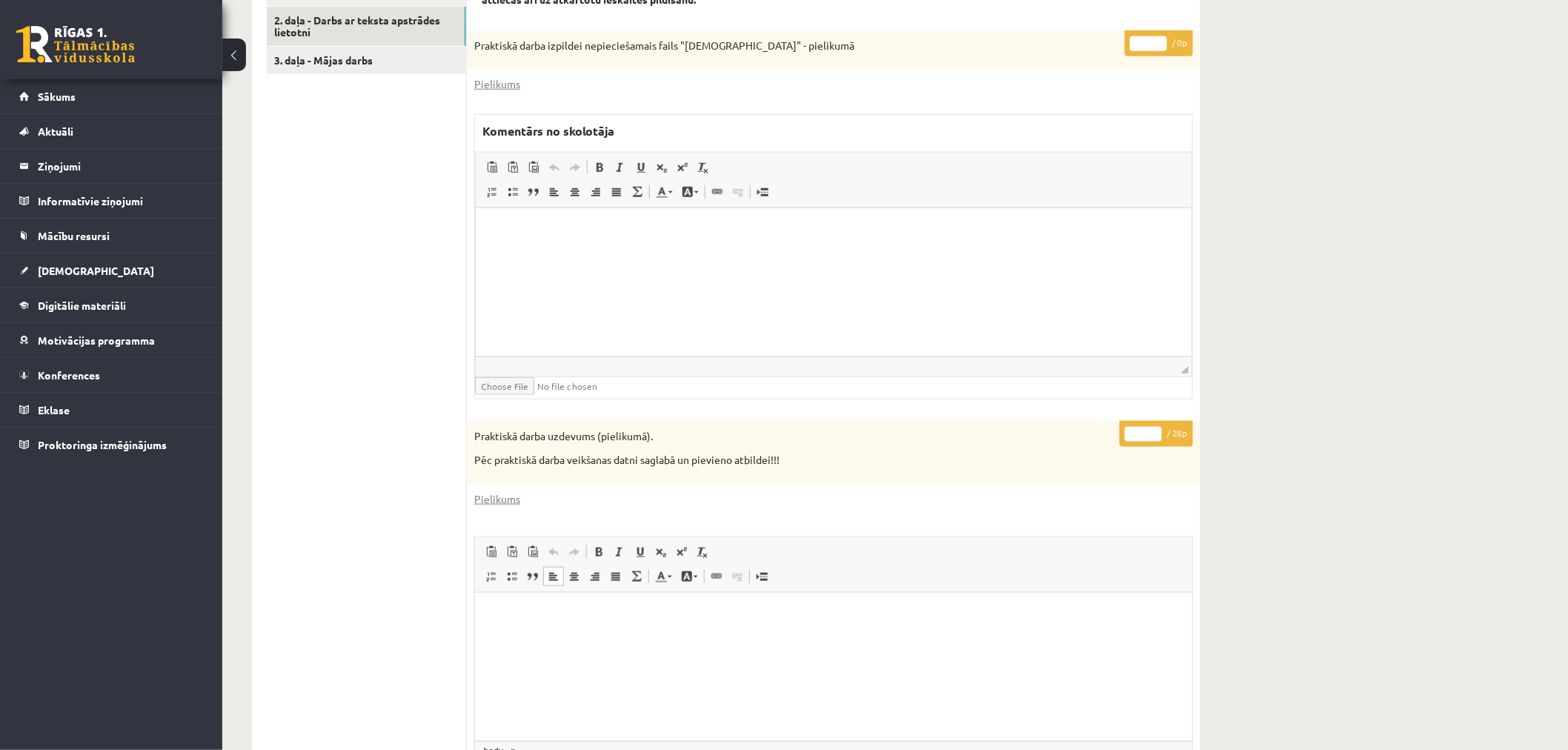
scroll to position [285, 0]
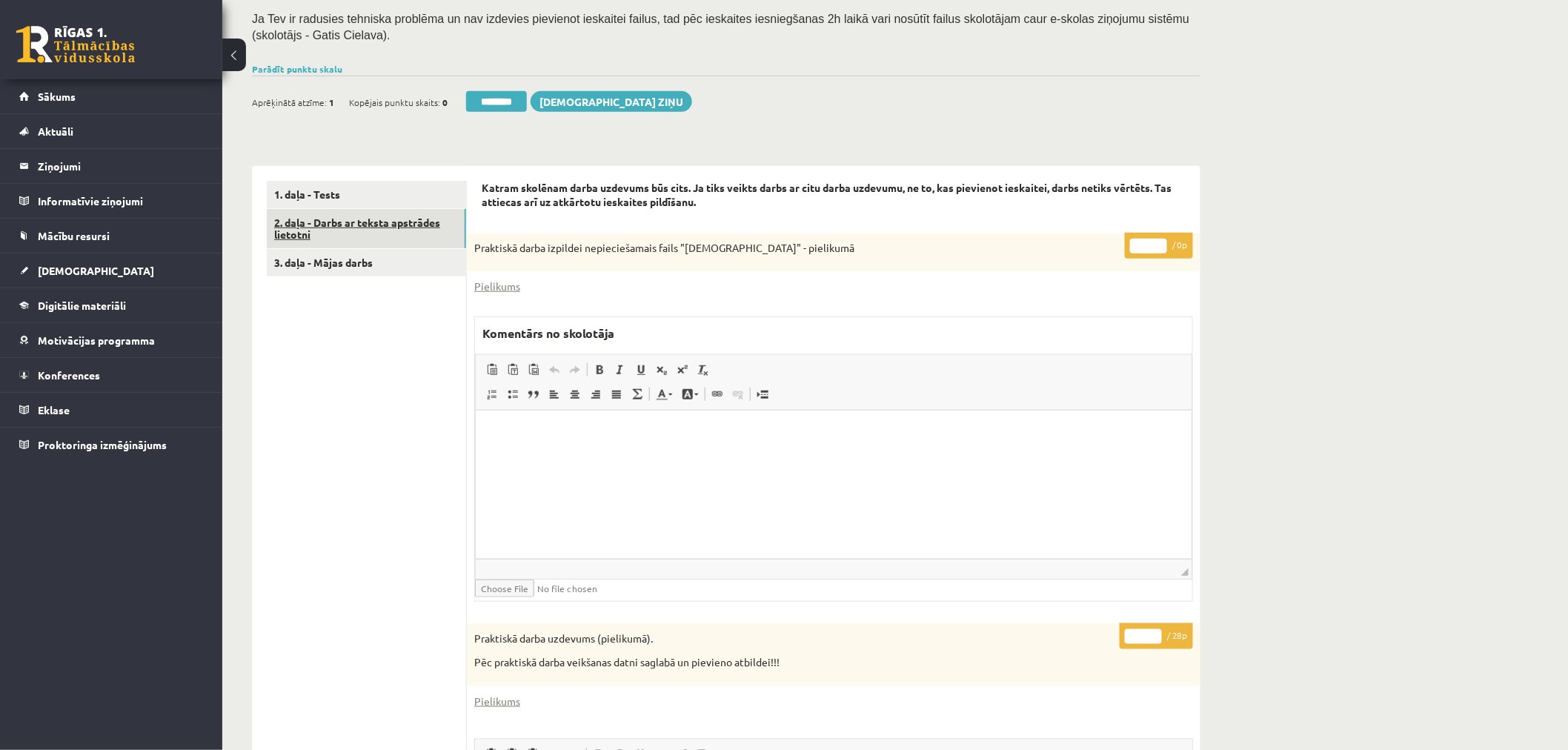
click at [341, 225] on link "2. daļa - Darbs ar teksta apstrādes lietotni" at bounding box center [366, 229] width 199 height 40
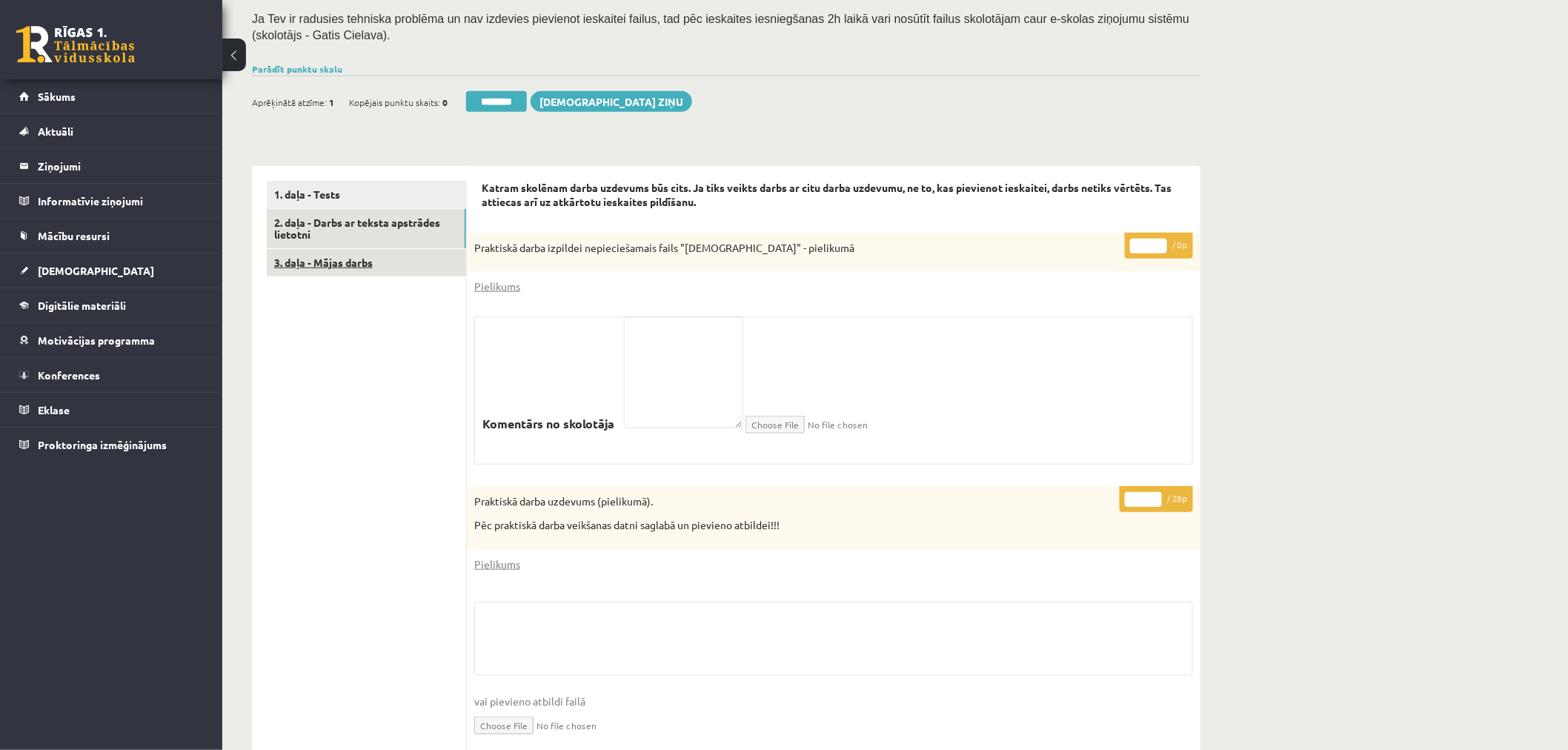
click at [357, 258] on link "3. daļa - Mājas darbs" at bounding box center [366, 262] width 199 height 27
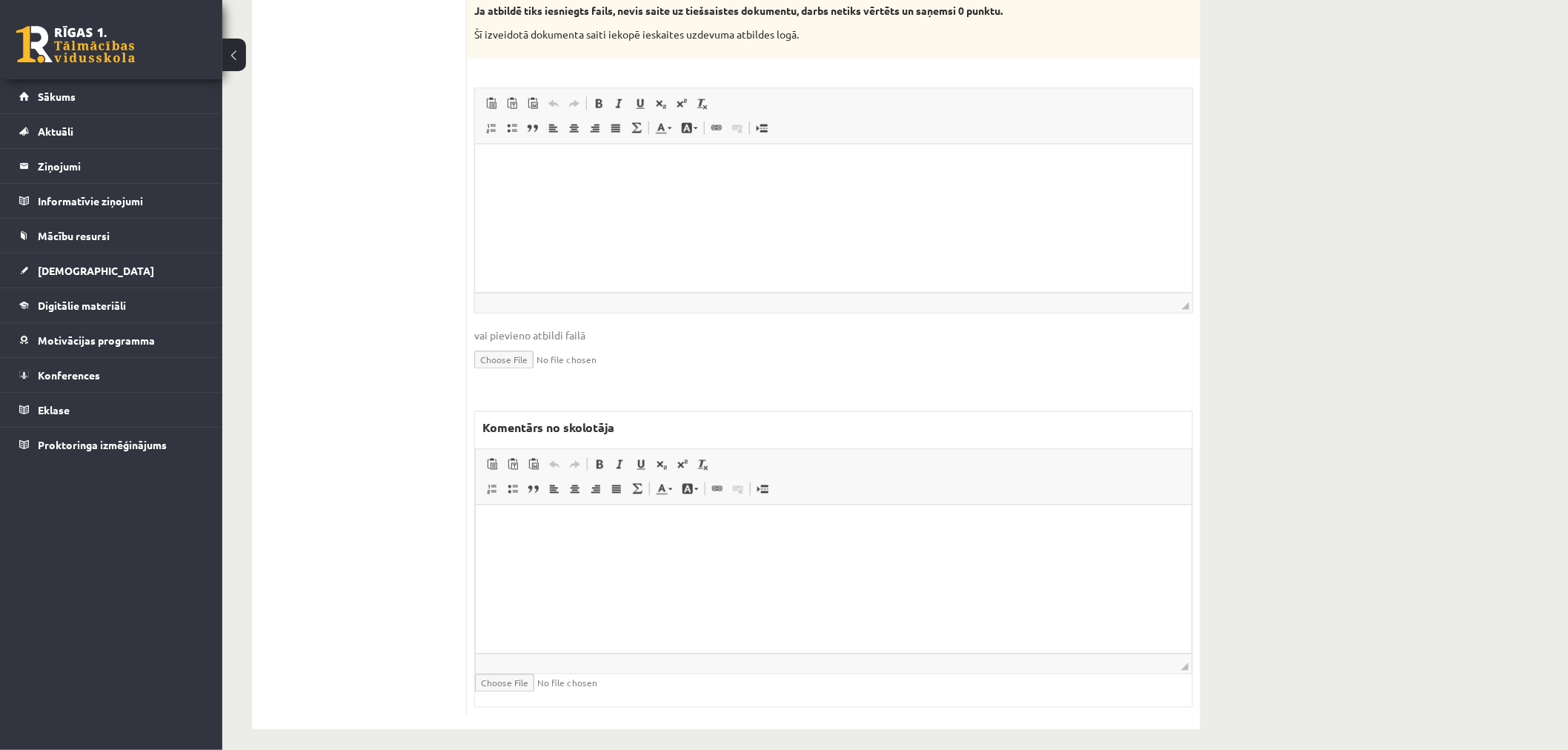
scroll to position [0, 0]
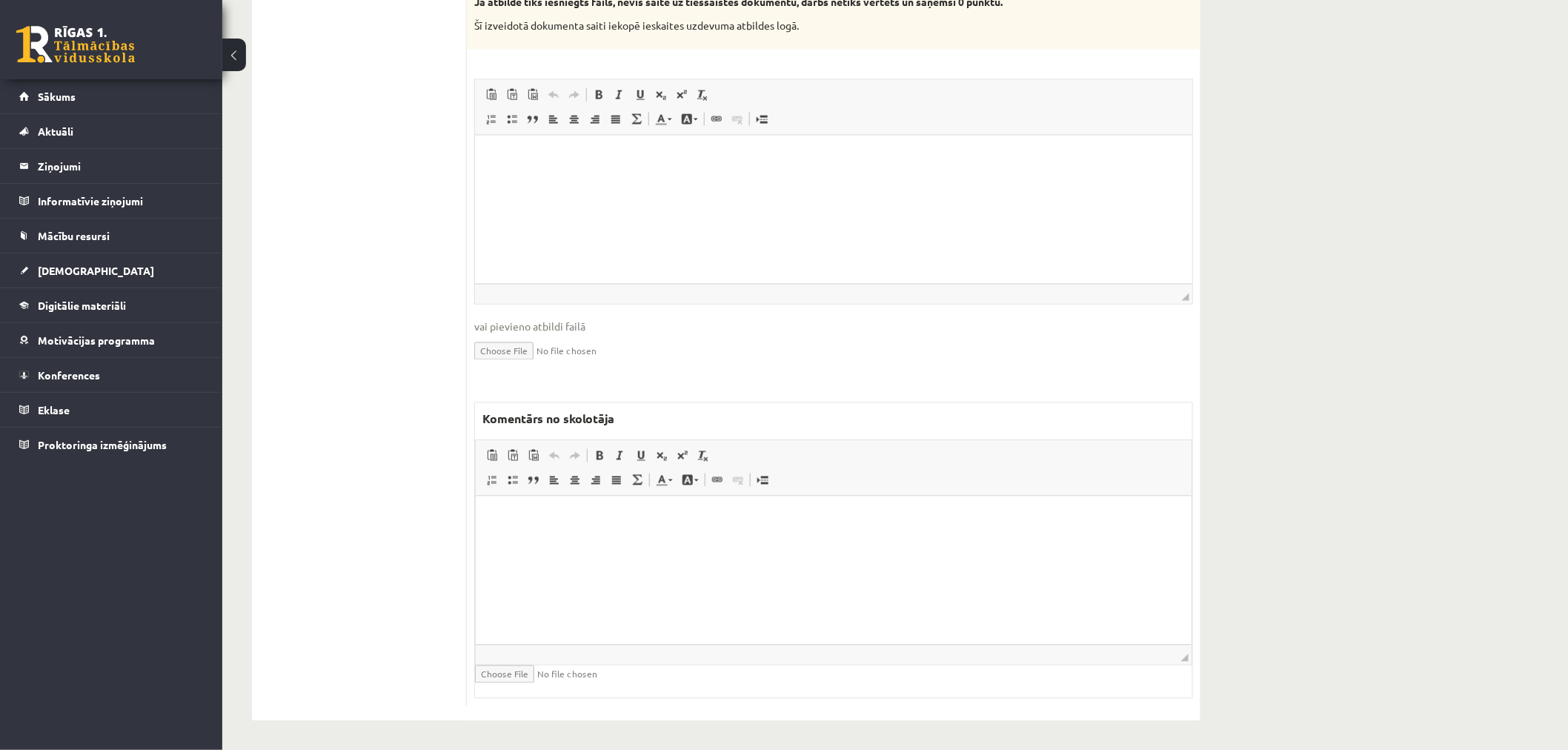
click at [558, 523] on p "Bagātinātā teksta redaktors, wiswyg-editor-47433778116220-1758272047-27" at bounding box center [833, 518] width 686 height 16
click at [695, 180] on html at bounding box center [833, 157] width 717 height 45
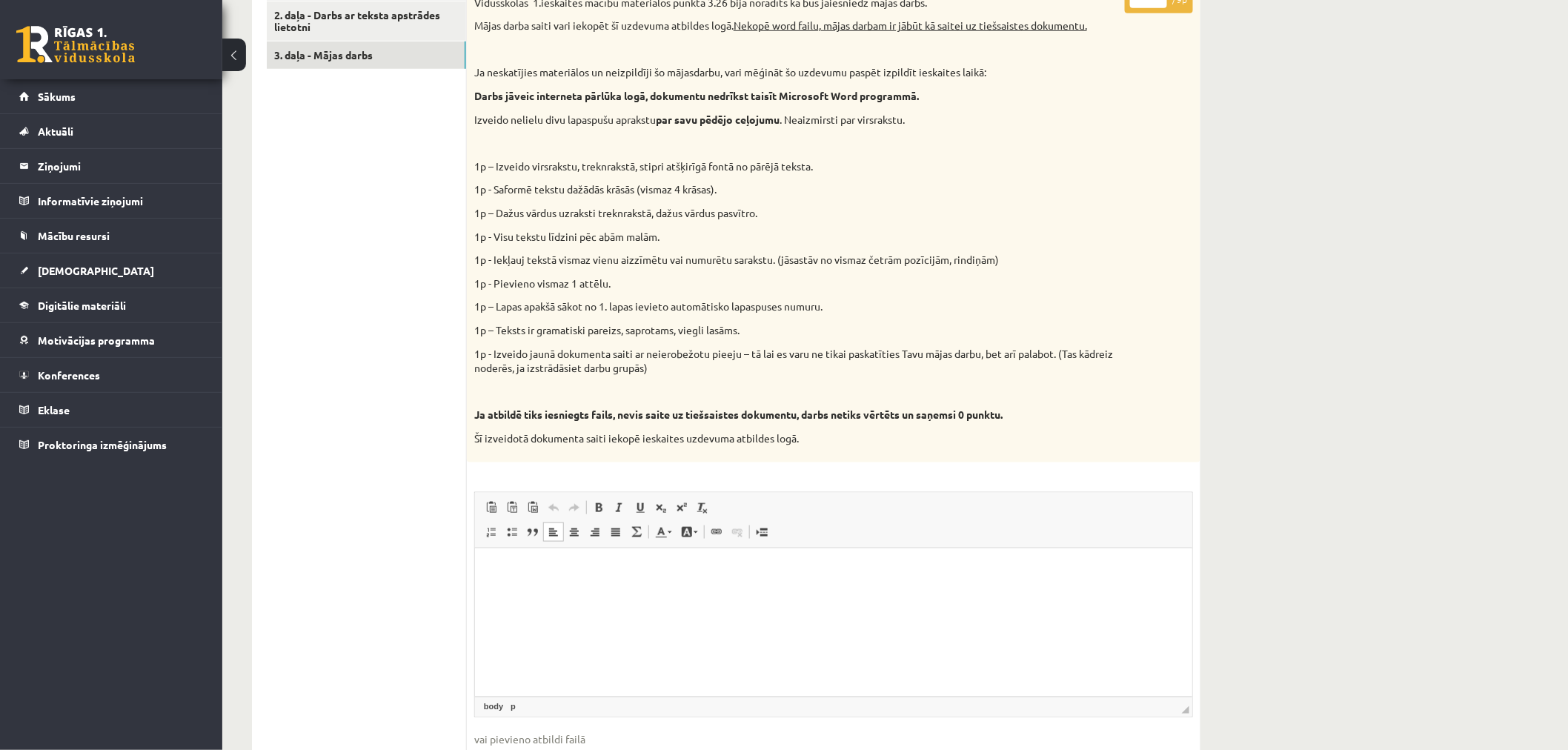
scroll to position [411, 0]
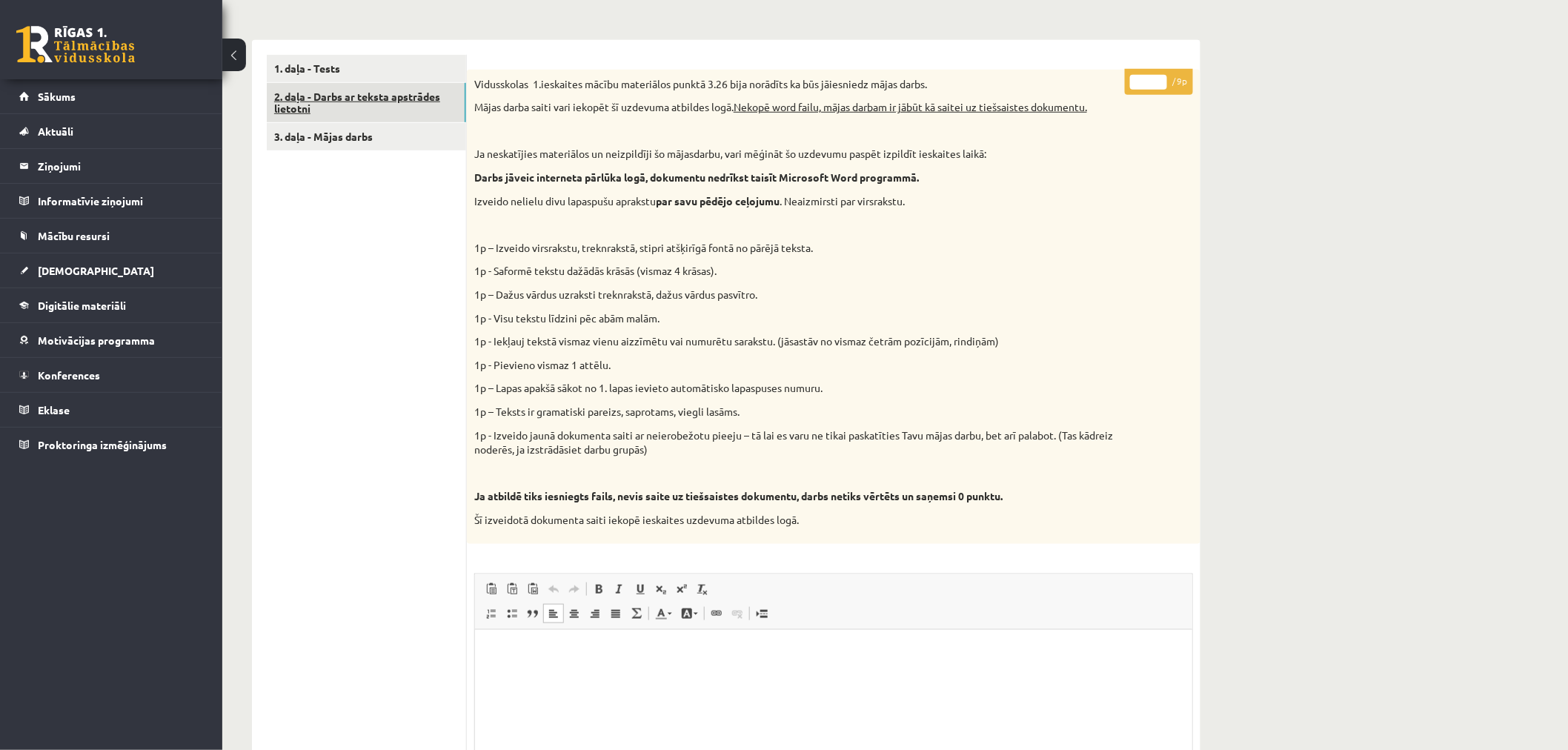
click at [365, 107] on link "2. daļa - Darbs ar teksta apstrādes lietotni" at bounding box center [366, 102] width 199 height 40
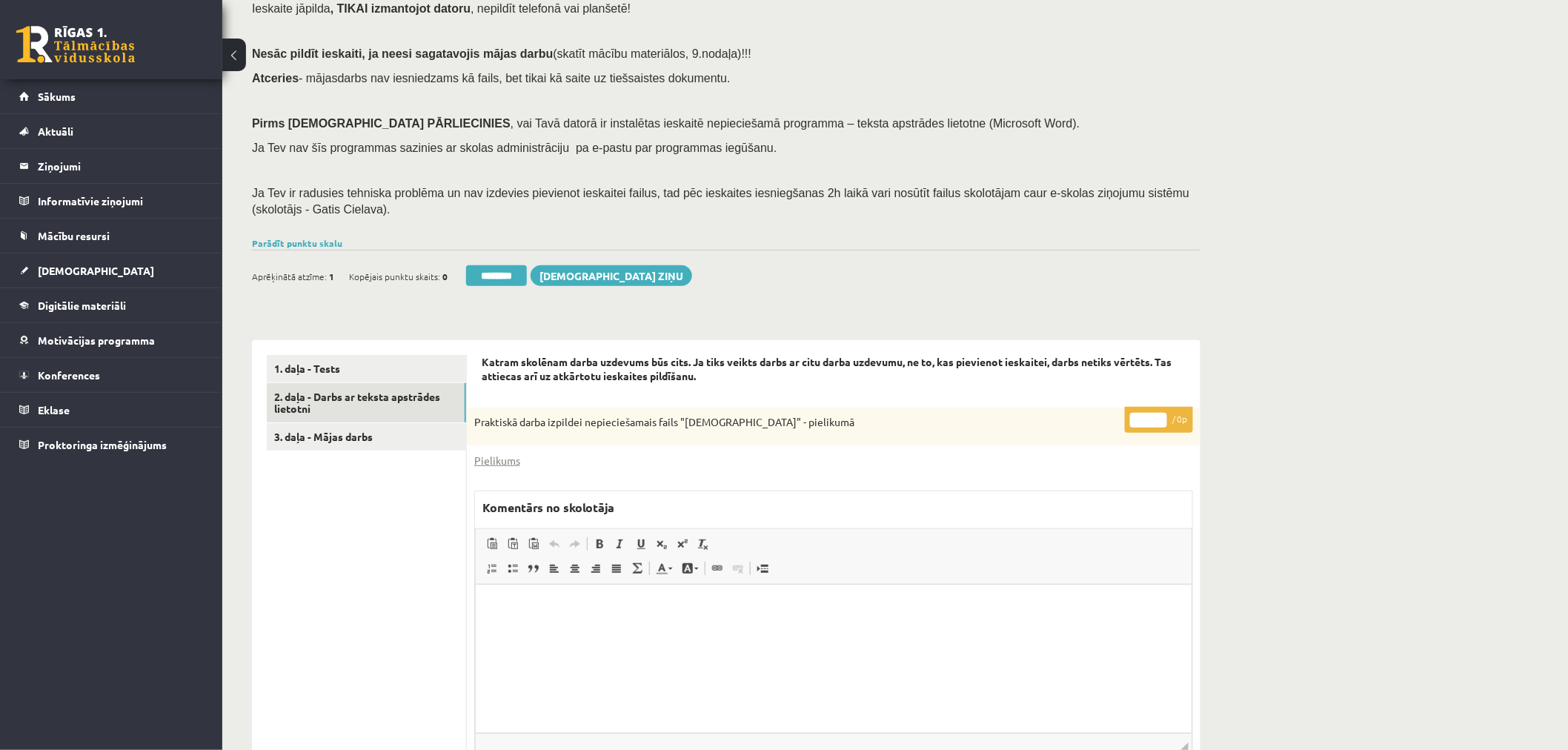
scroll to position [83, 0]
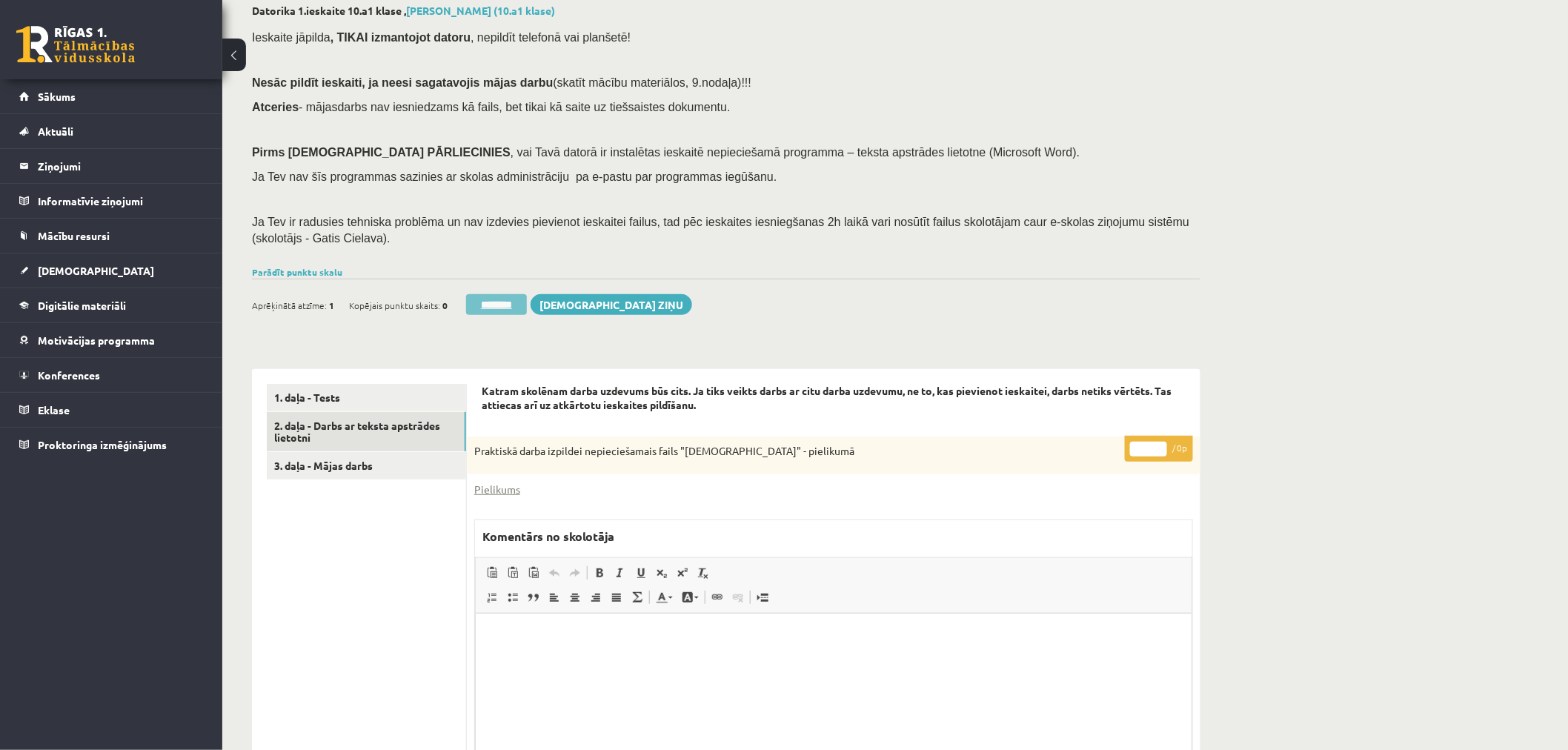
click at [513, 297] on input "********" at bounding box center [497, 304] width 61 height 21
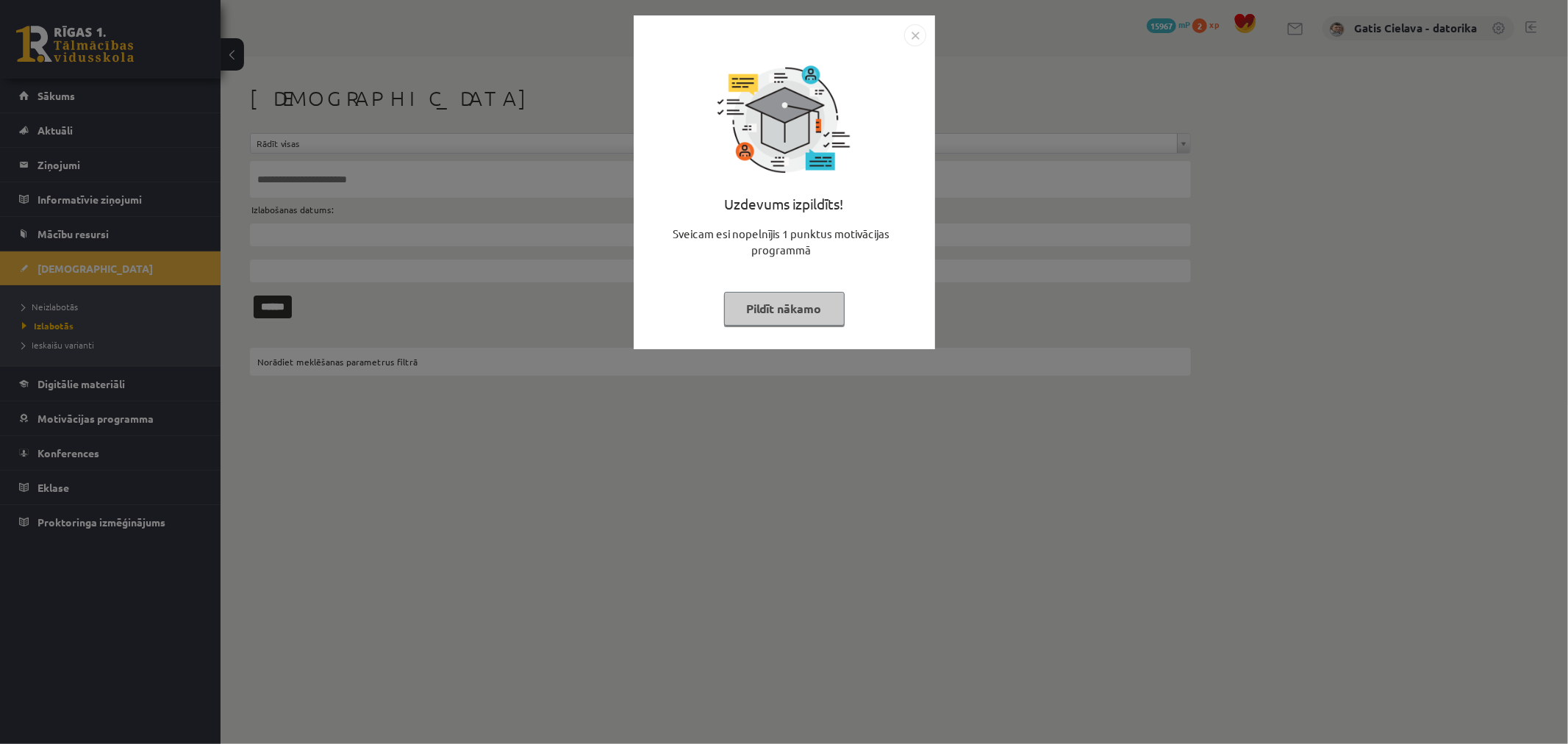
drag, startPoint x: 766, startPoint y: 313, endPoint x: 976, endPoint y: 209, distance: 234.3
click at [769, 306] on button "Pildīt nākamo" at bounding box center [784, 308] width 120 height 34
